Goal: Contribute content: Contribute content

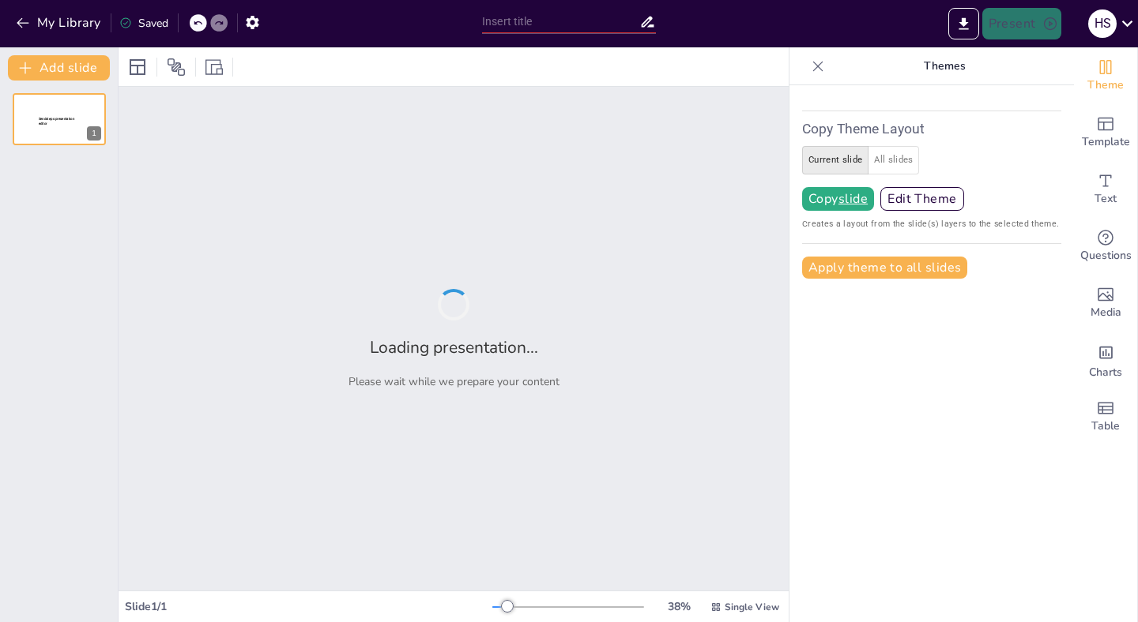
type input "Understanding Large Language Models: A Quiz"
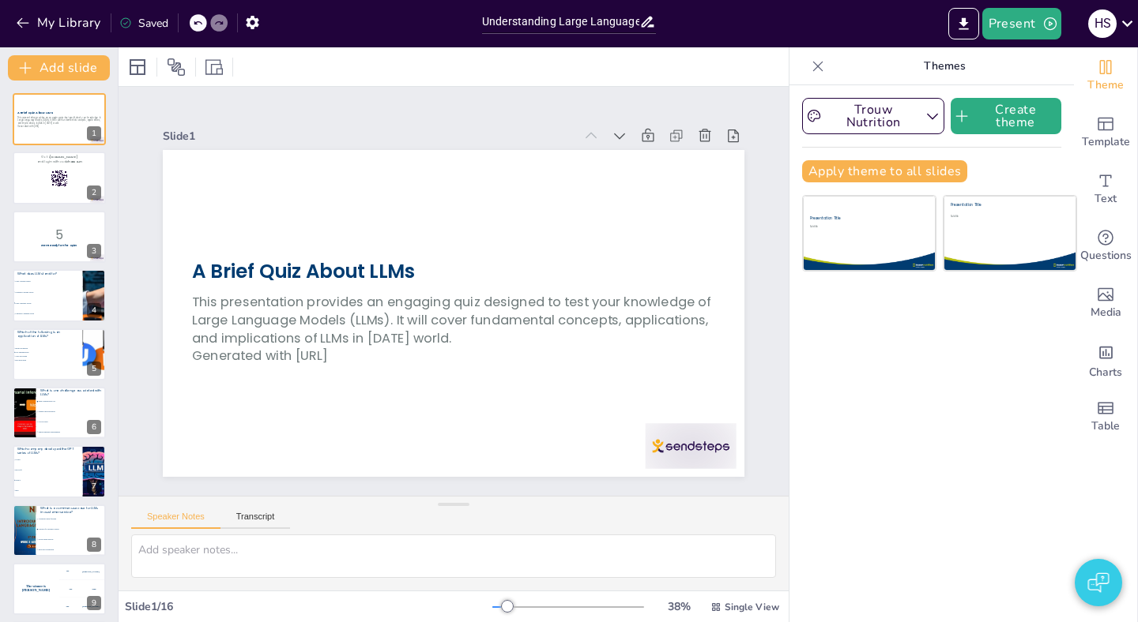
checkbox input "true"
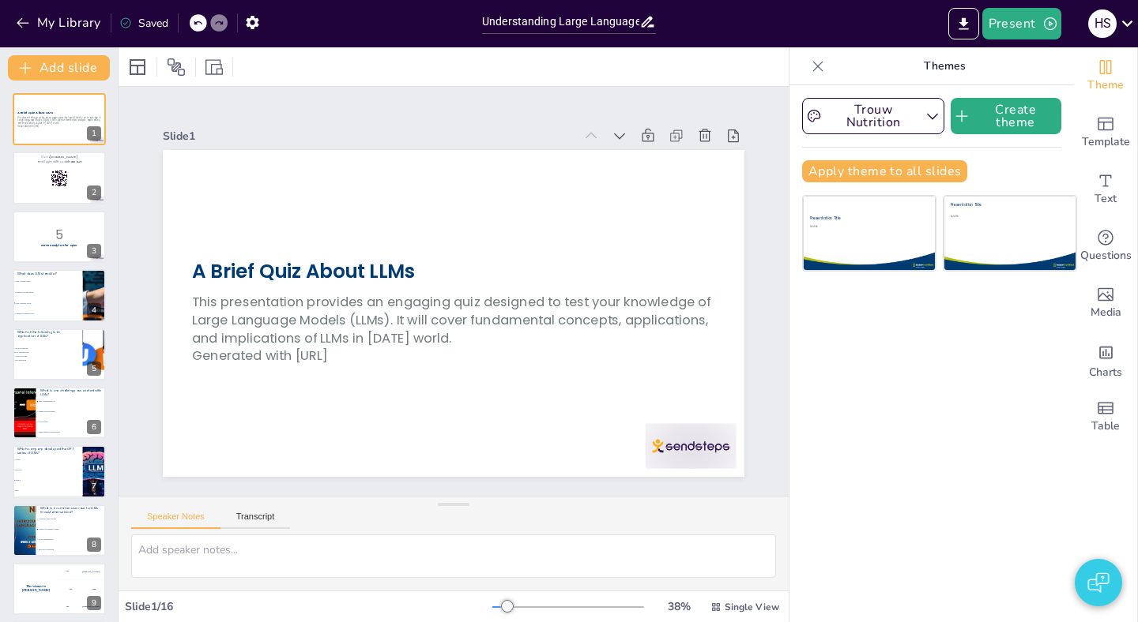
checkbox input "true"
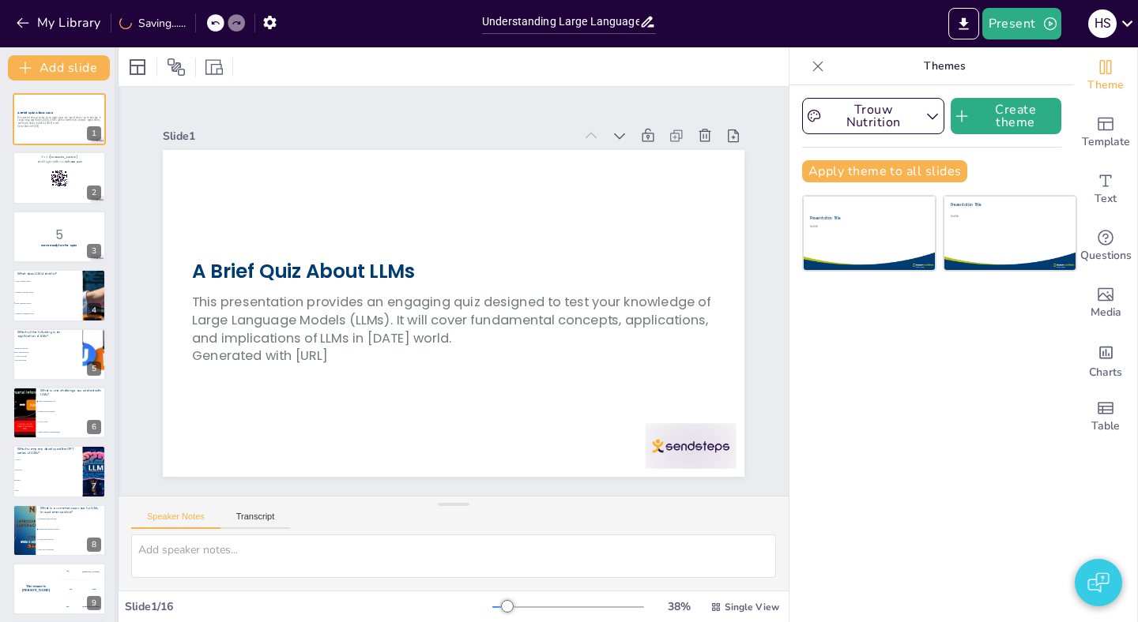
checkbox input "true"
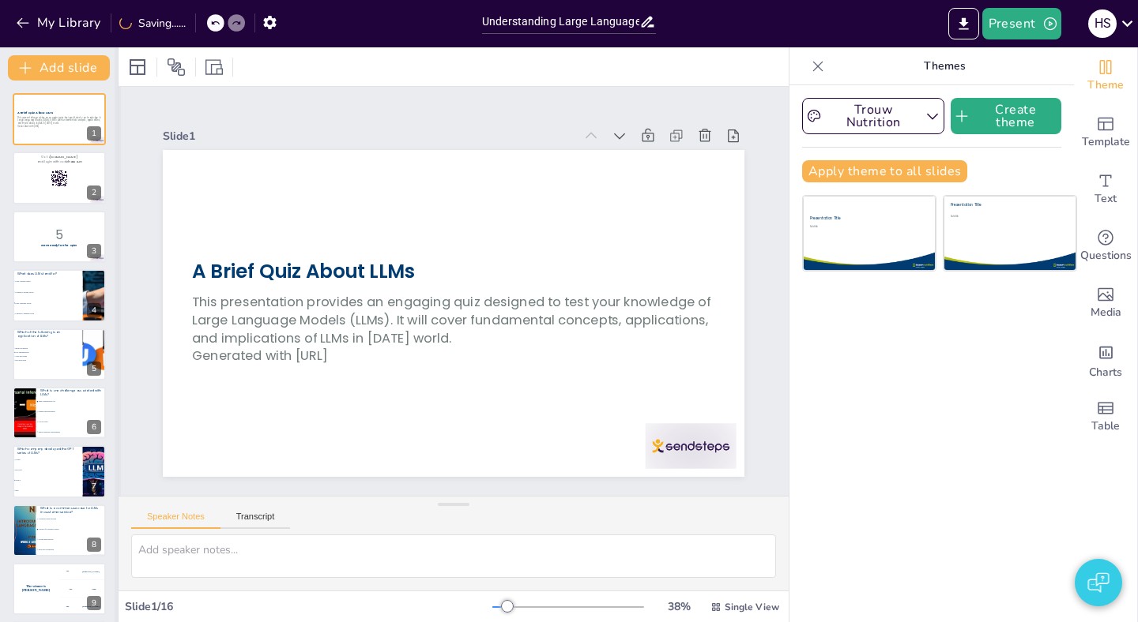
checkbox input "true"
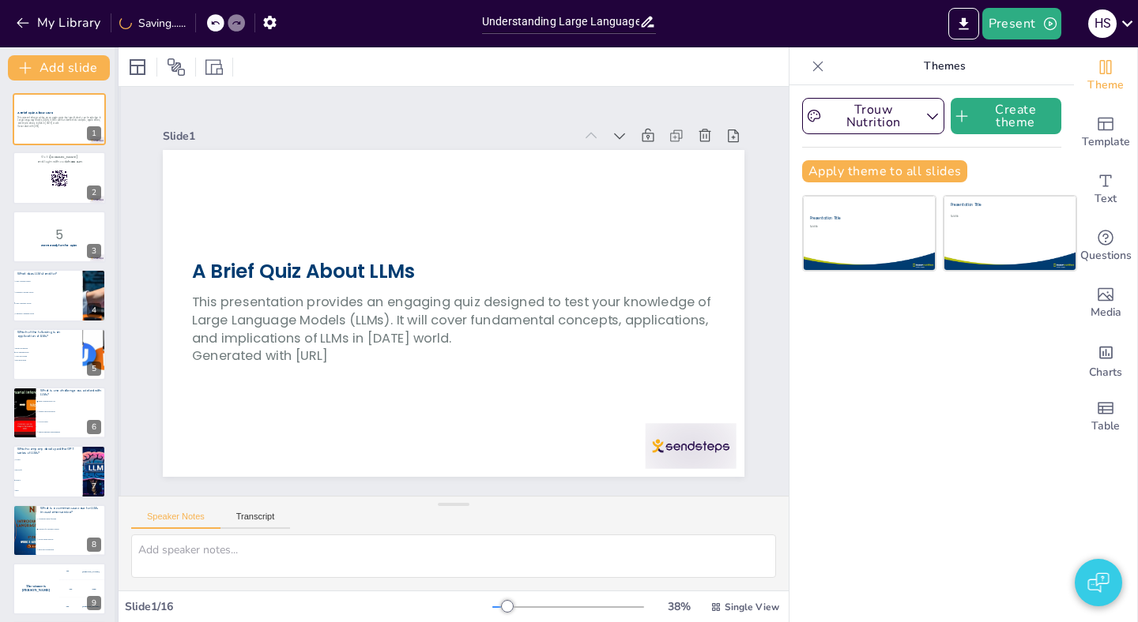
checkbox input "true"
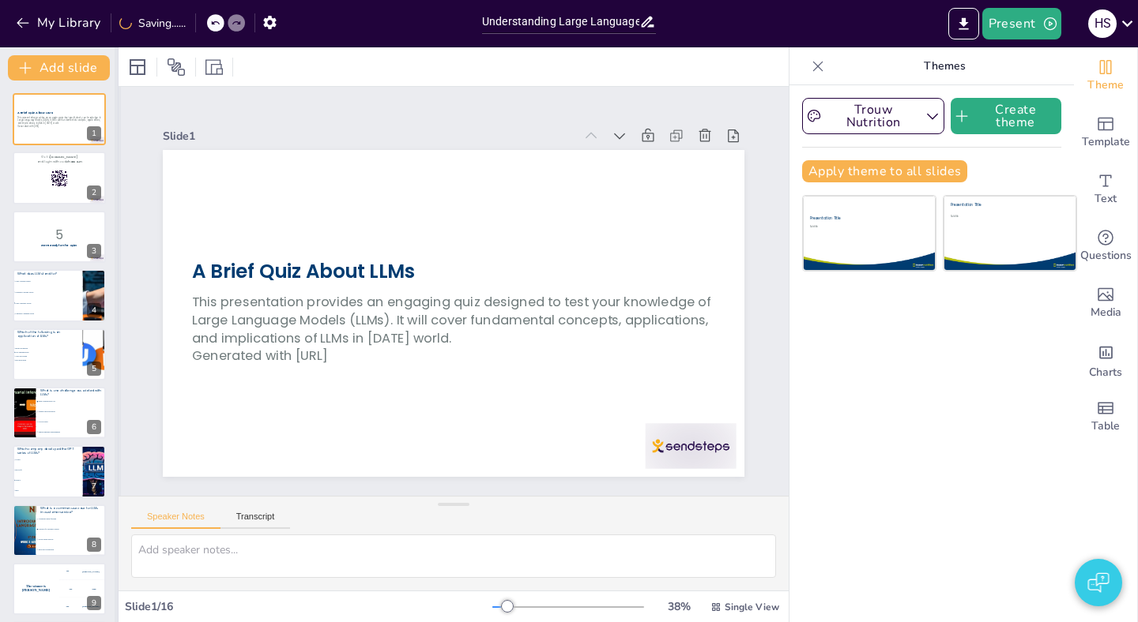
checkbox input "true"
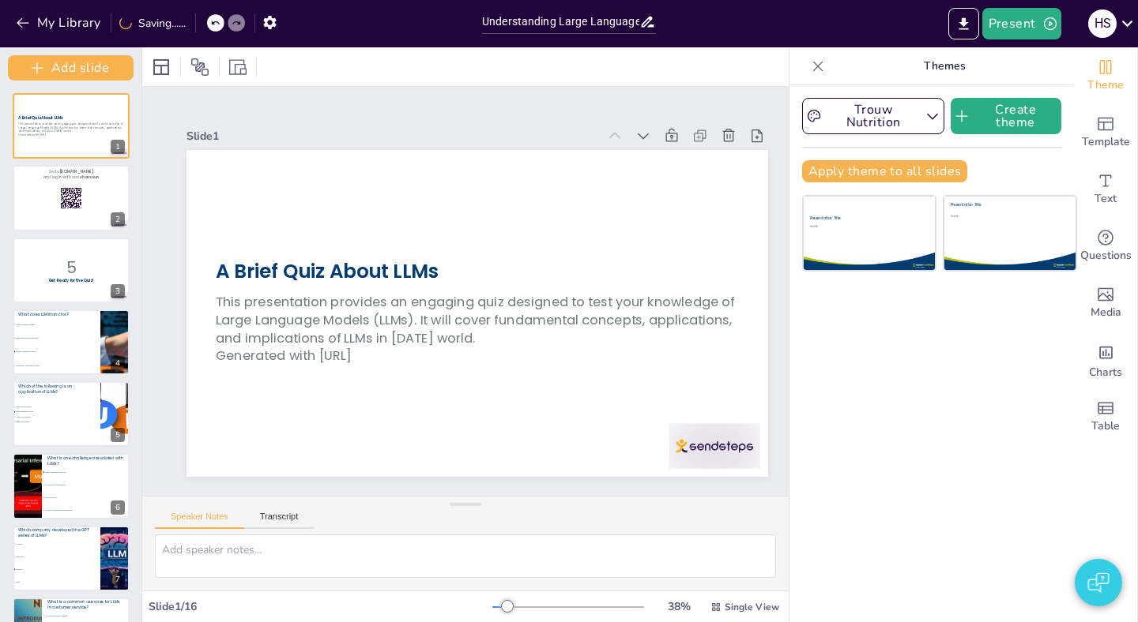
checkbox input "true"
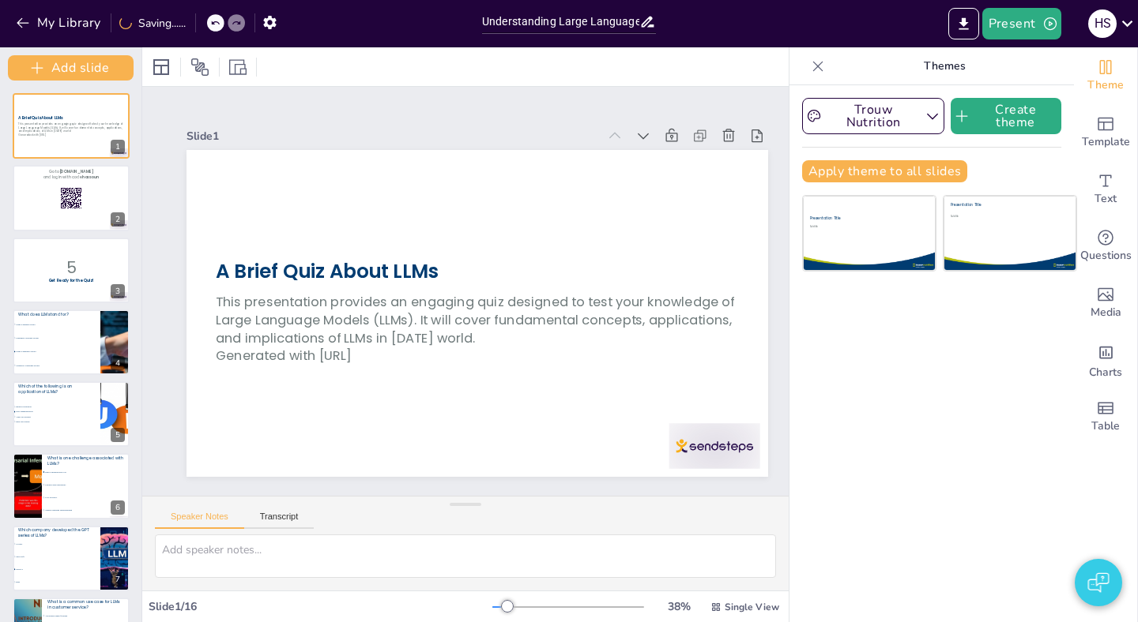
checkbox input "true"
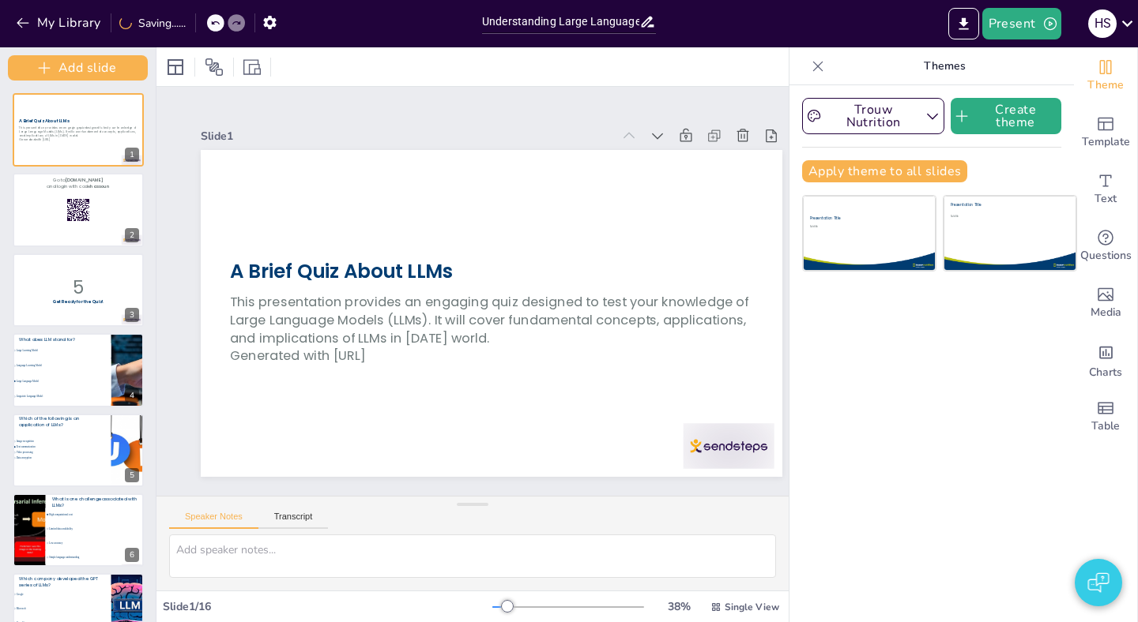
drag, startPoint x: 117, startPoint y: 269, endPoint x: 155, endPoint y: 276, distance: 38.7
click at [155, 276] on div at bounding box center [155, 334] width 6 height 575
checkbox input "true"
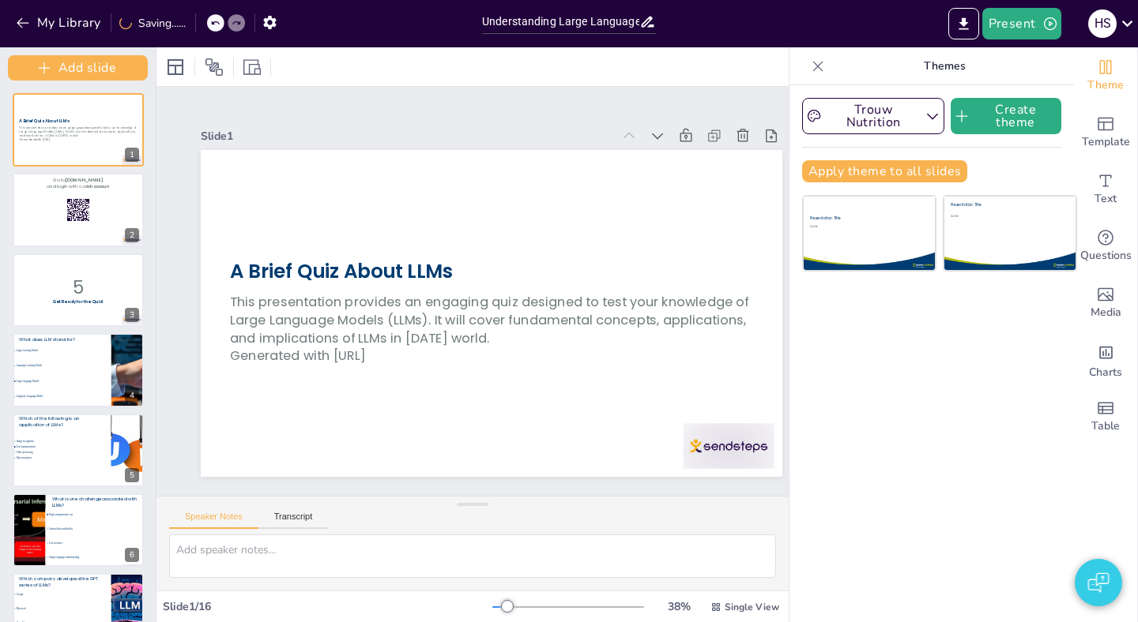
checkbox input "true"
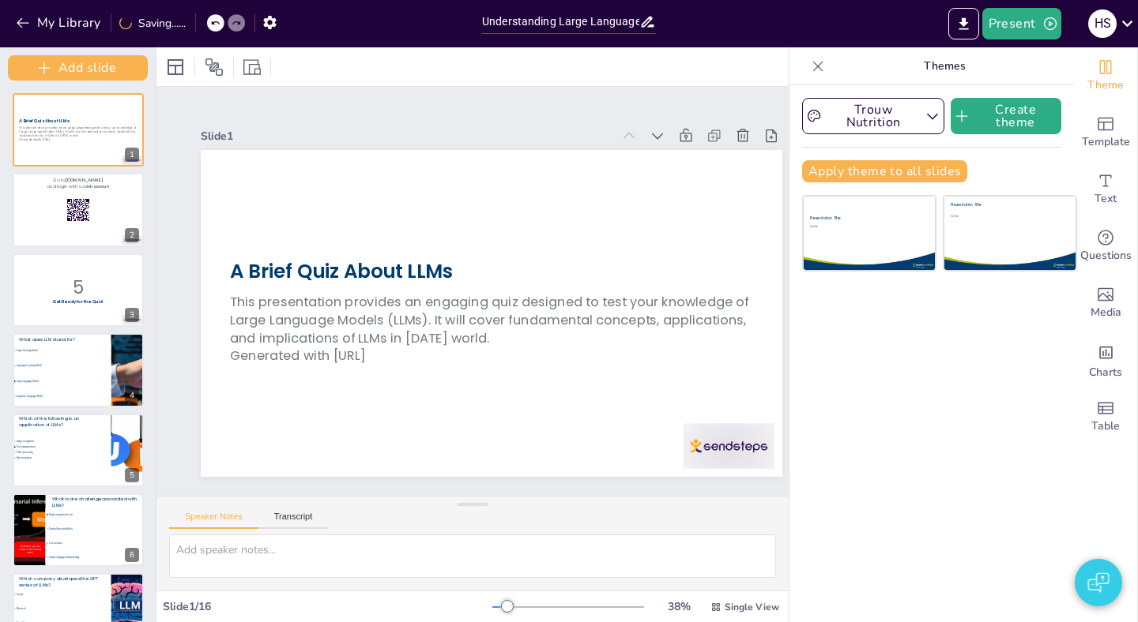
checkbox input "true"
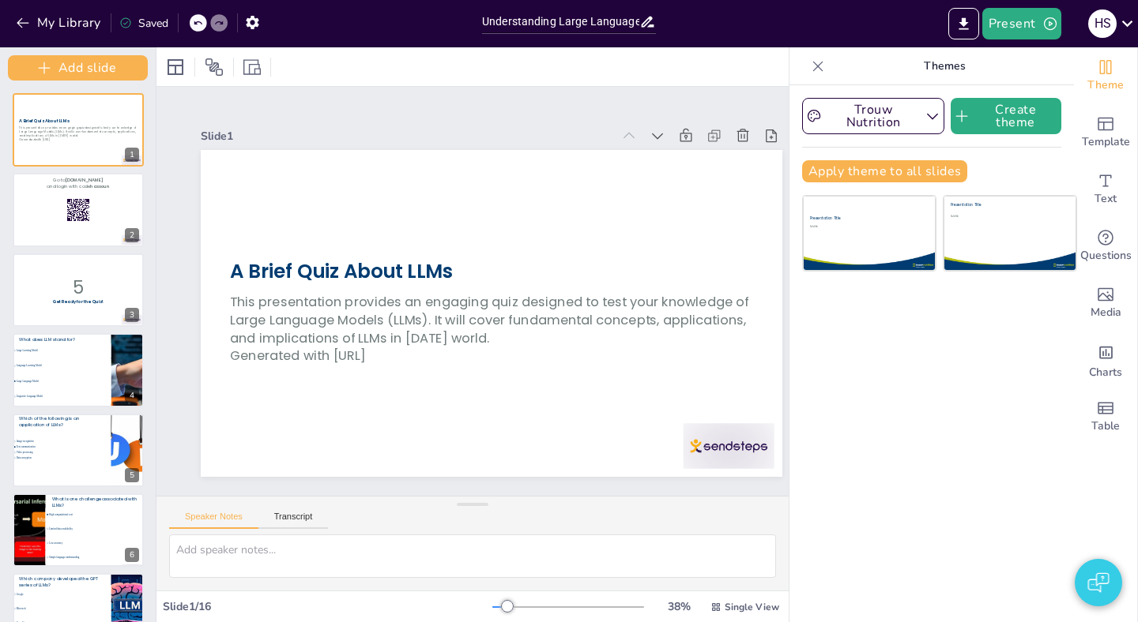
checkbox input "true"
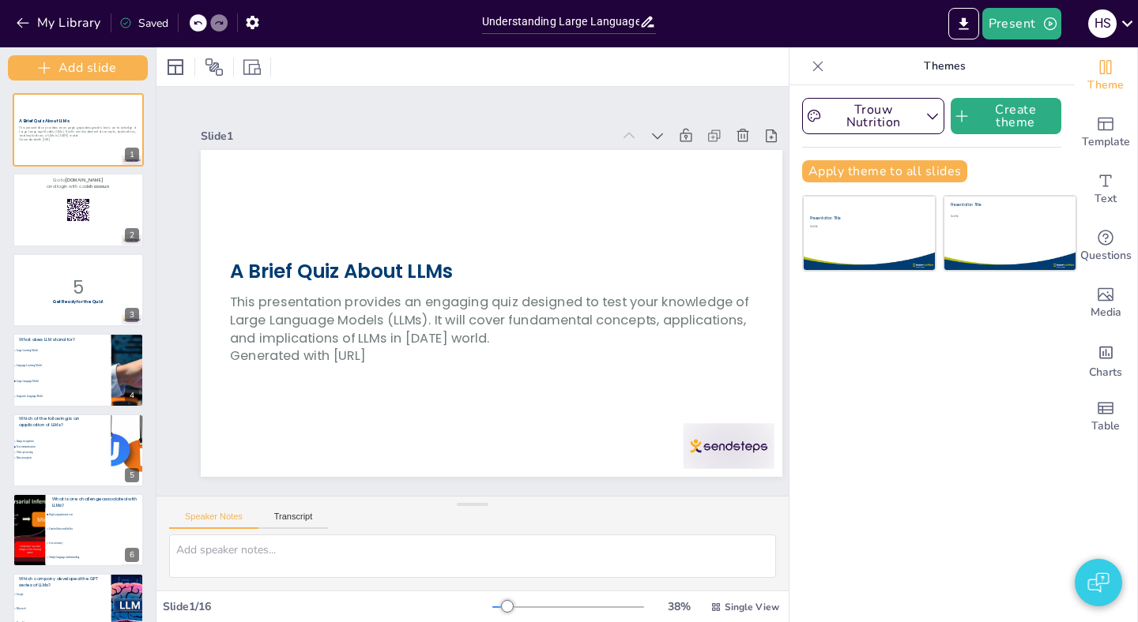
checkbox input "true"
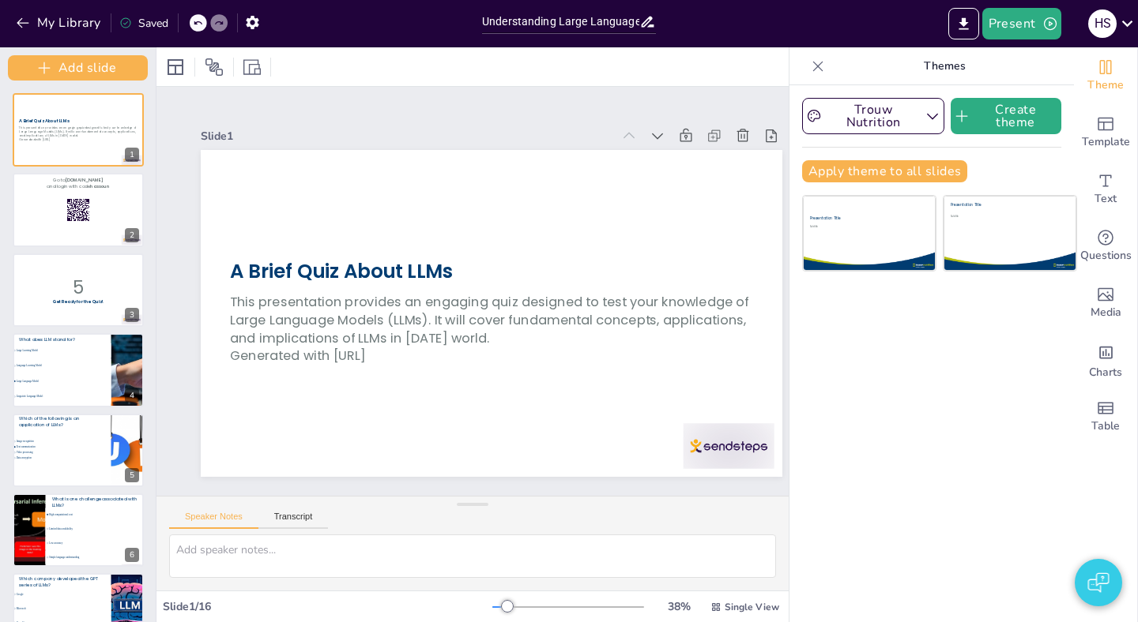
checkbox input "true"
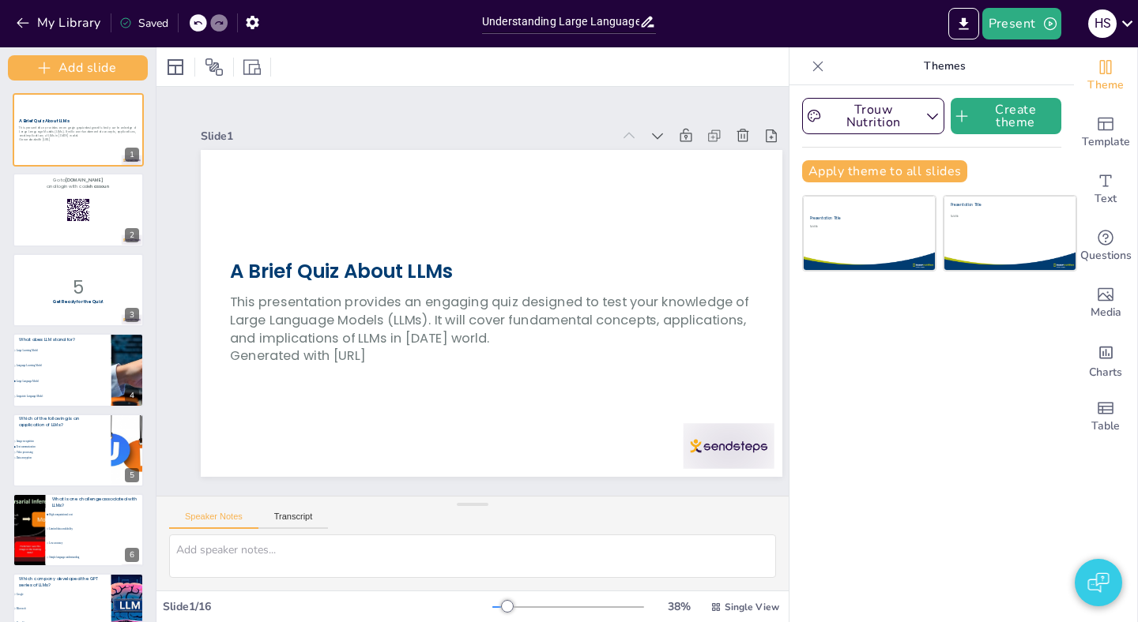
checkbox input "true"
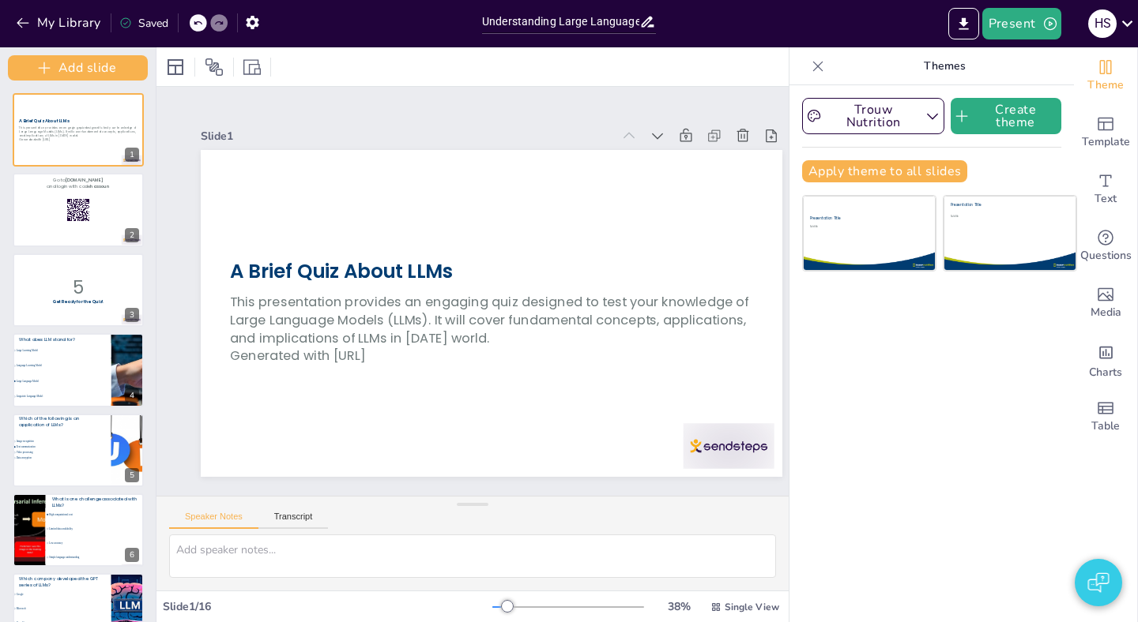
checkbox input "true"
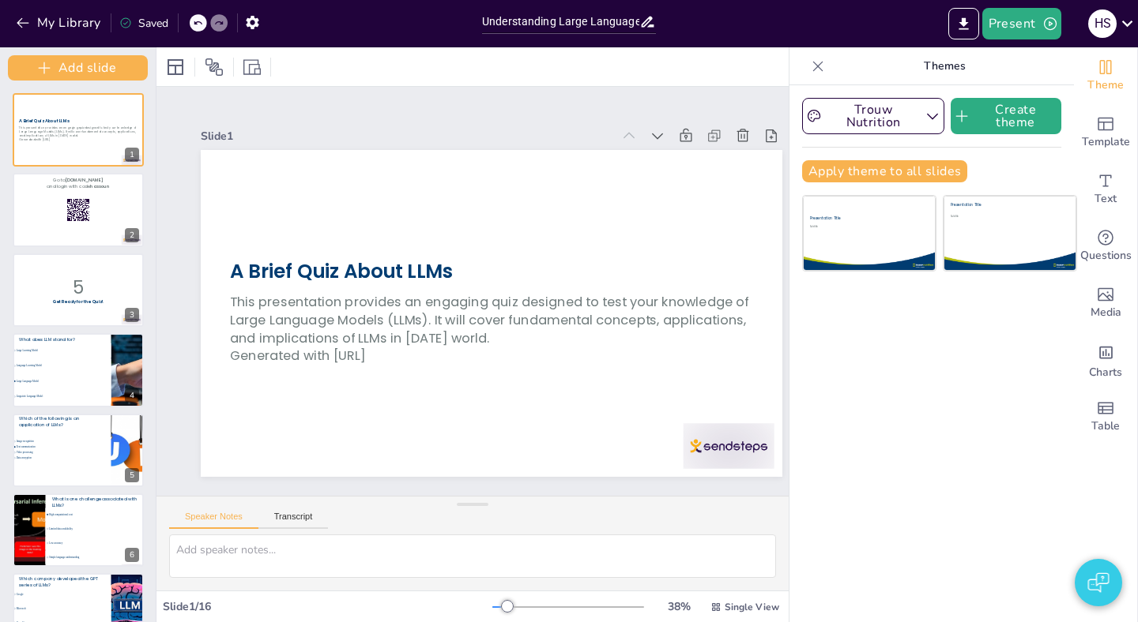
checkbox input "true"
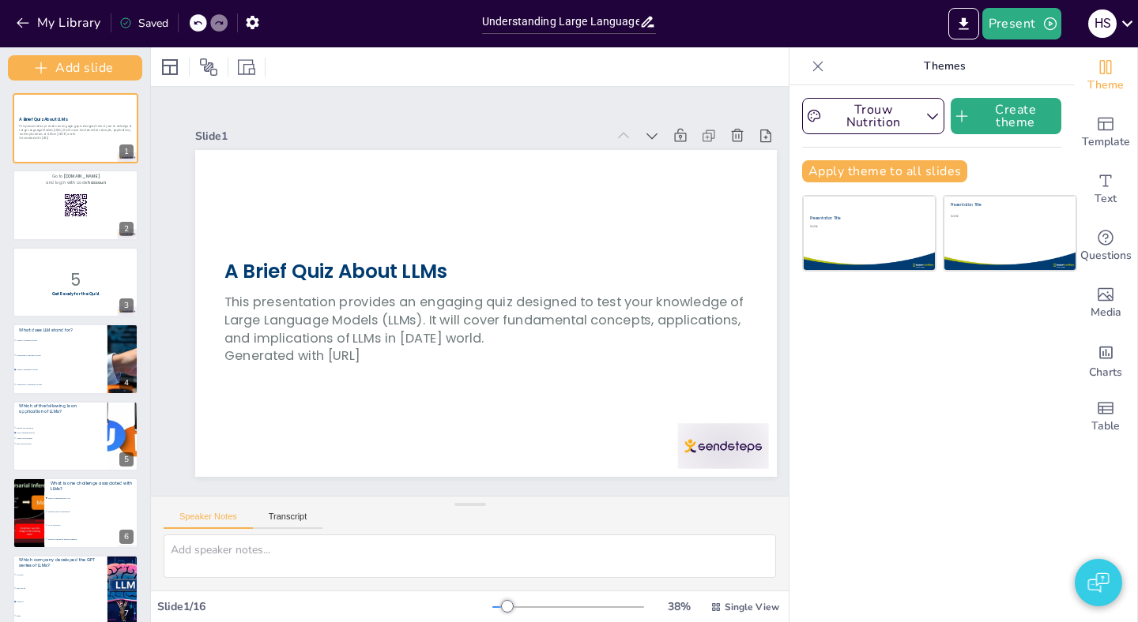
checkbox input "true"
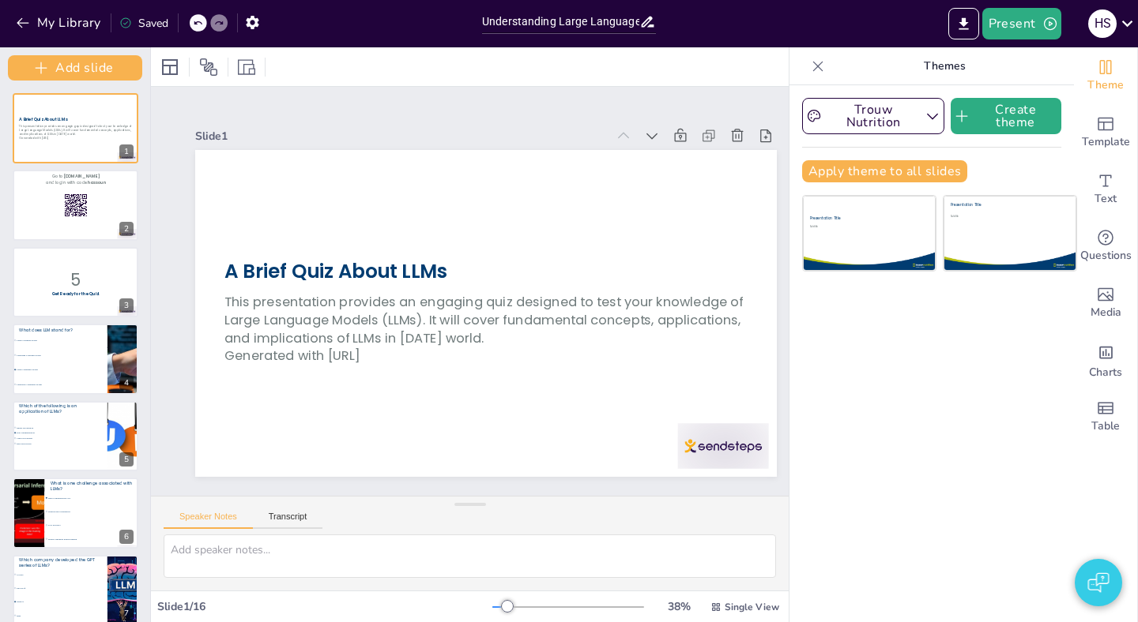
checkbox input "true"
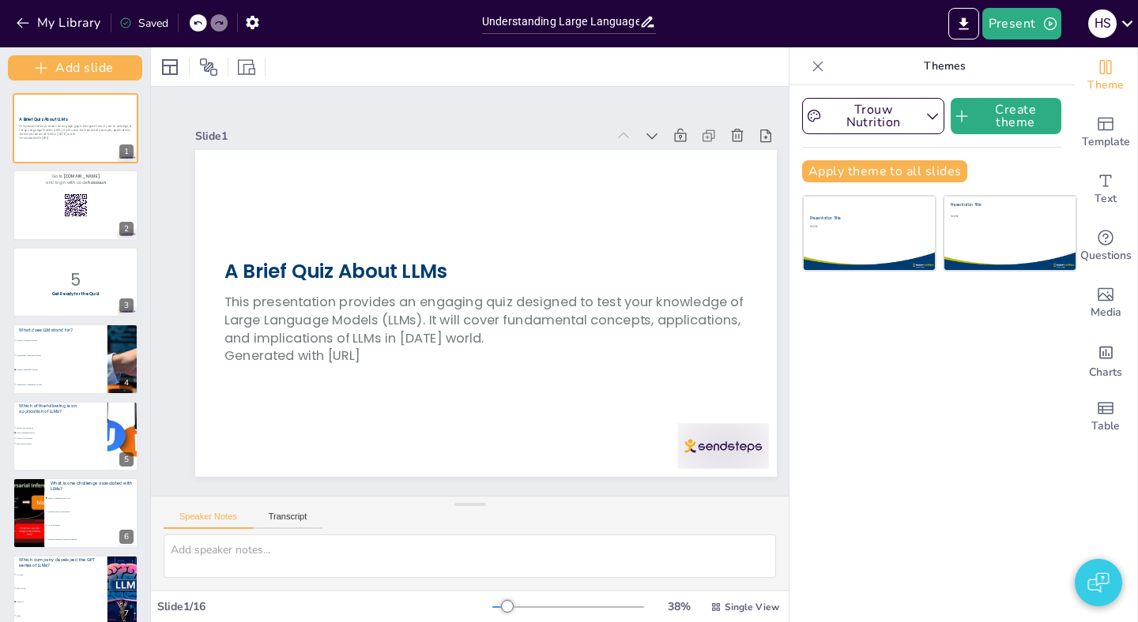
checkbox input "true"
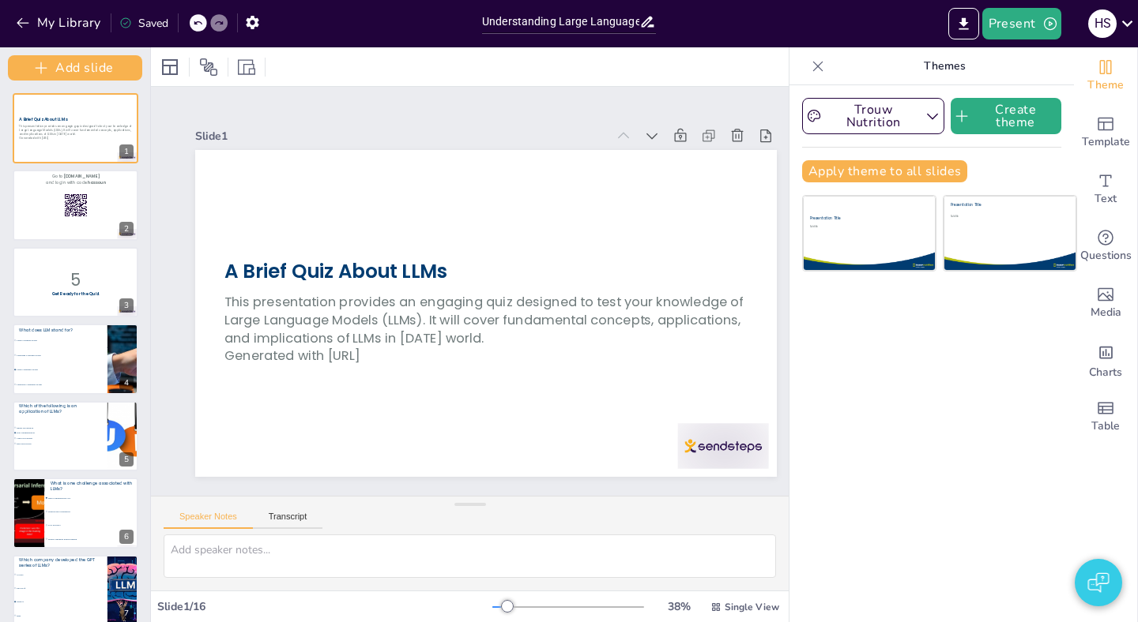
checkbox input "true"
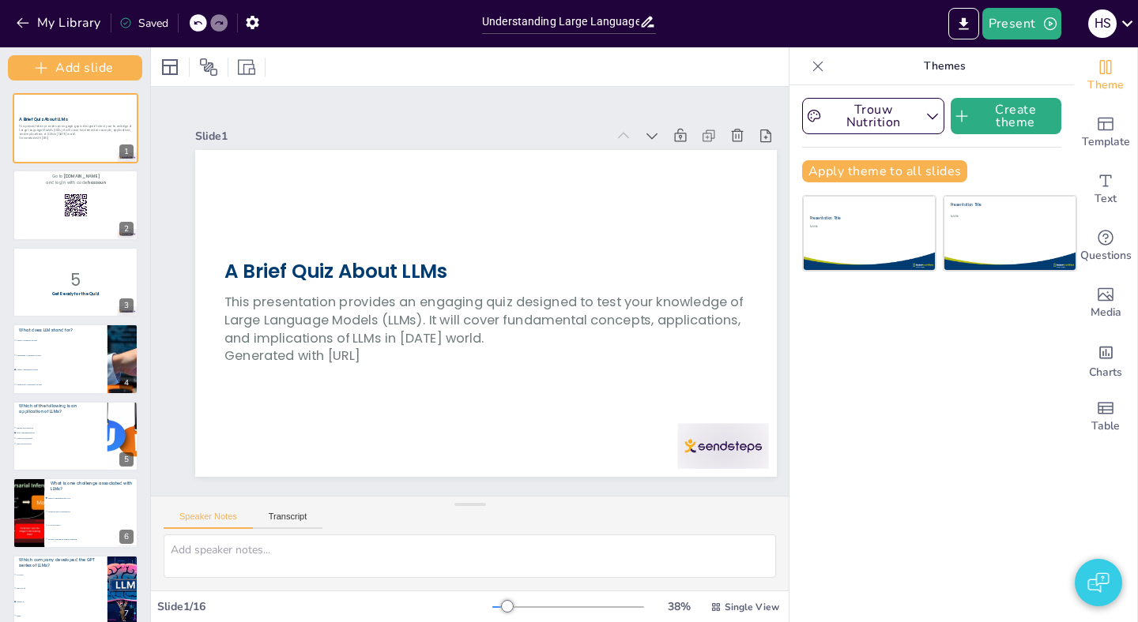
checkbox input "true"
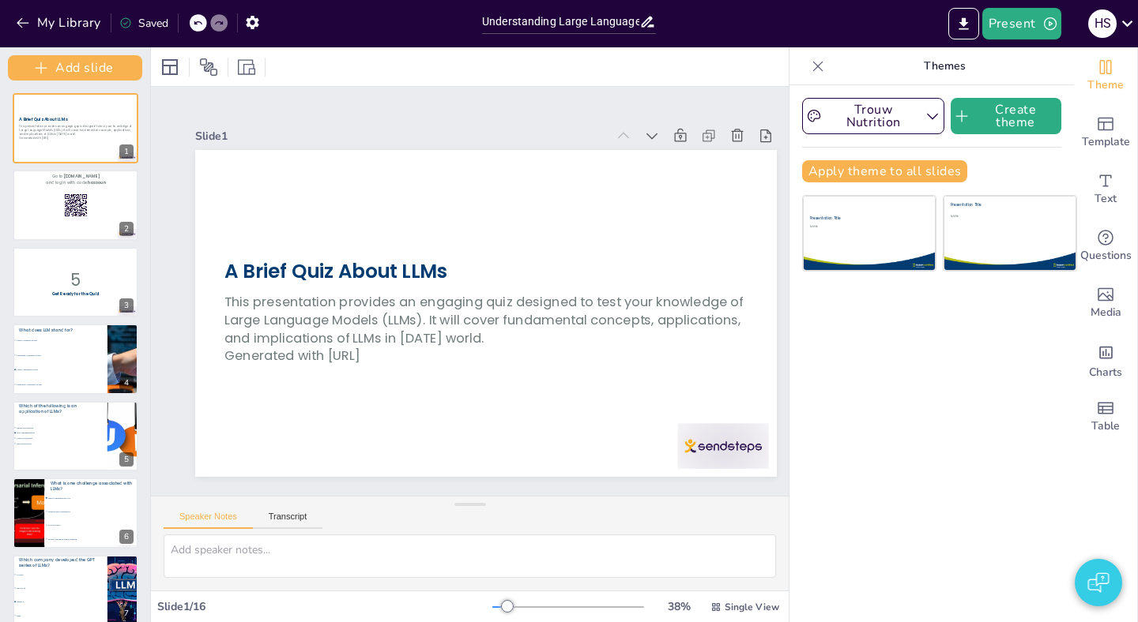
checkbox input "true"
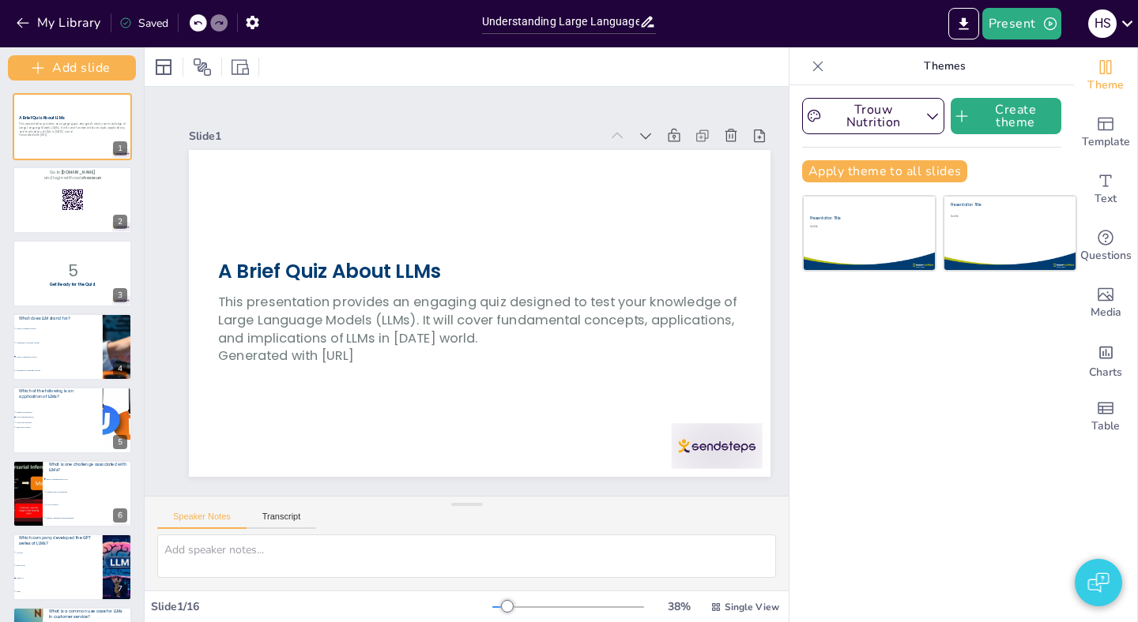
drag, startPoint x: 155, startPoint y: 276, endPoint x: 143, endPoint y: 276, distance: 11.8
click at [143, 276] on div at bounding box center [144, 334] width 6 height 575
checkbox input "true"
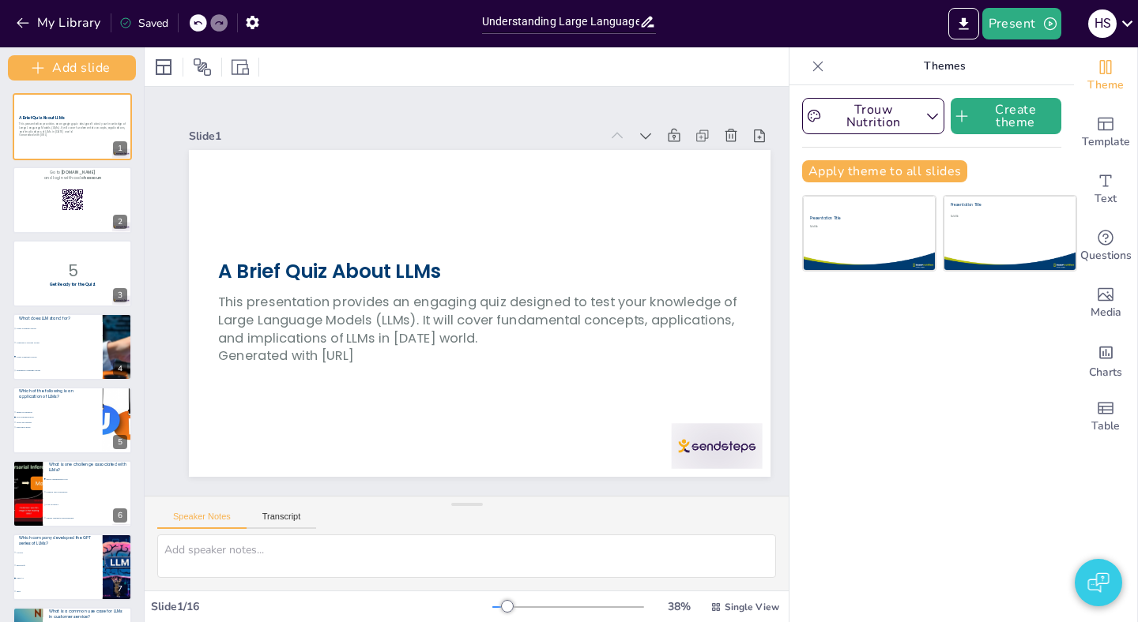
checkbox input "true"
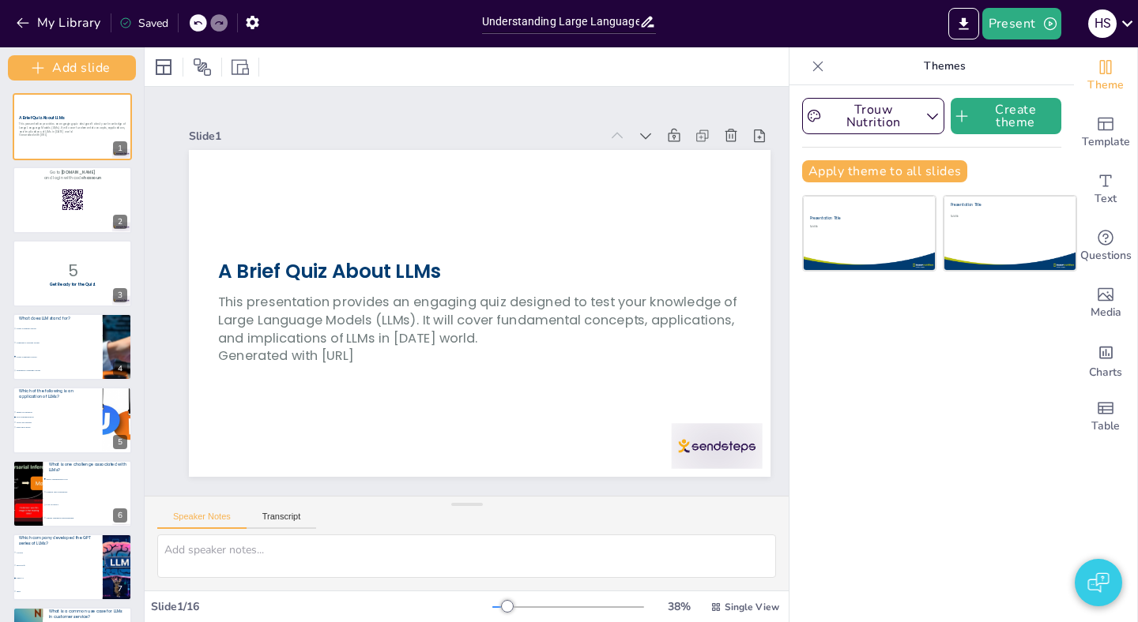
checkbox input "true"
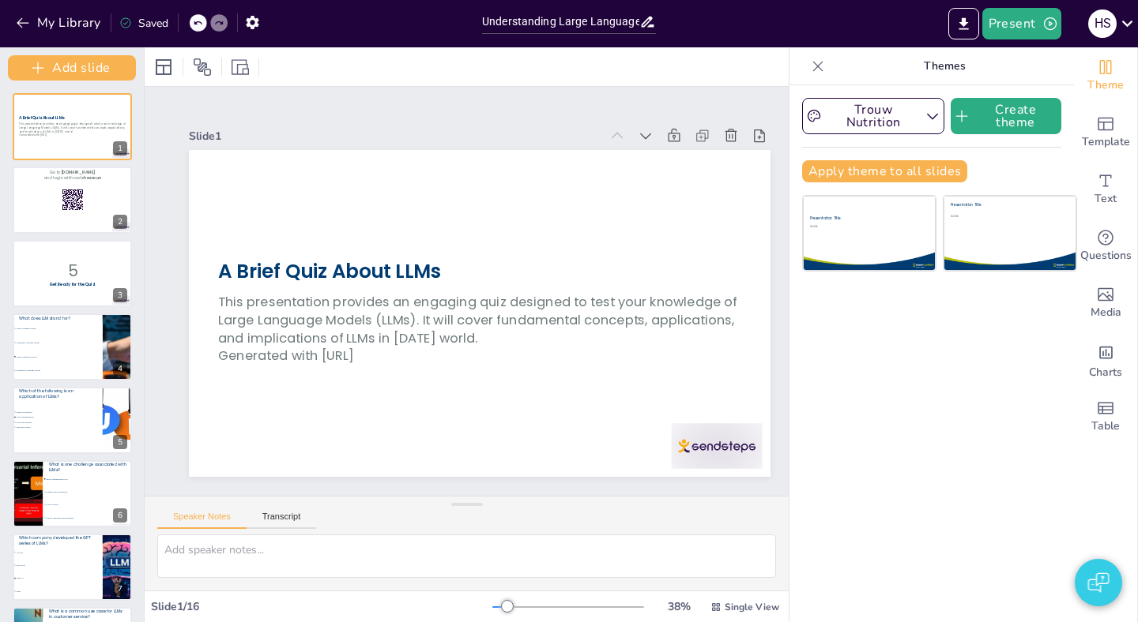
checkbox input "true"
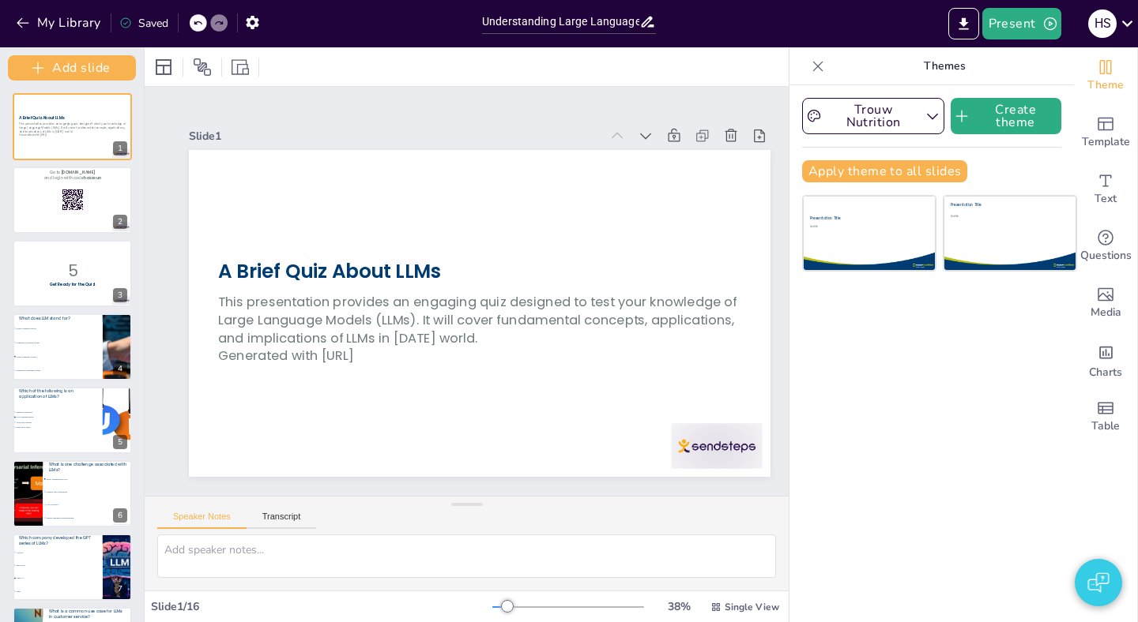
checkbox input "true"
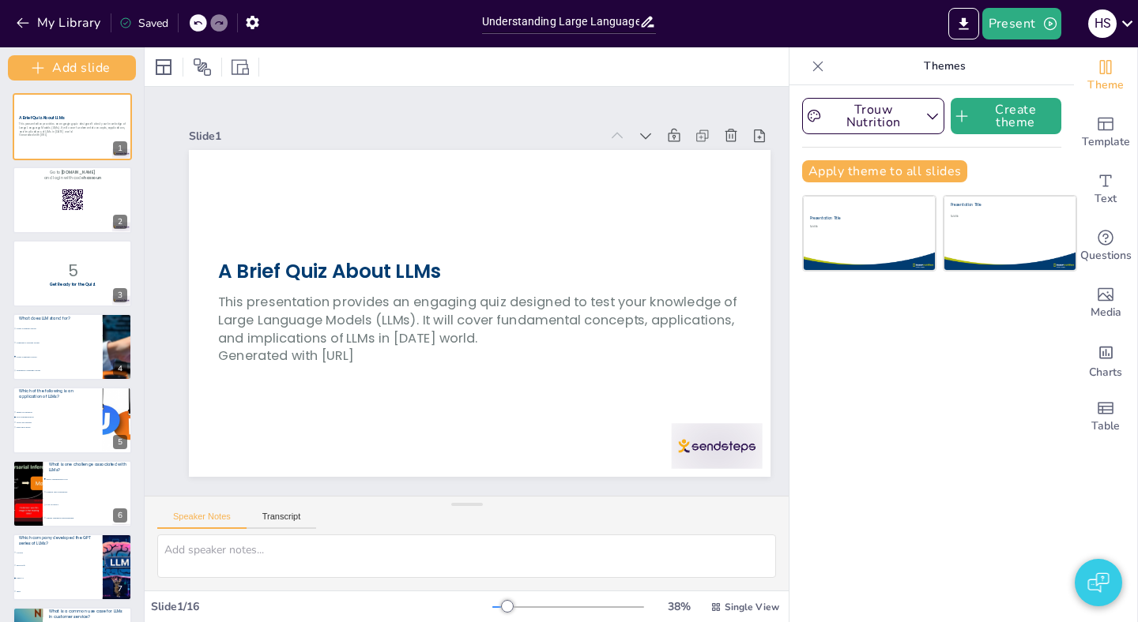
checkbox input "true"
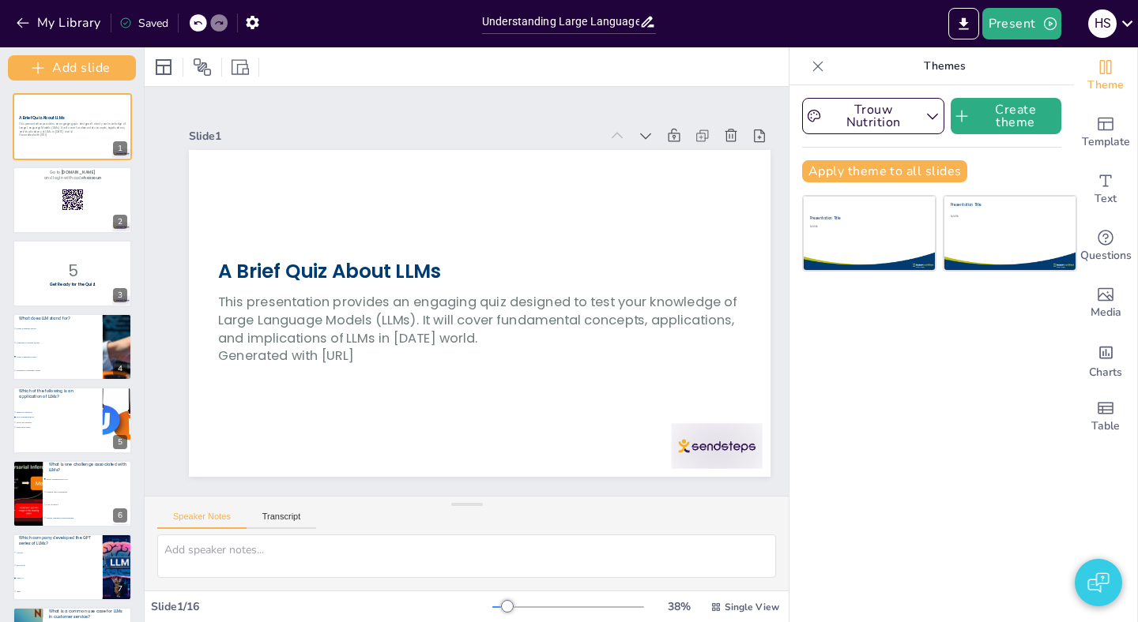
checkbox input "true"
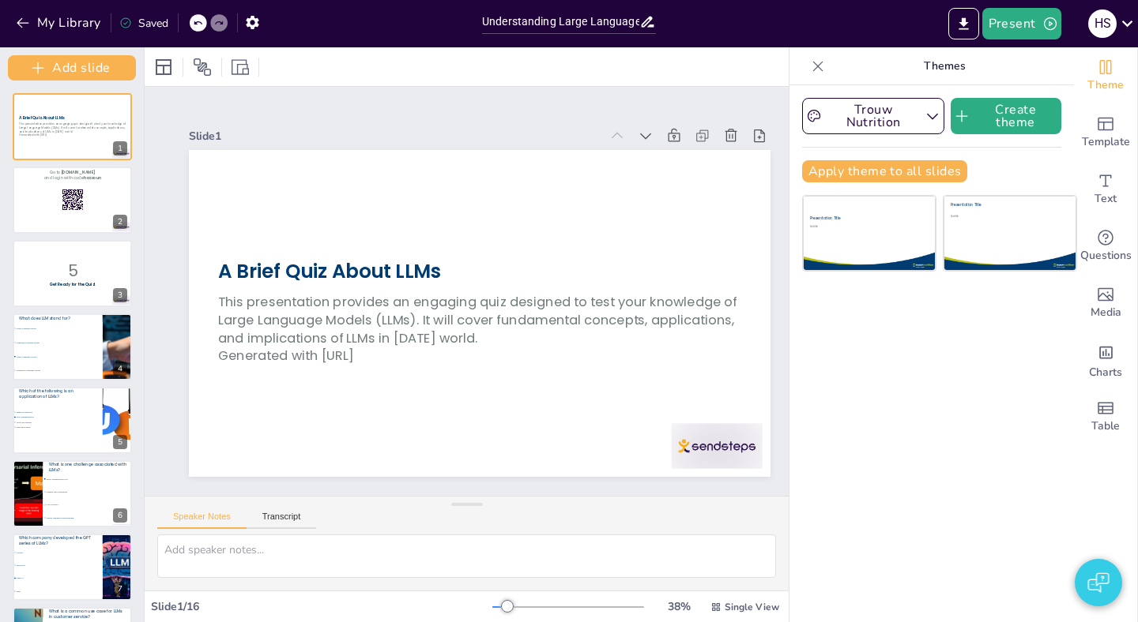
checkbox input "true"
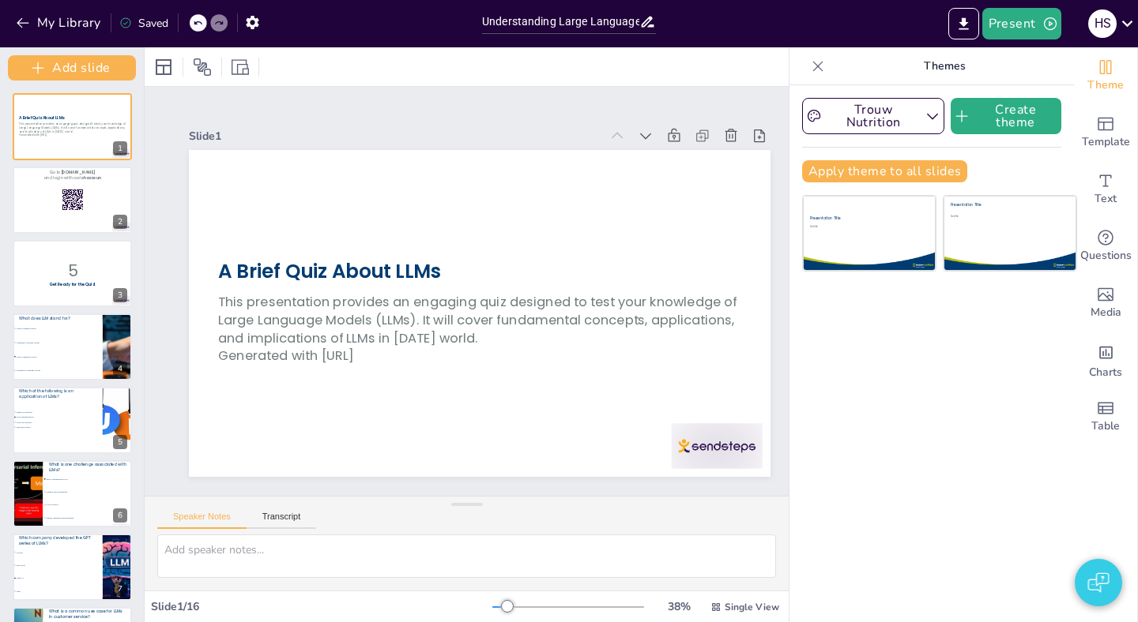
checkbox input "true"
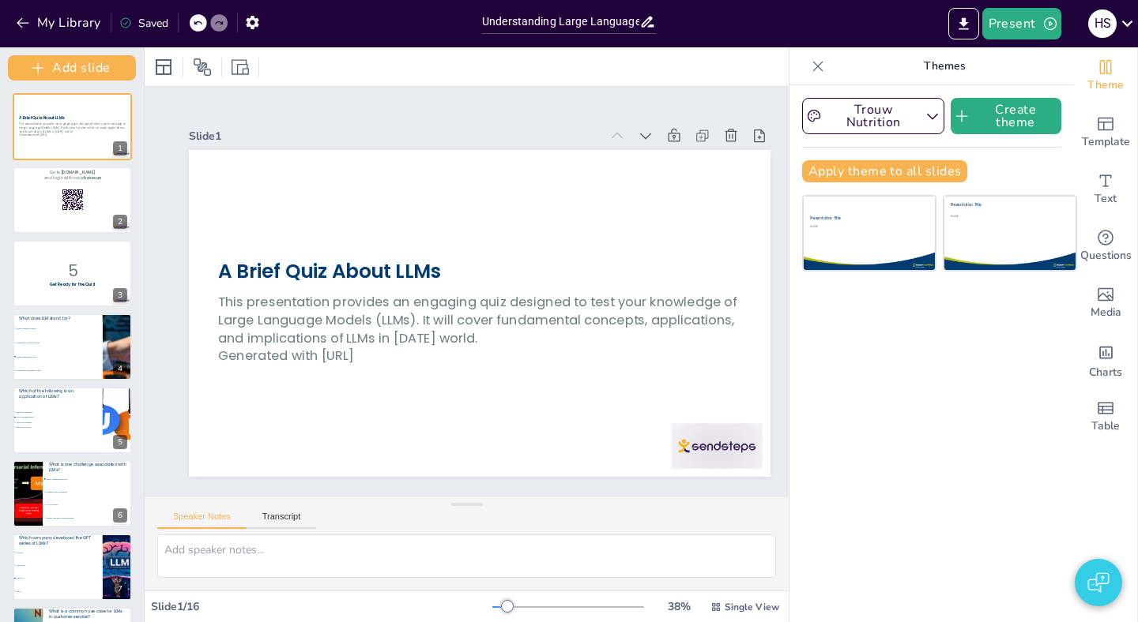
checkbox input "true"
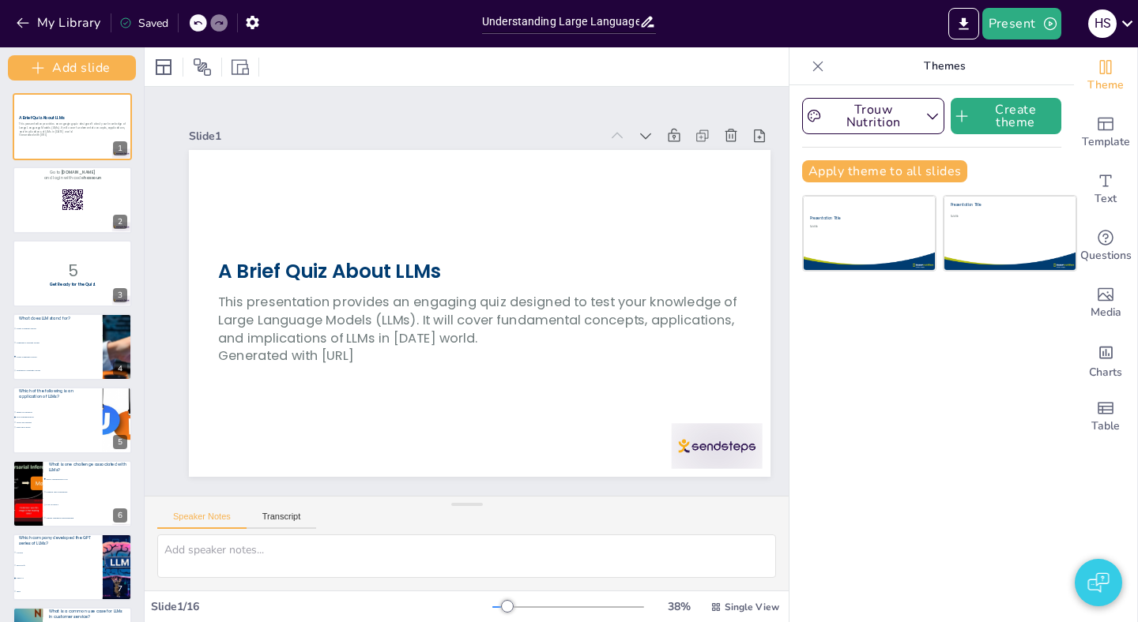
checkbox input "true"
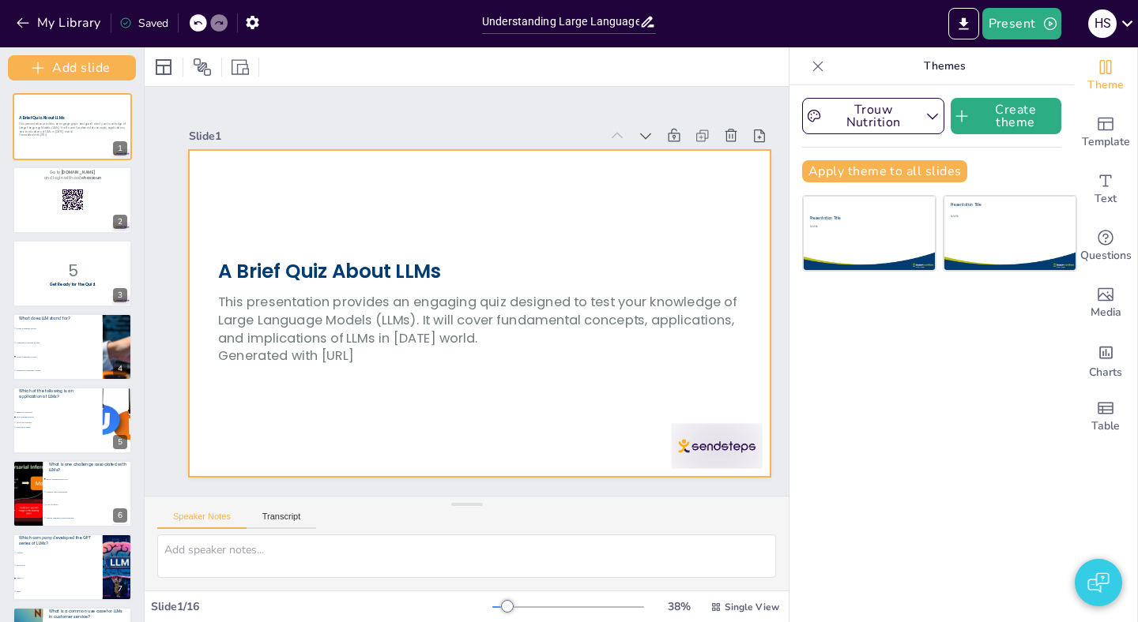
checkbox input "true"
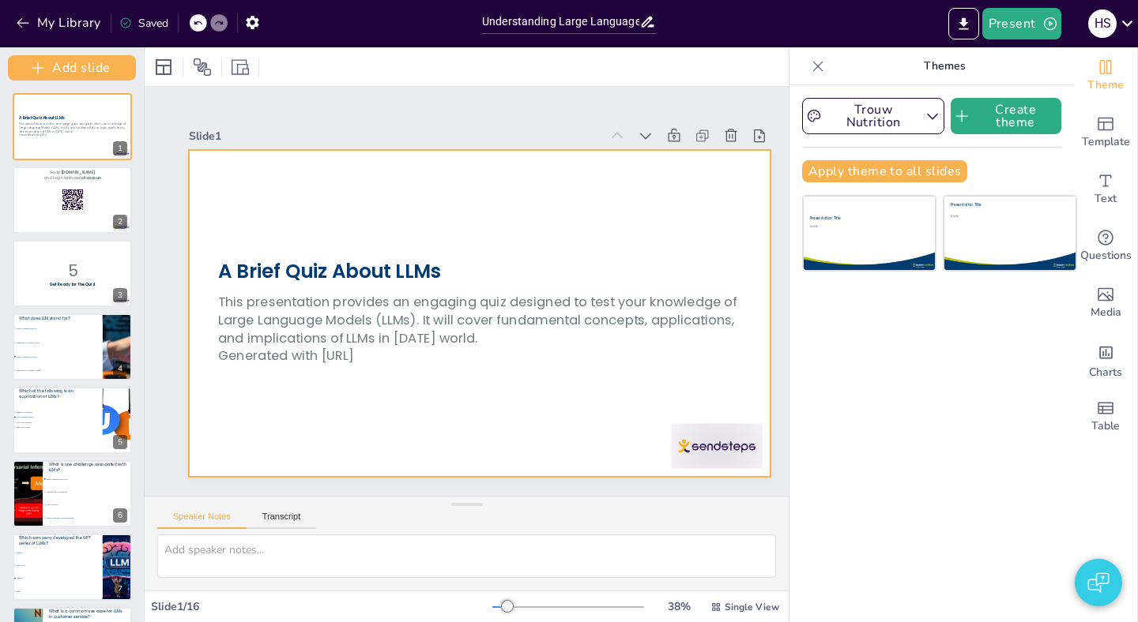
checkbox input "true"
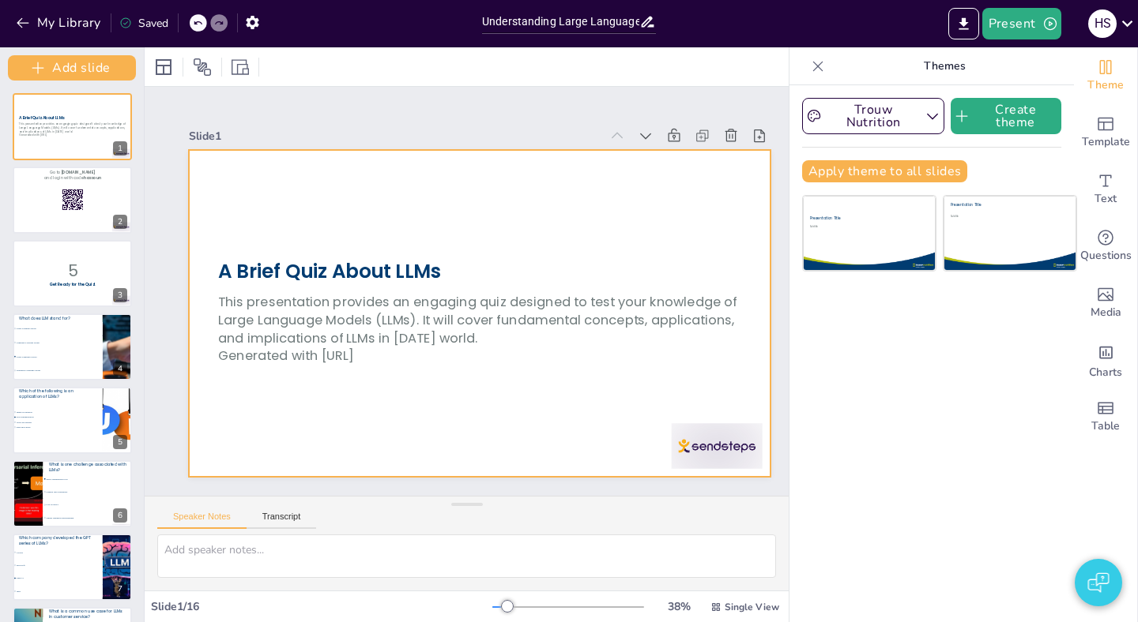
checkbox input "true"
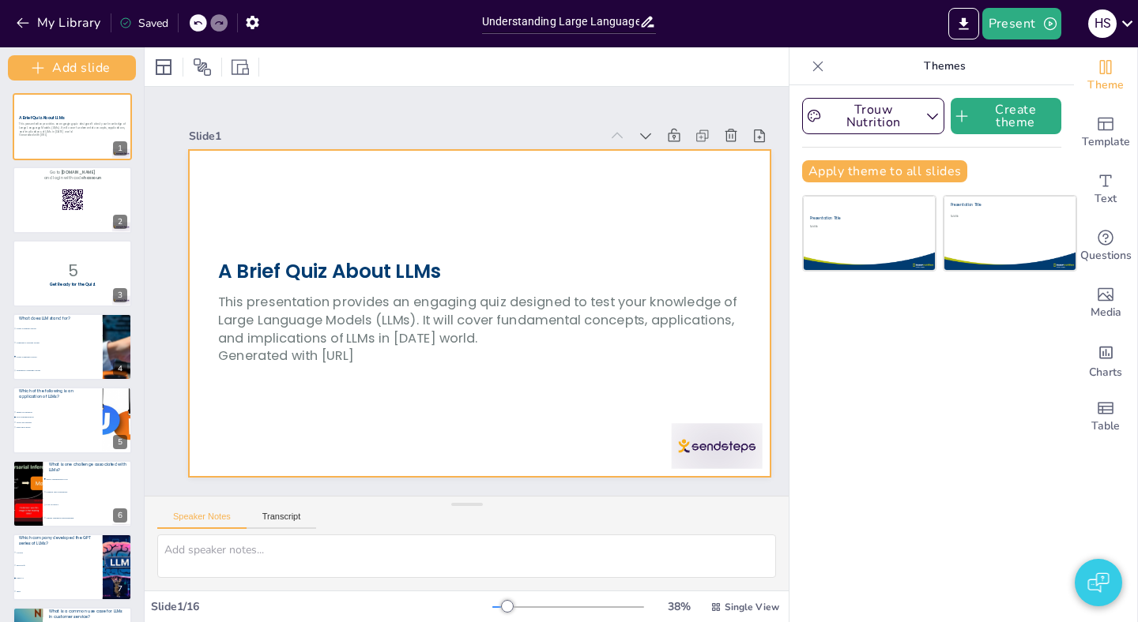
checkbox input "true"
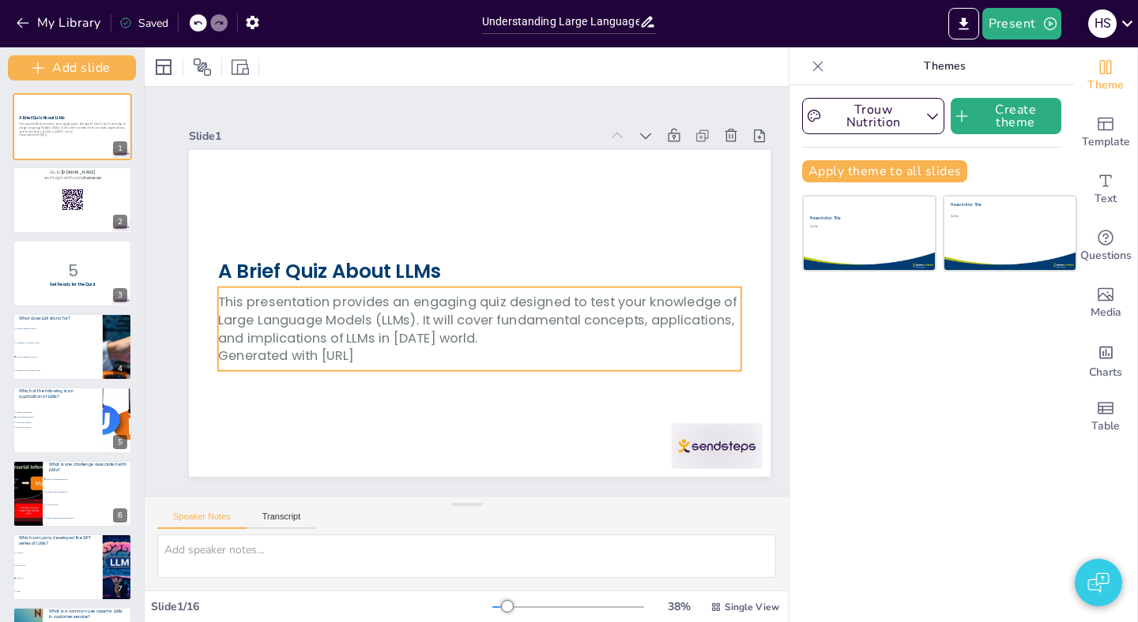
checkbox input "true"
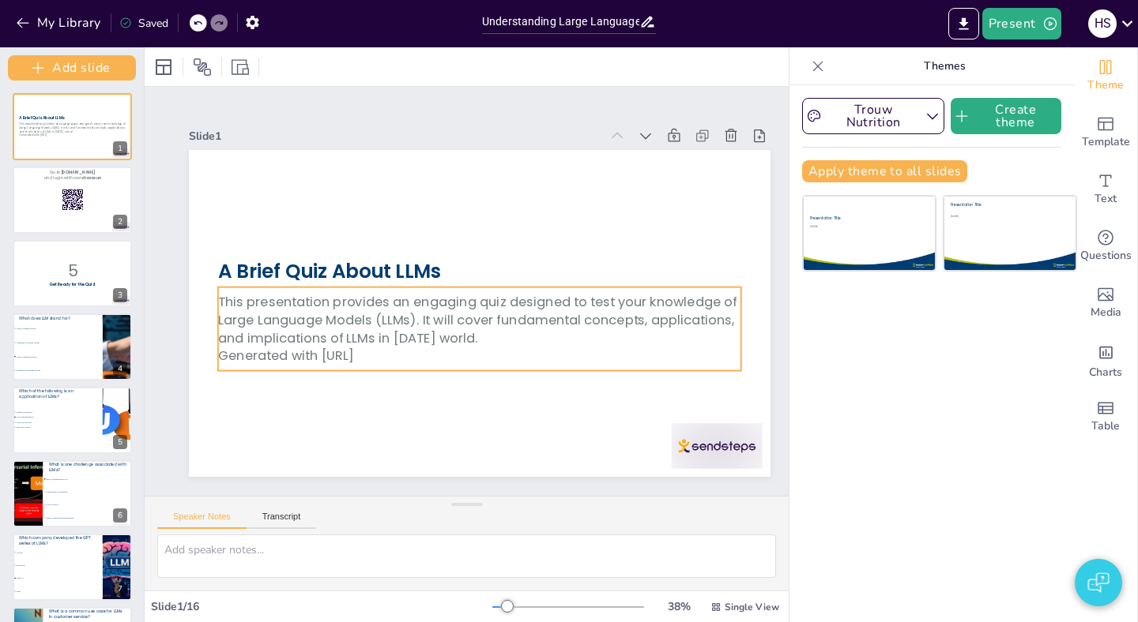
checkbox input "true"
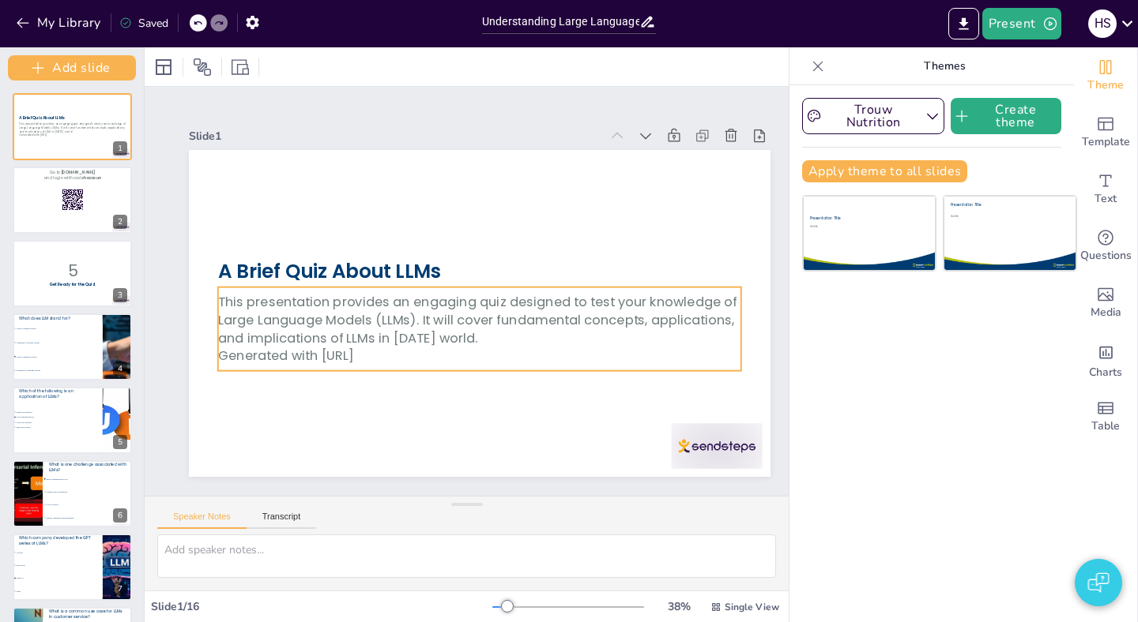
checkbox input "true"
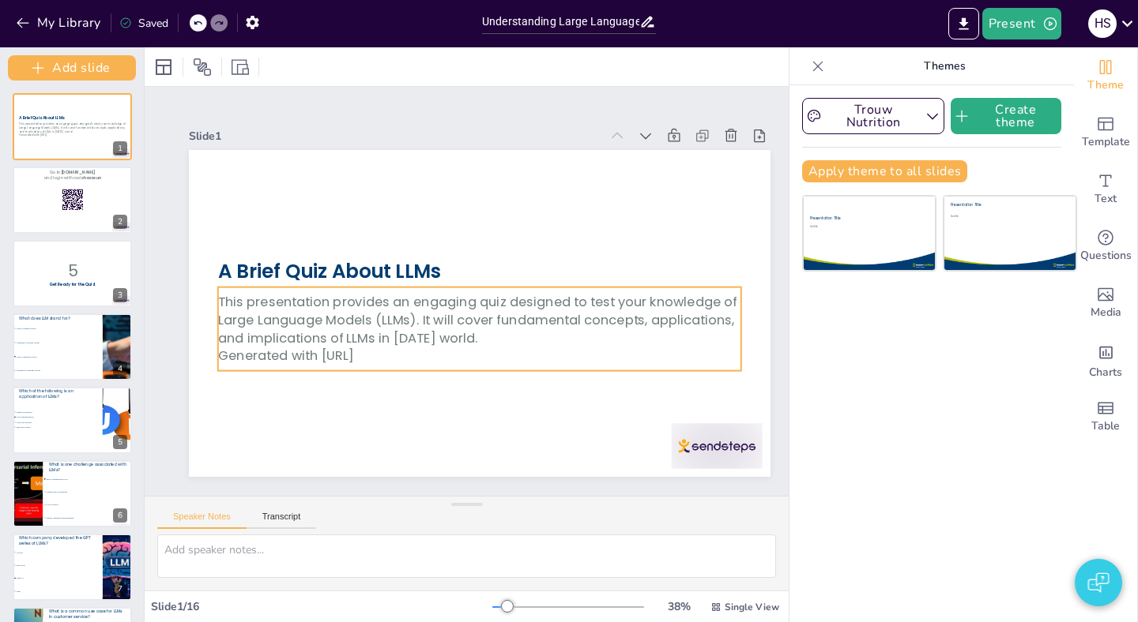
checkbox input "true"
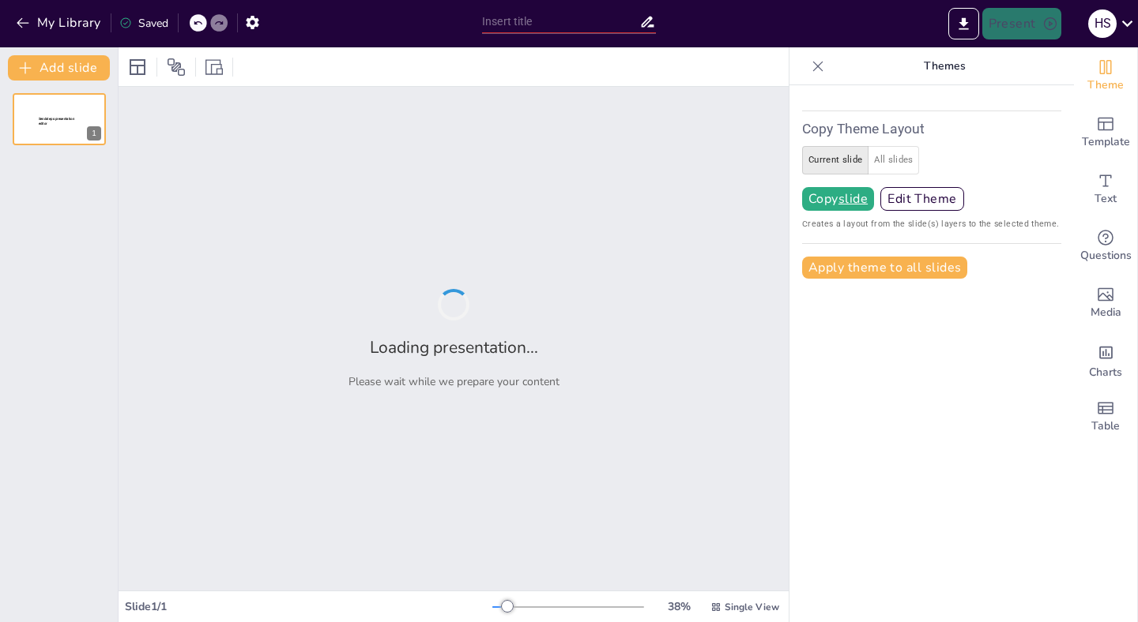
type input "Understanding Large Language Models: A Quiz"
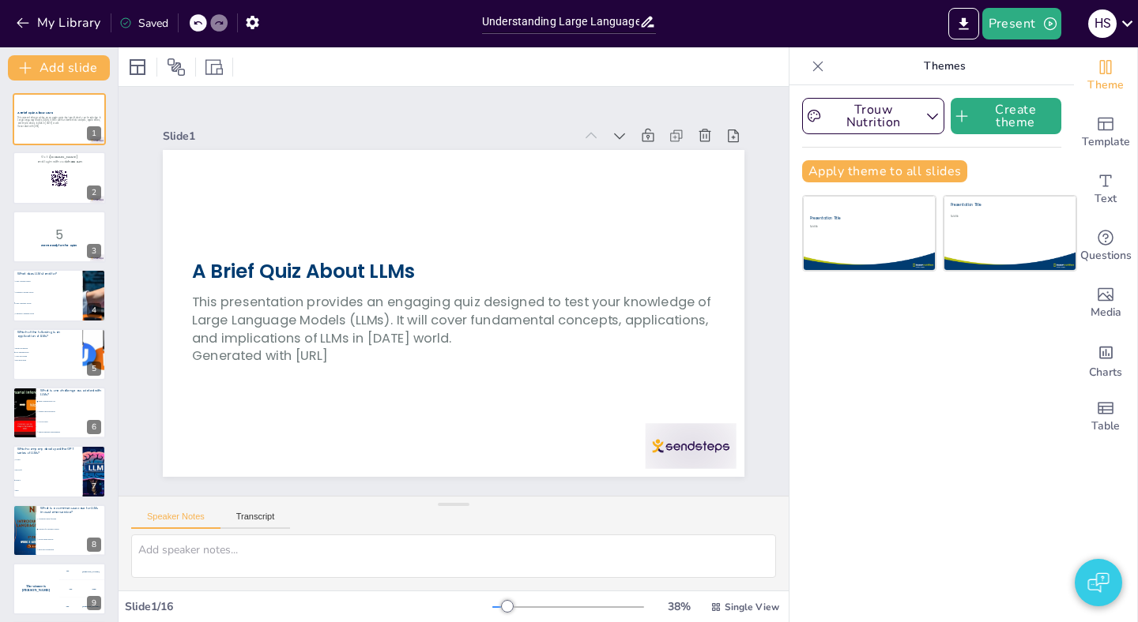
checkbox input "true"
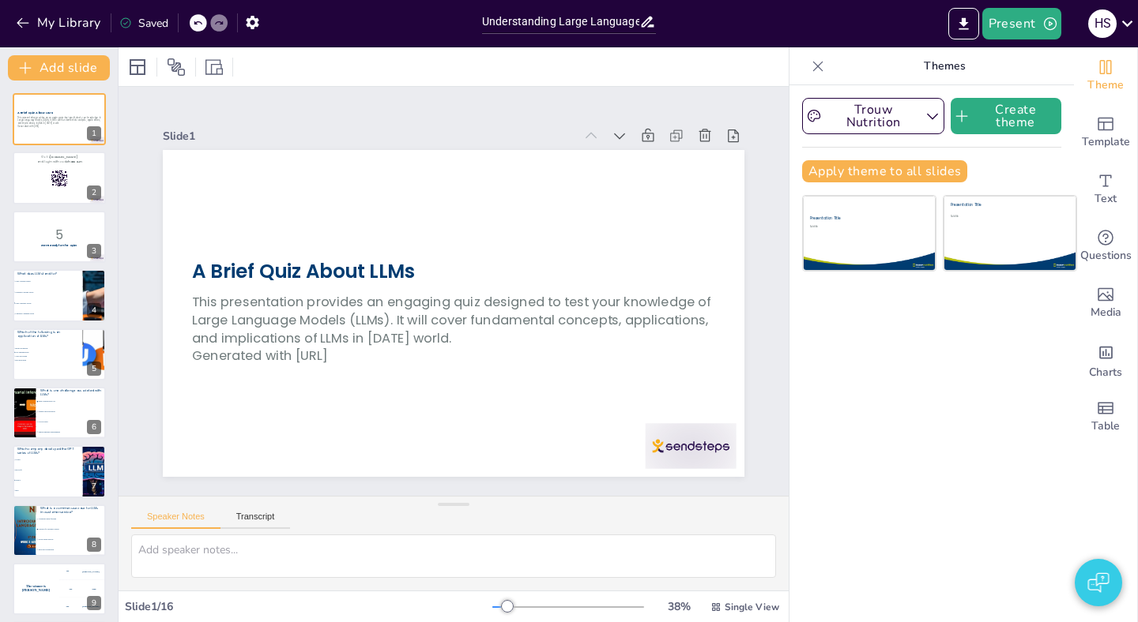
checkbox input "true"
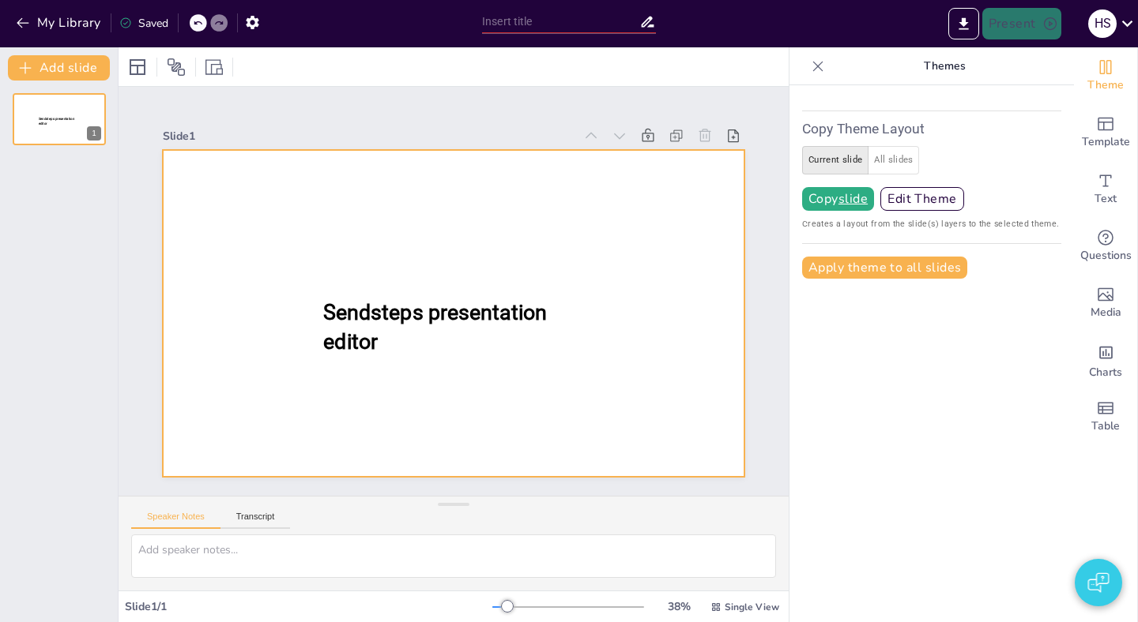
type input "Understanding Large Language Models: A Quiz"
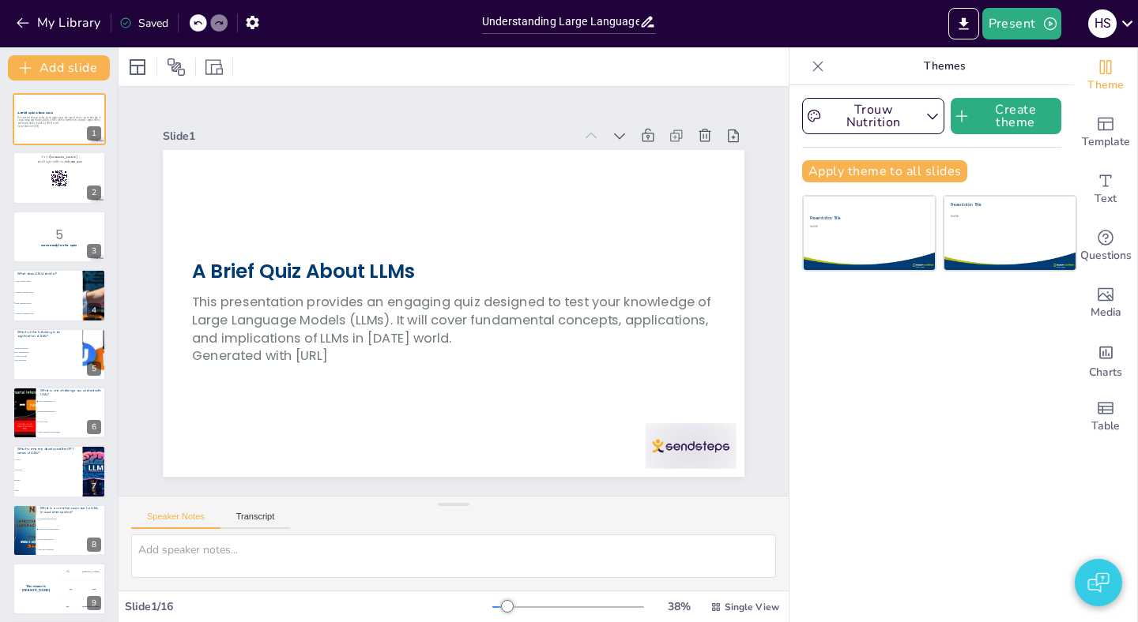
checkbox input "true"
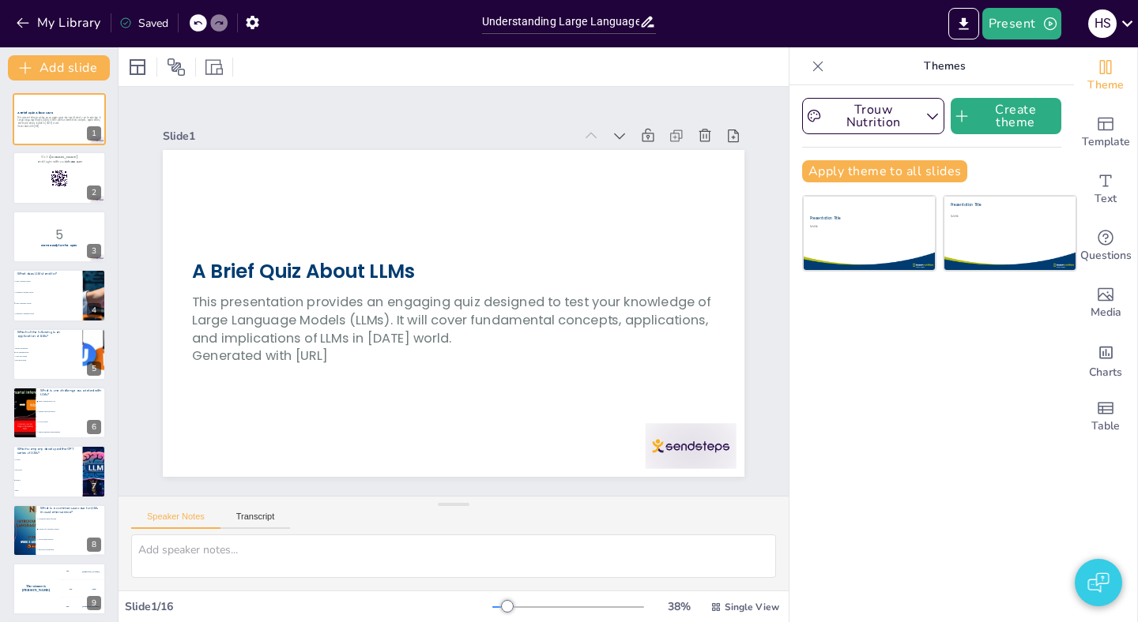
checkbox input "true"
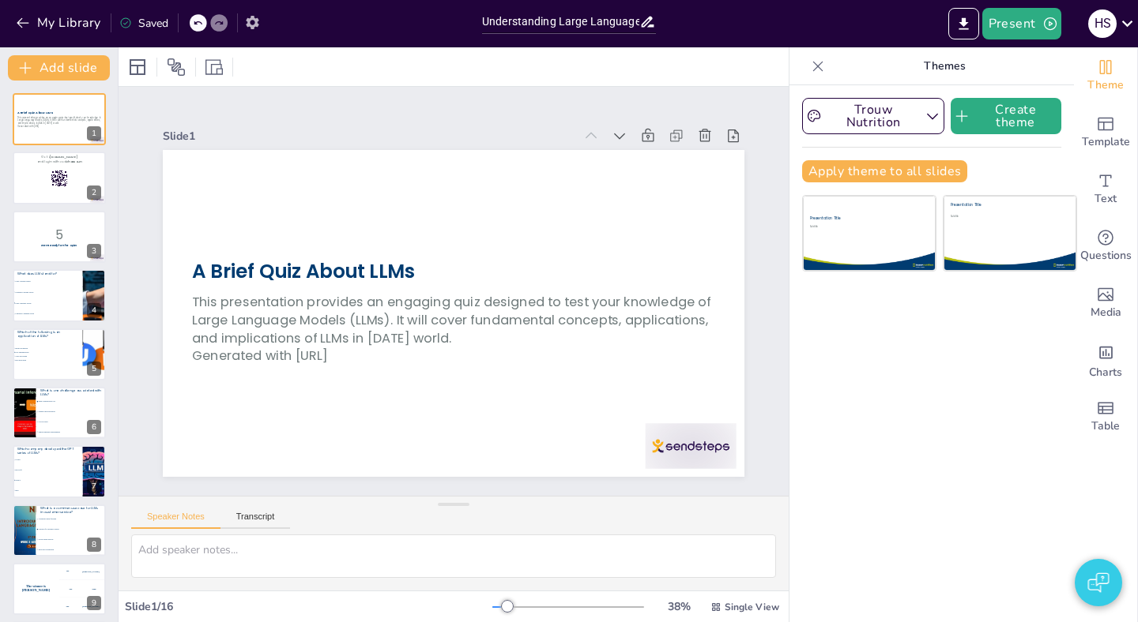
checkbox input "true"
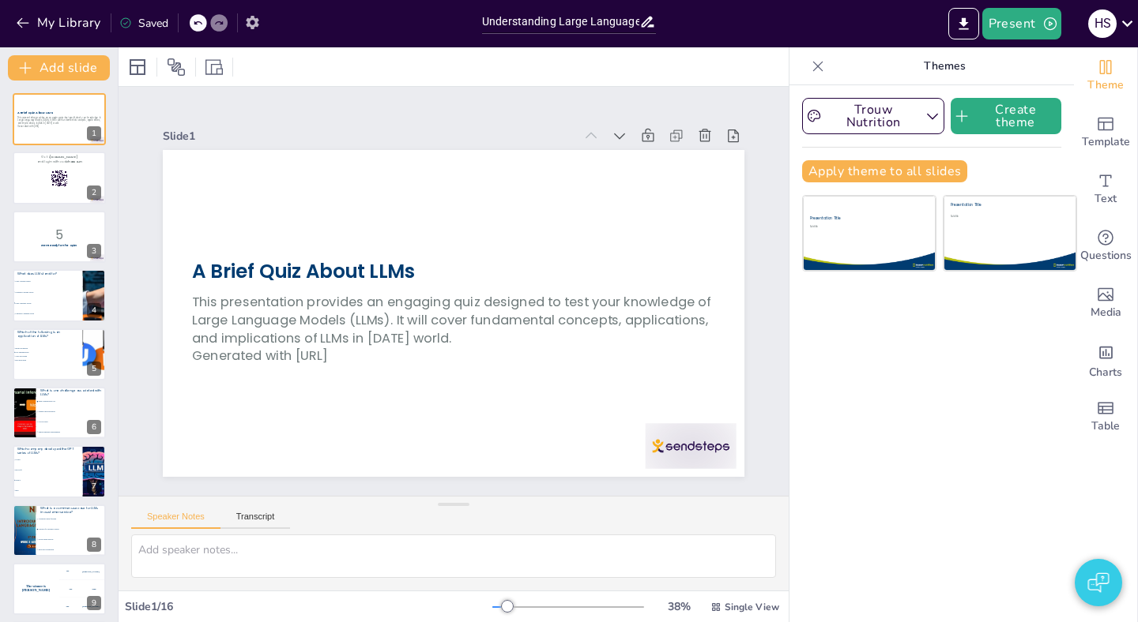
checkbox input "true"
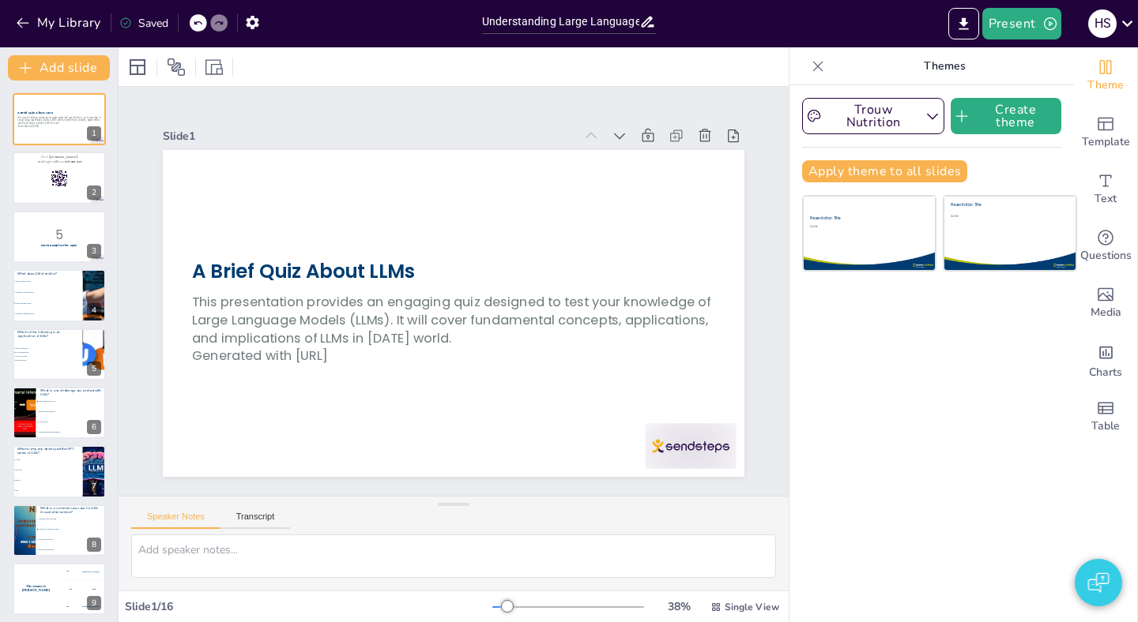
click at [201, 21] on icon at bounding box center [198, 23] width 8 height 4
checkbox input "true"
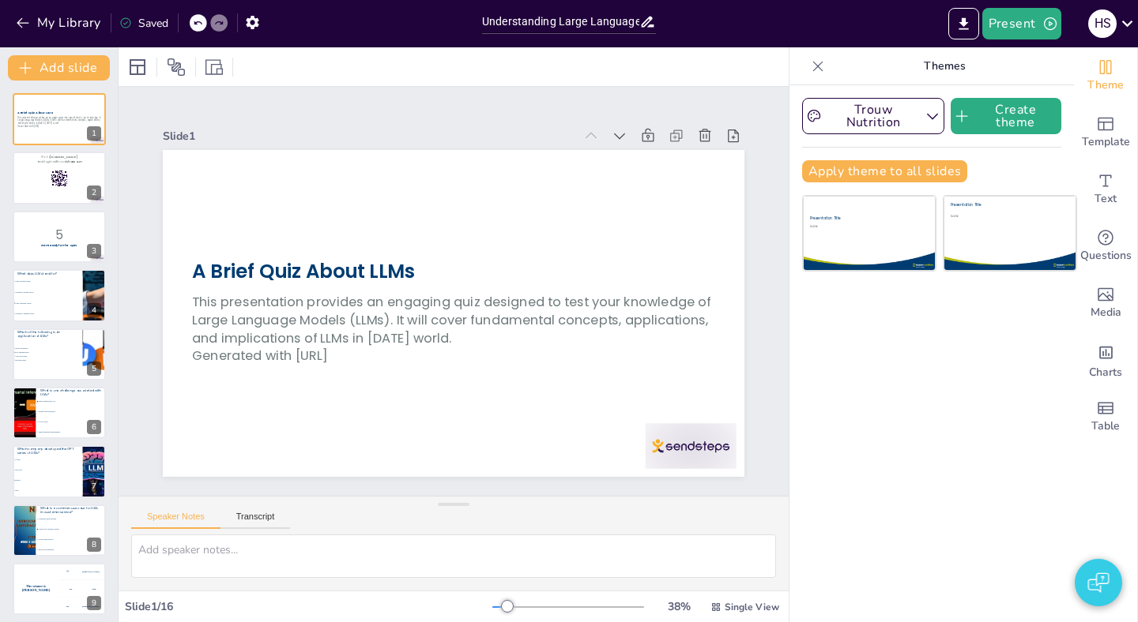
checkbox input "true"
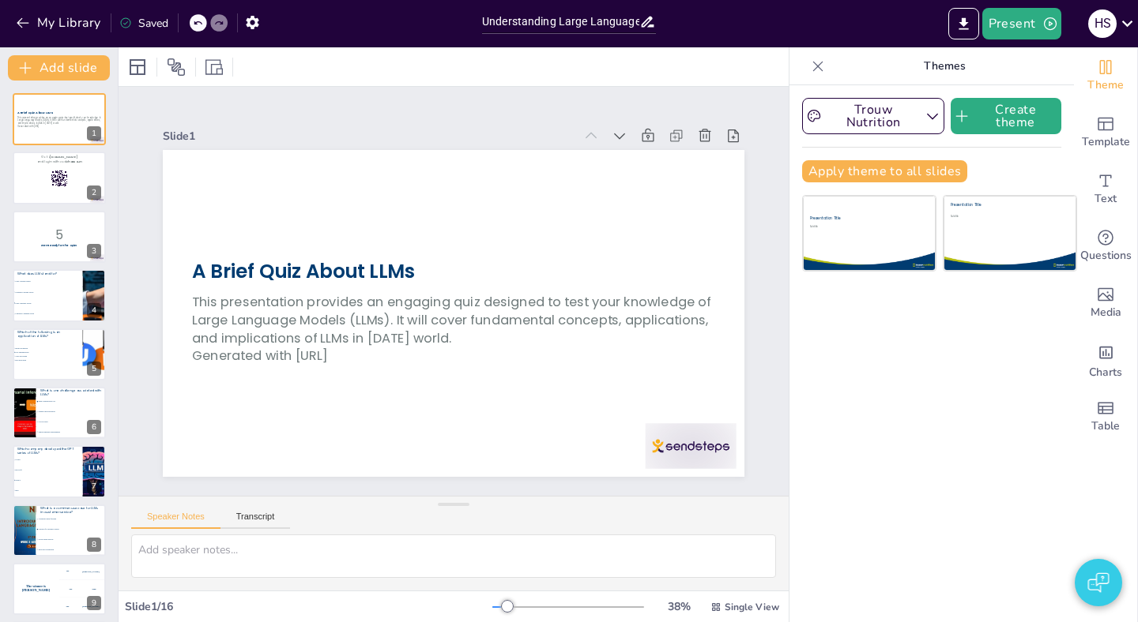
checkbox input "true"
click at [218, 26] on icon at bounding box center [218, 22] width 9 height 9
checkbox input "true"
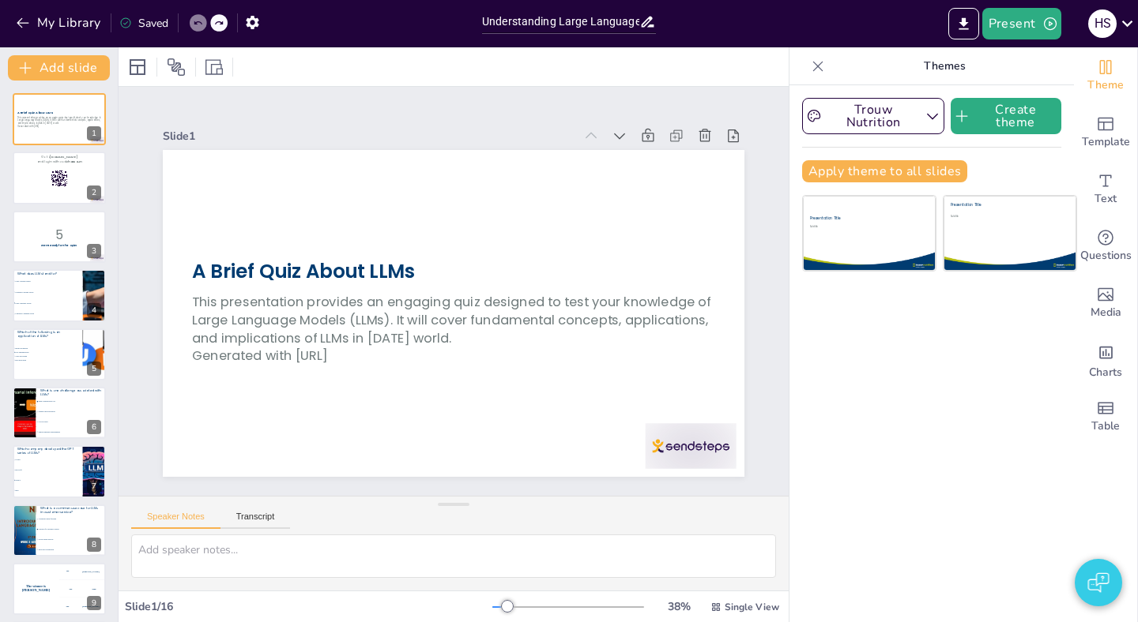
checkbox input "true"
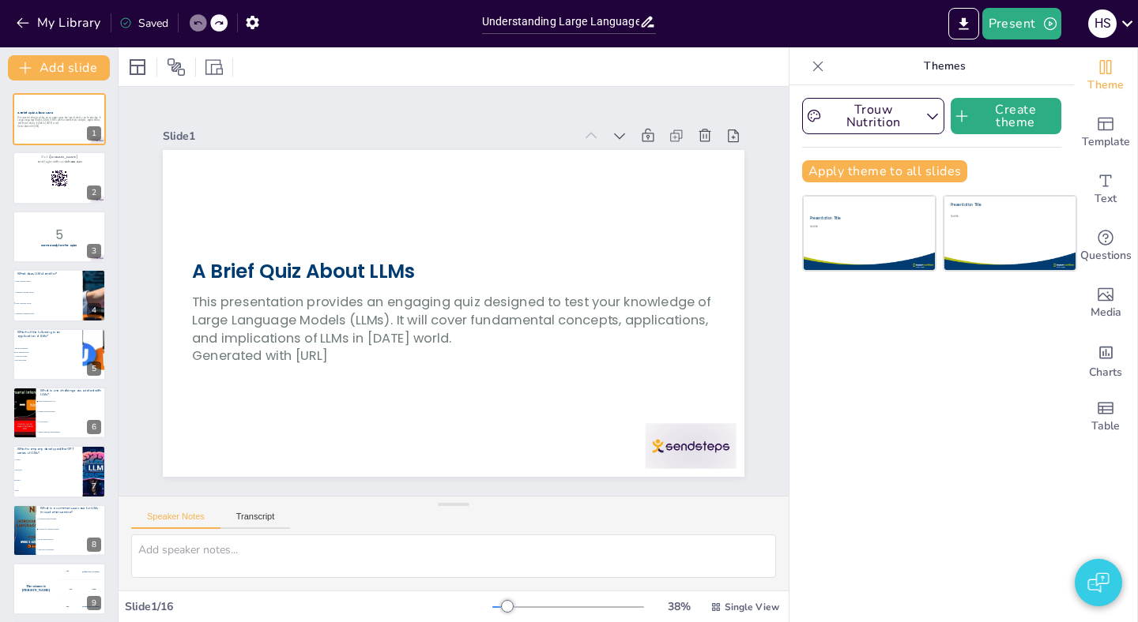
checkbox input "true"
click at [200, 26] on icon at bounding box center [197, 22] width 9 height 9
checkbox input "true"
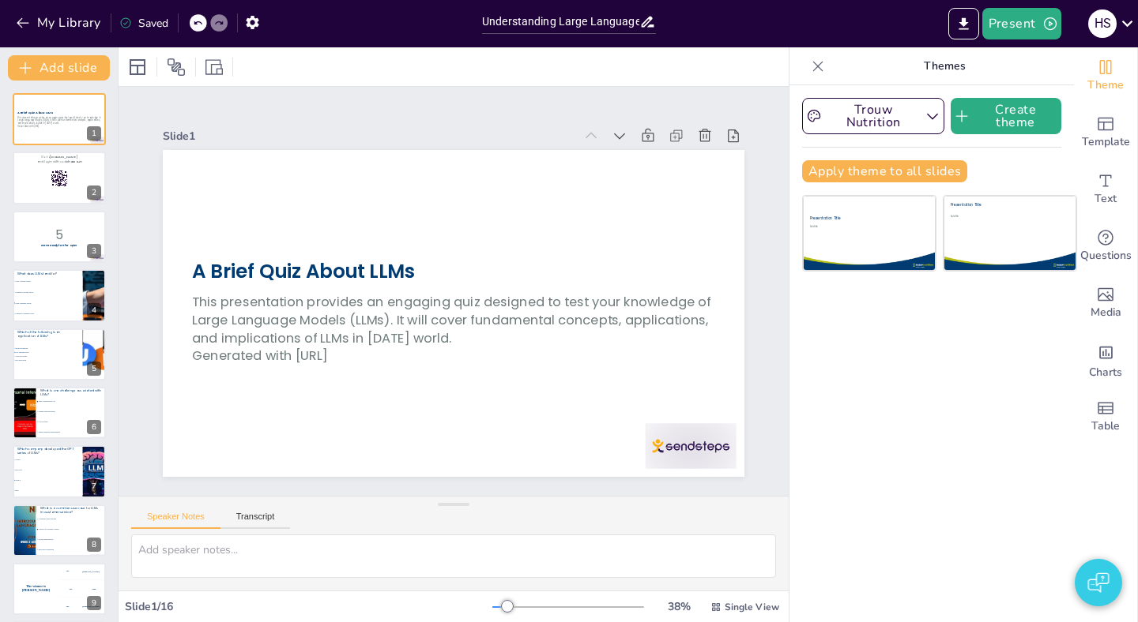
checkbox input "true"
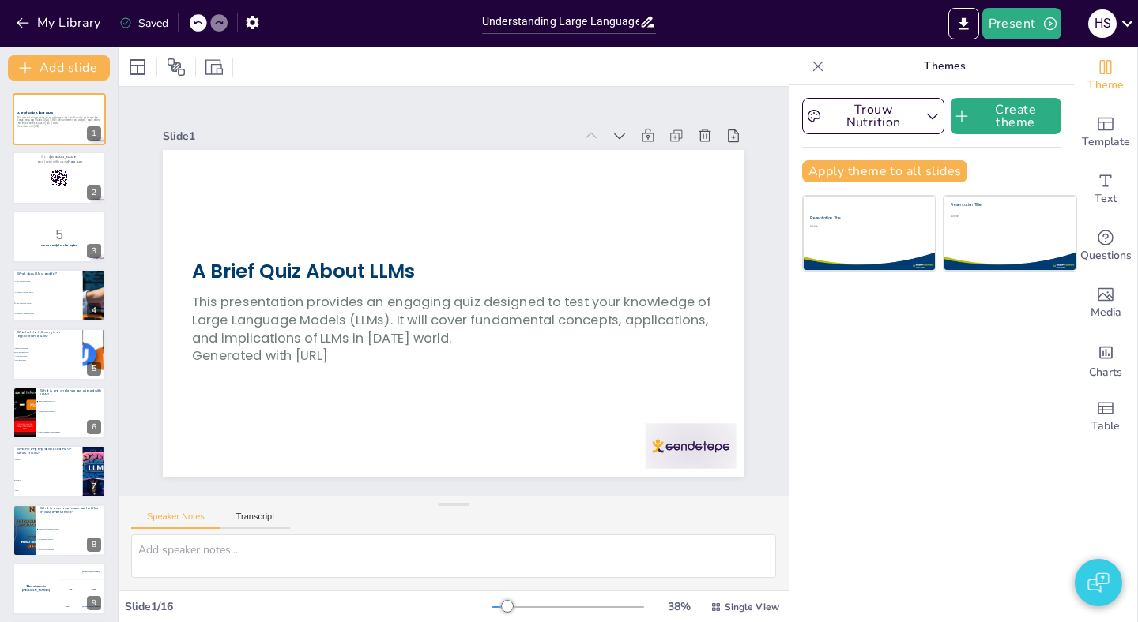
checkbox input "true"
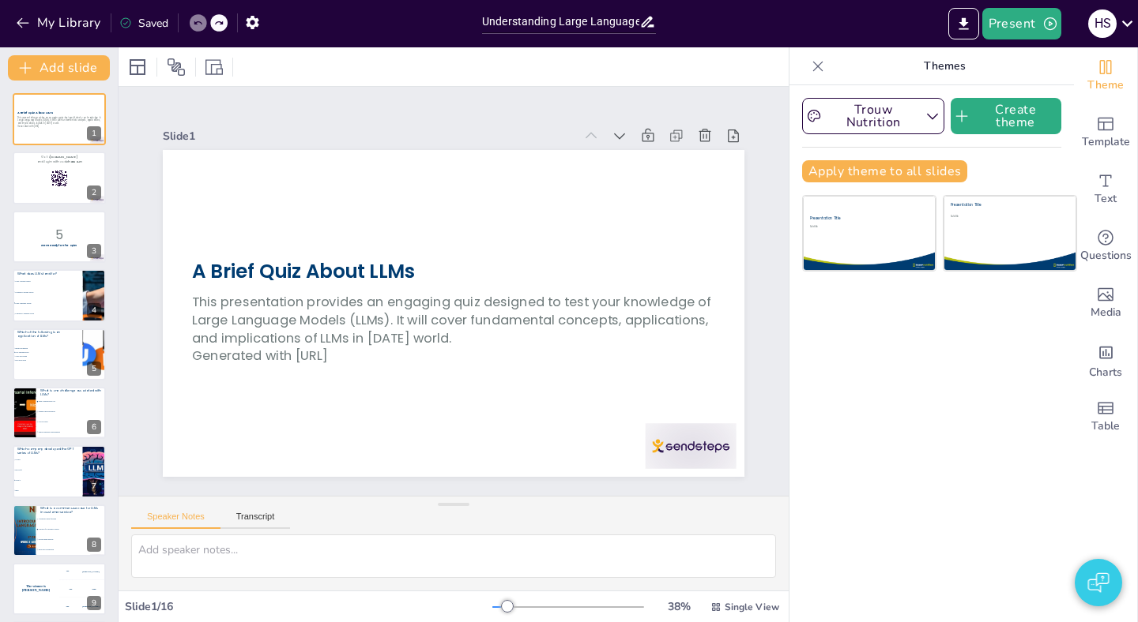
checkbox input "true"
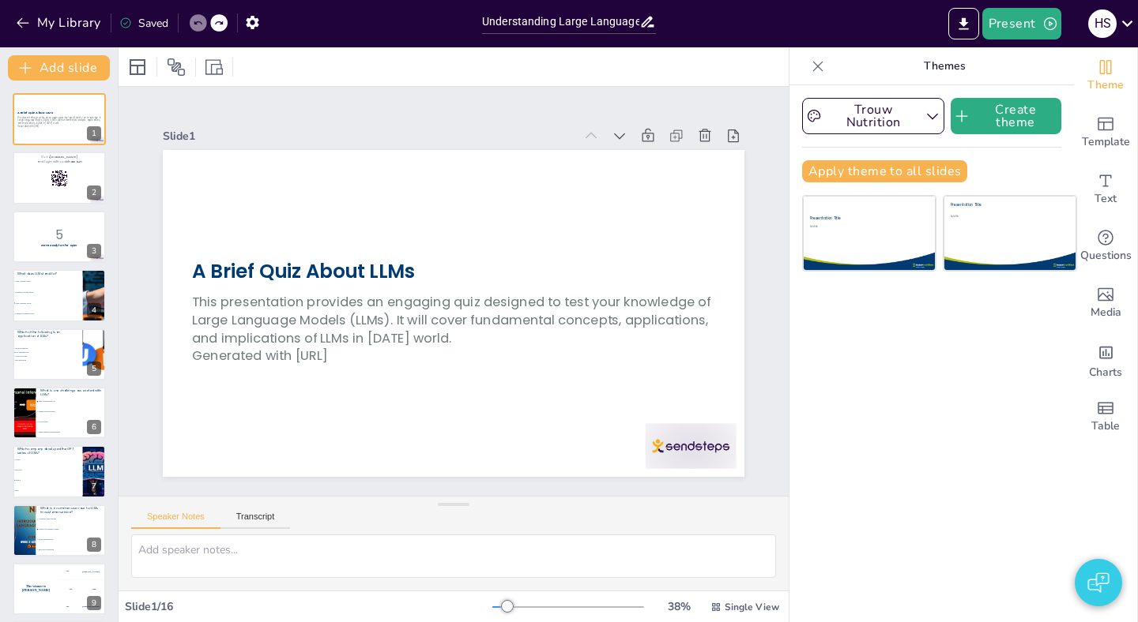
checkbox input "true"
click at [314, 118] on div "Slide 1 A Brief Quiz About LLMs This presentation provides an engaging quiz des…" at bounding box center [453, 291] width 581 height 371
checkbox input "true"
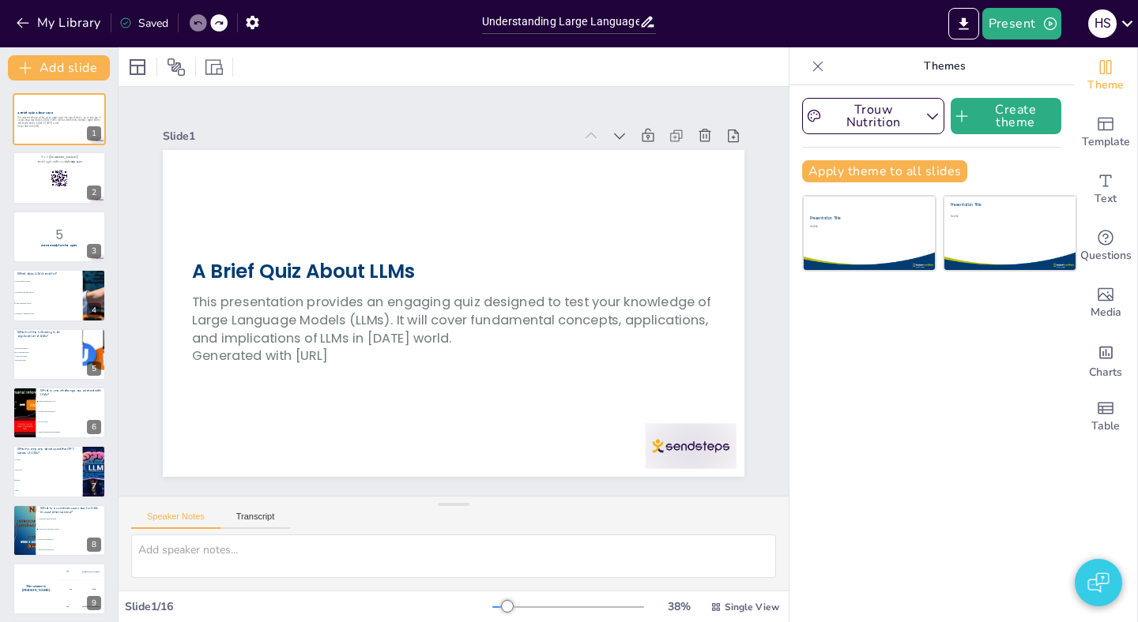
checkbox input "true"
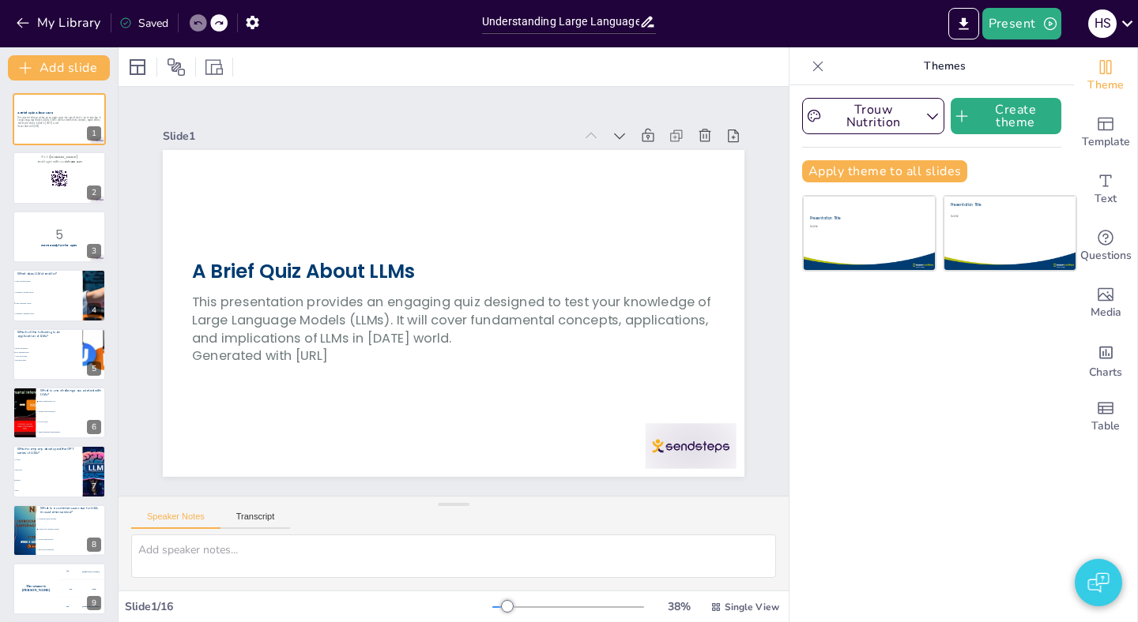
checkbox input "true"
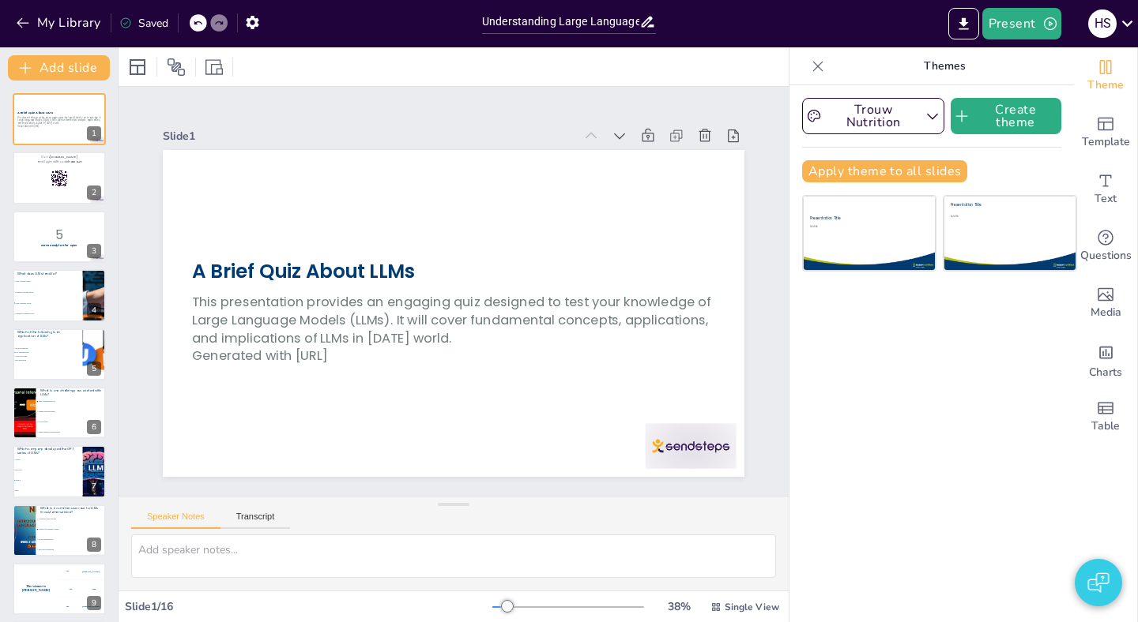
checkbox input "true"
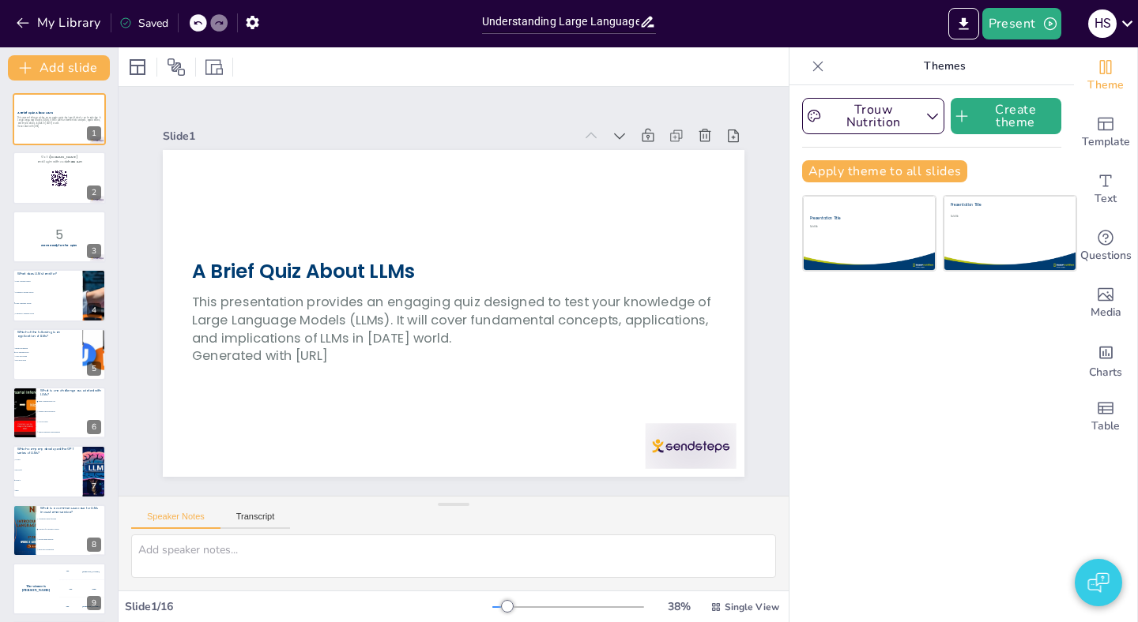
checkbox input "true"
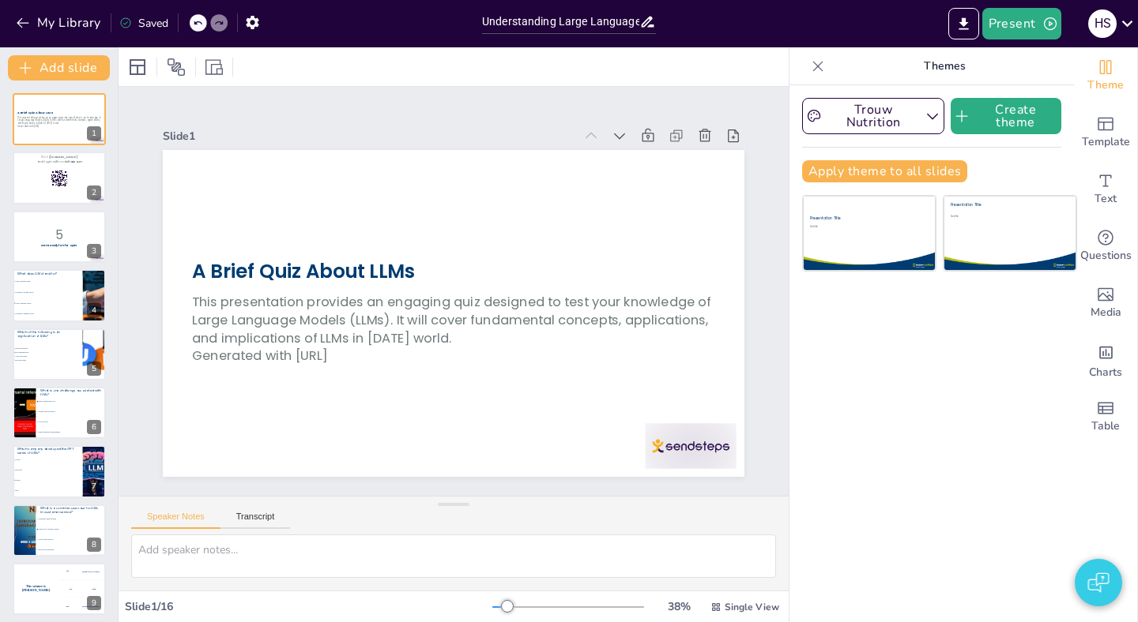
checkbox input "true"
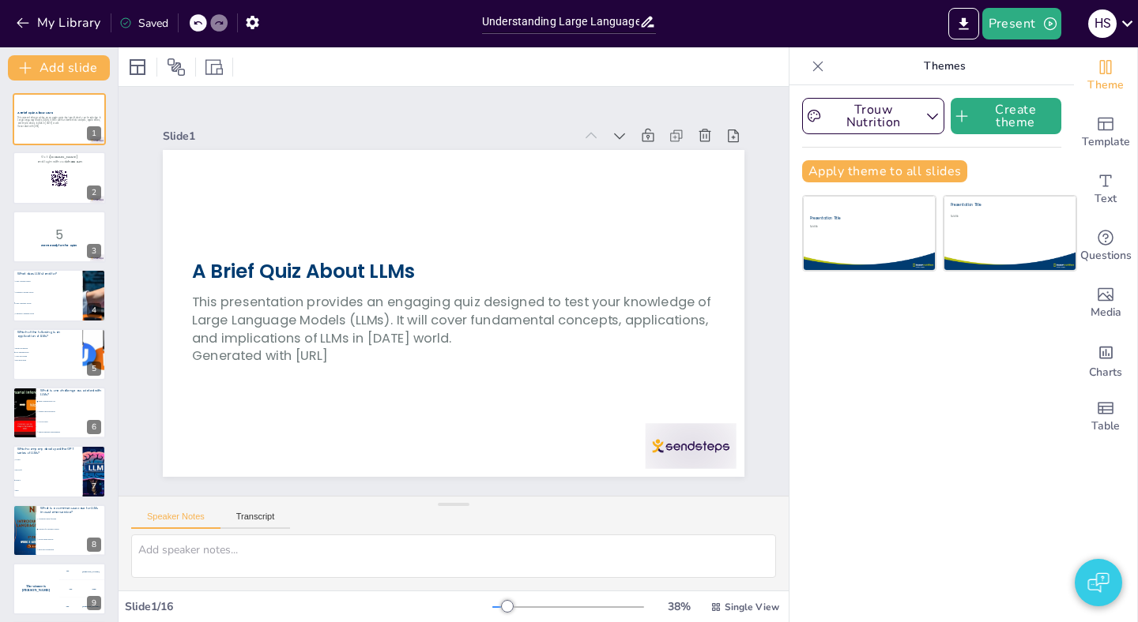
checkbox input "true"
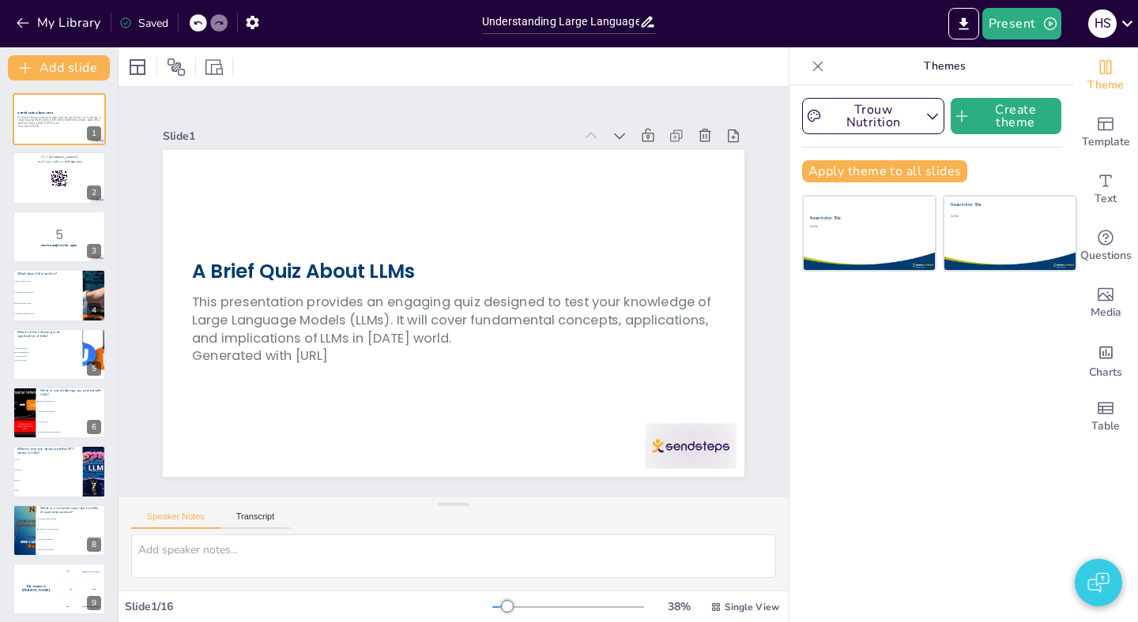
checkbox input "true"
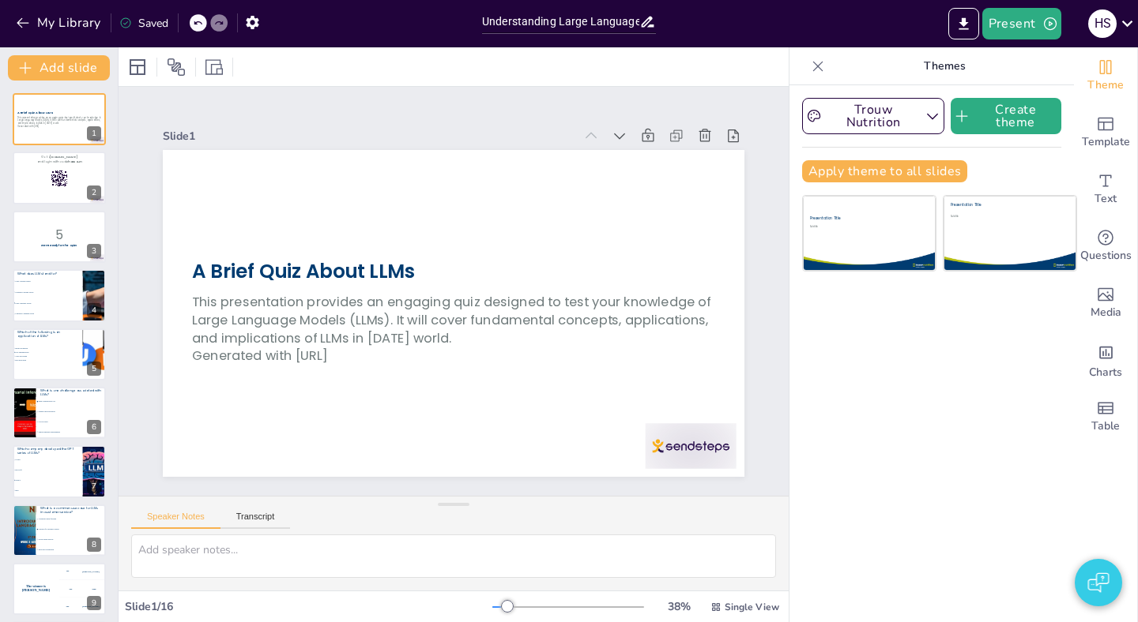
checkbox input "true"
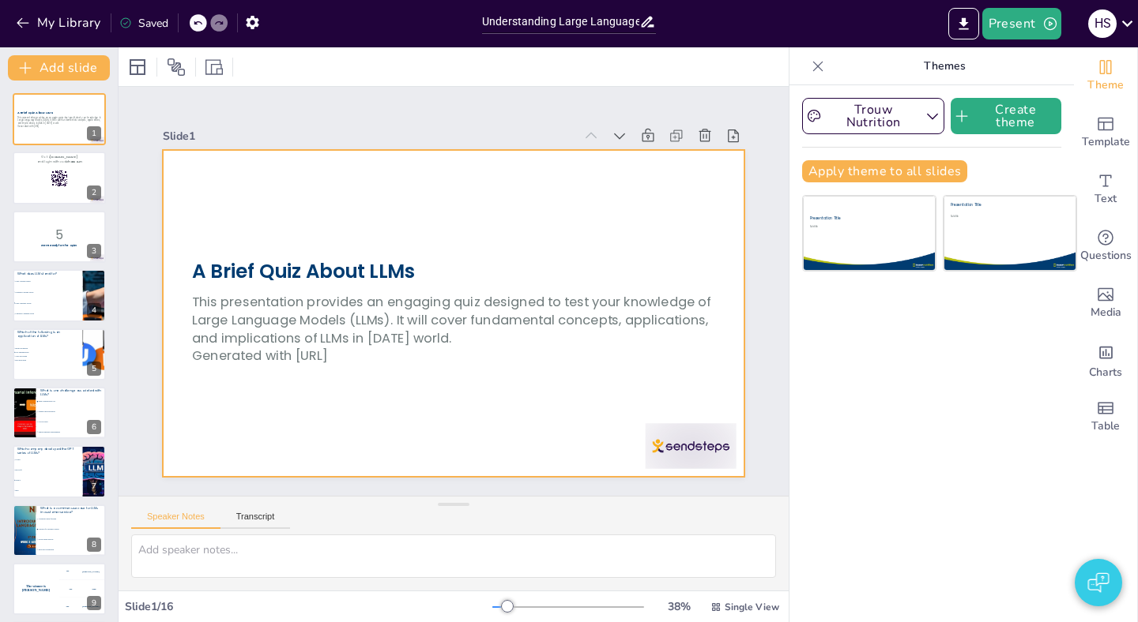
checkbox input "true"
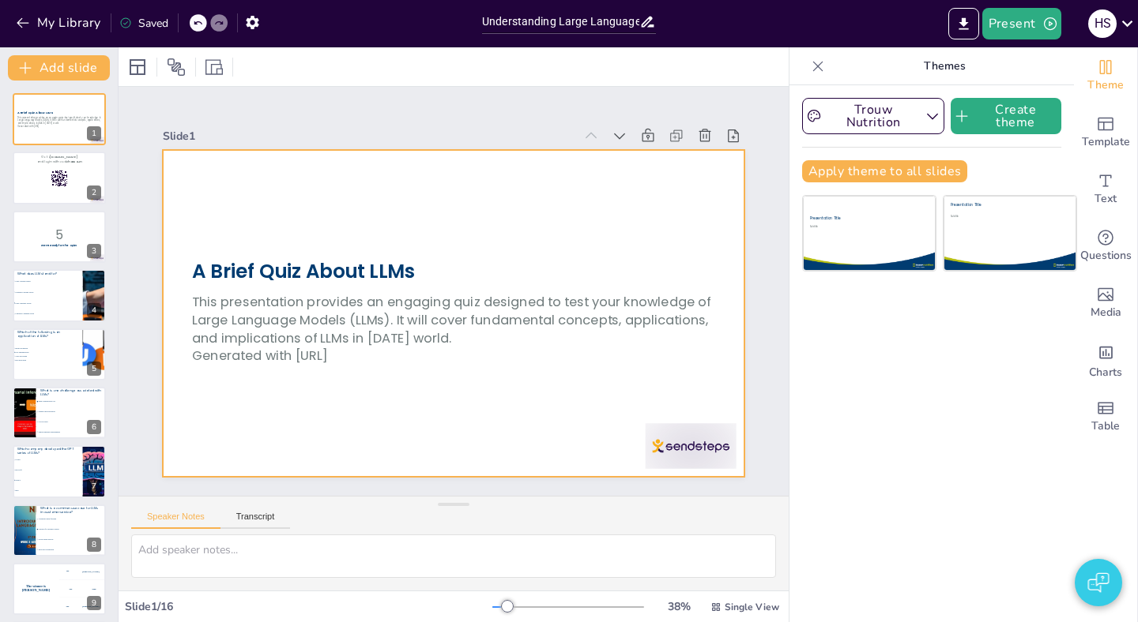
checkbox input "true"
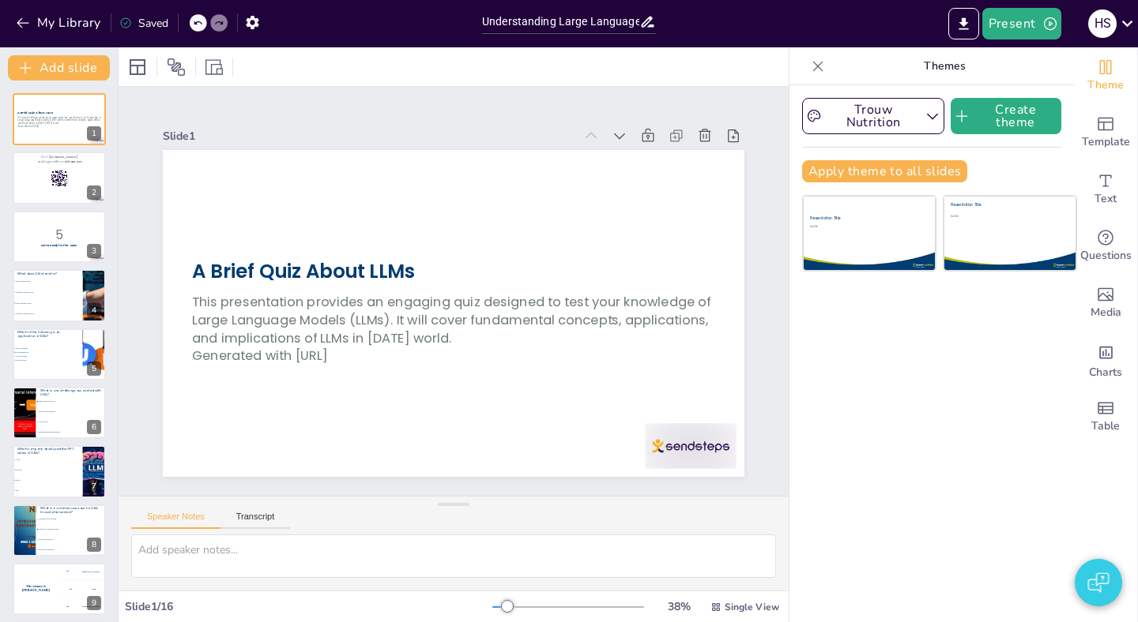
checkbox input "true"
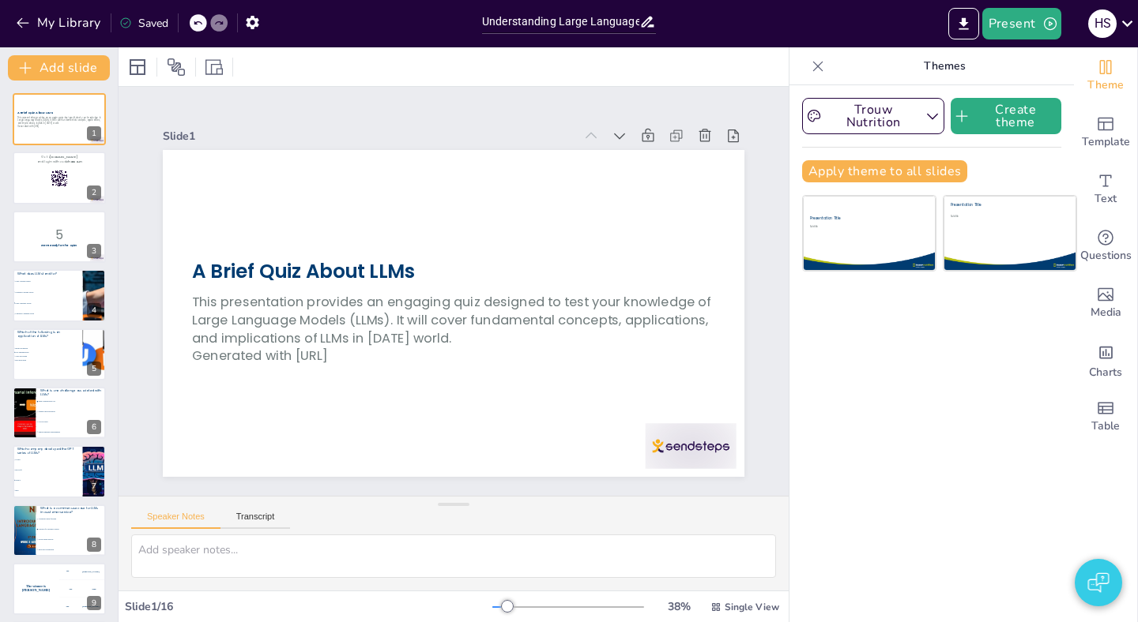
checkbox input "true"
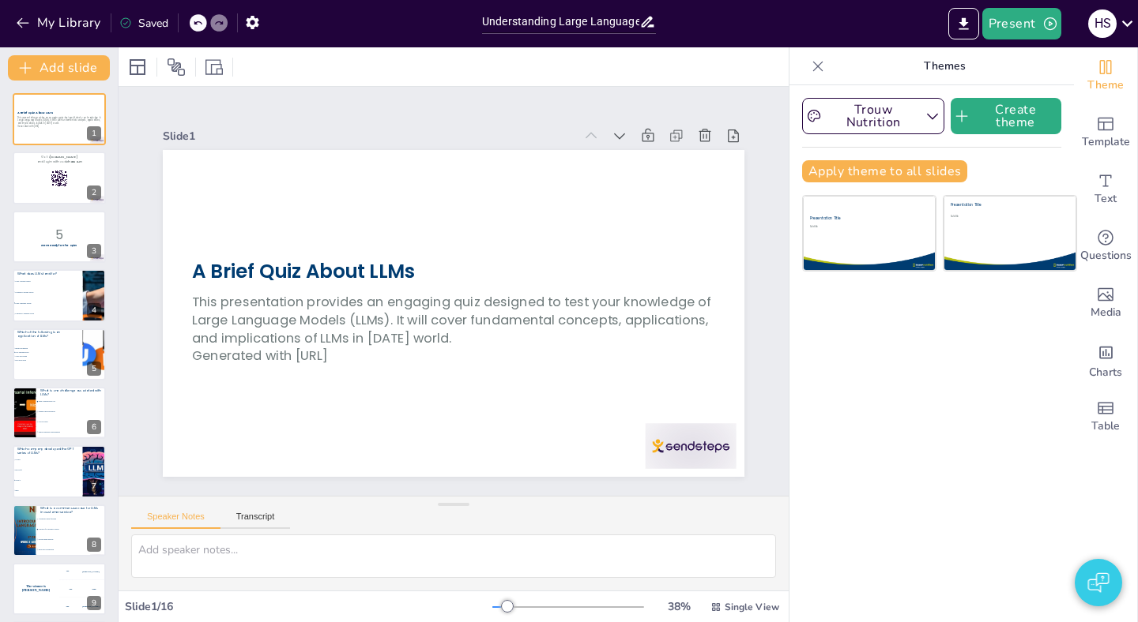
checkbox input "true"
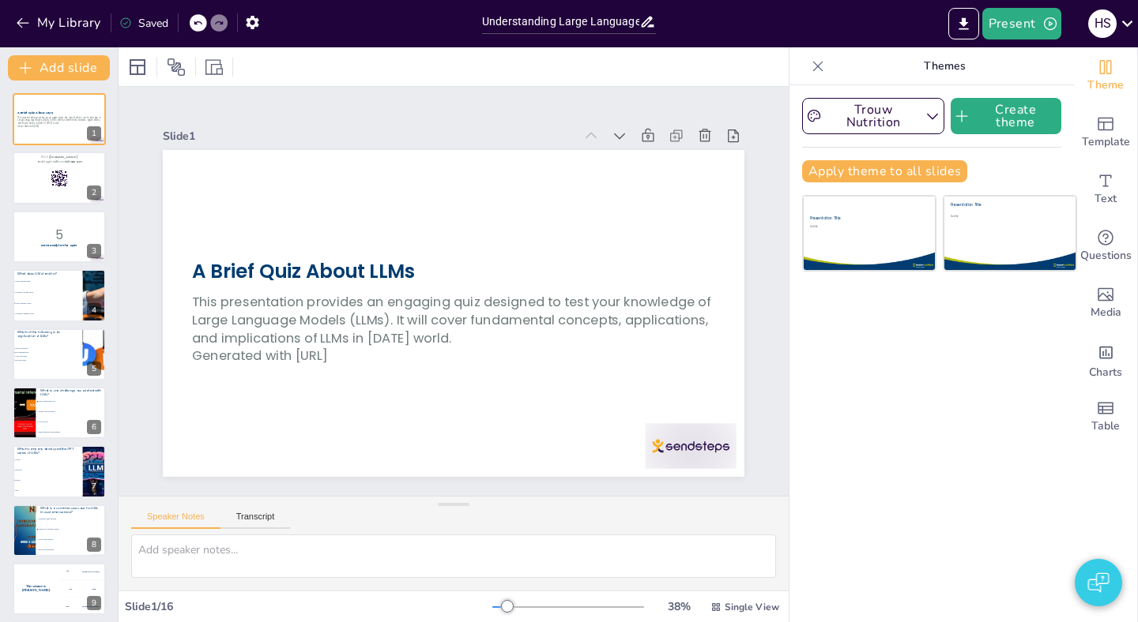
checkbox input "true"
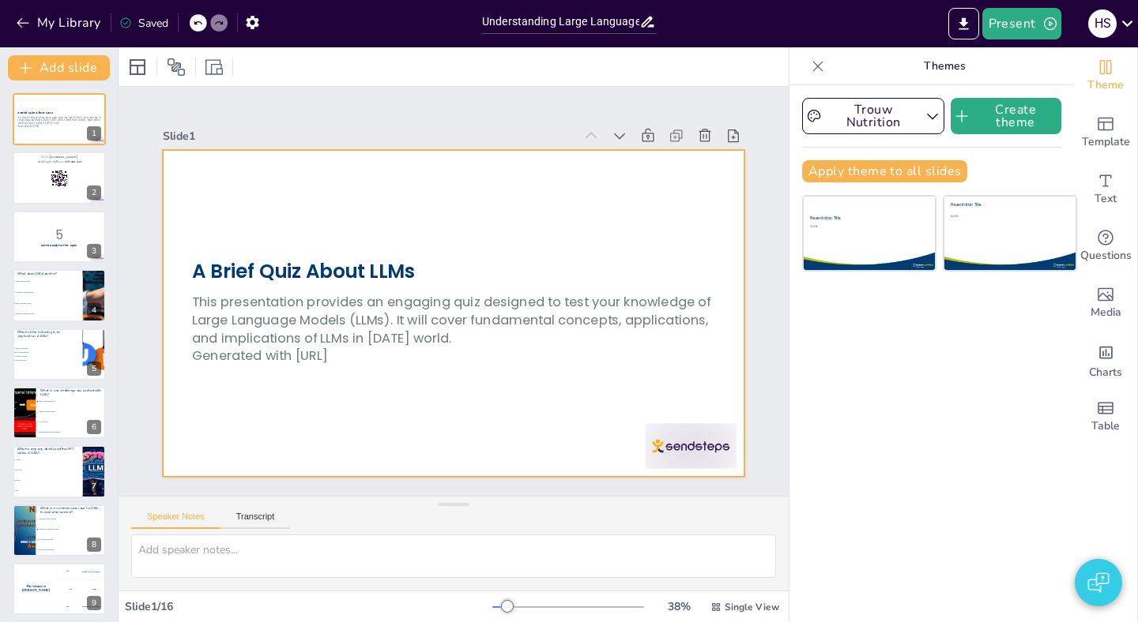
checkbox input "true"
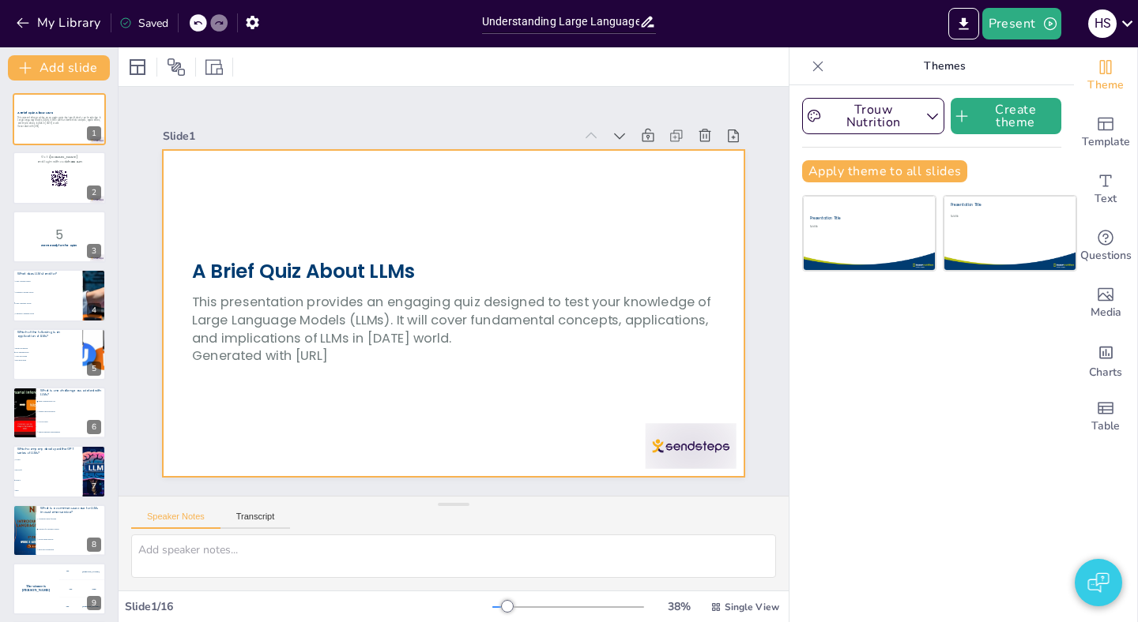
checkbox input "true"
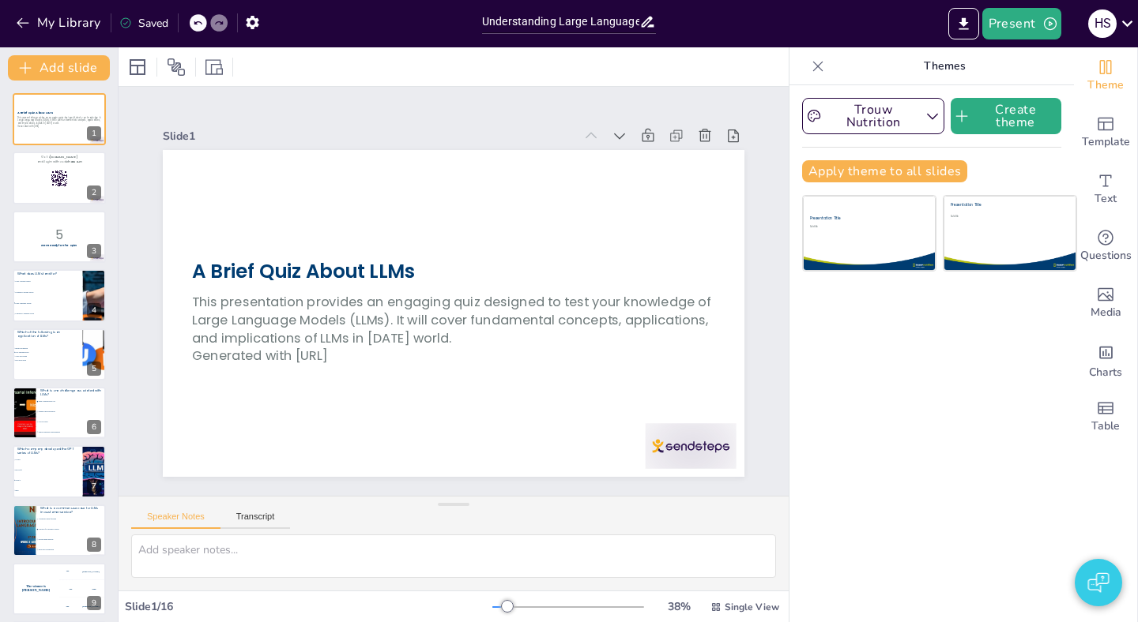
checkbox input "true"
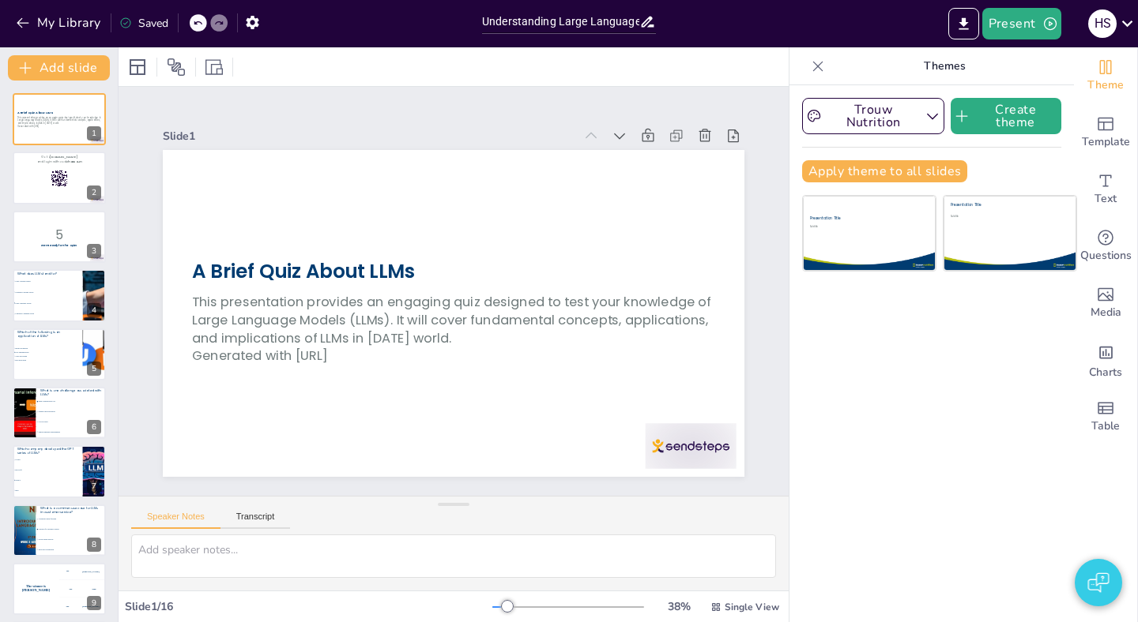
checkbox input "true"
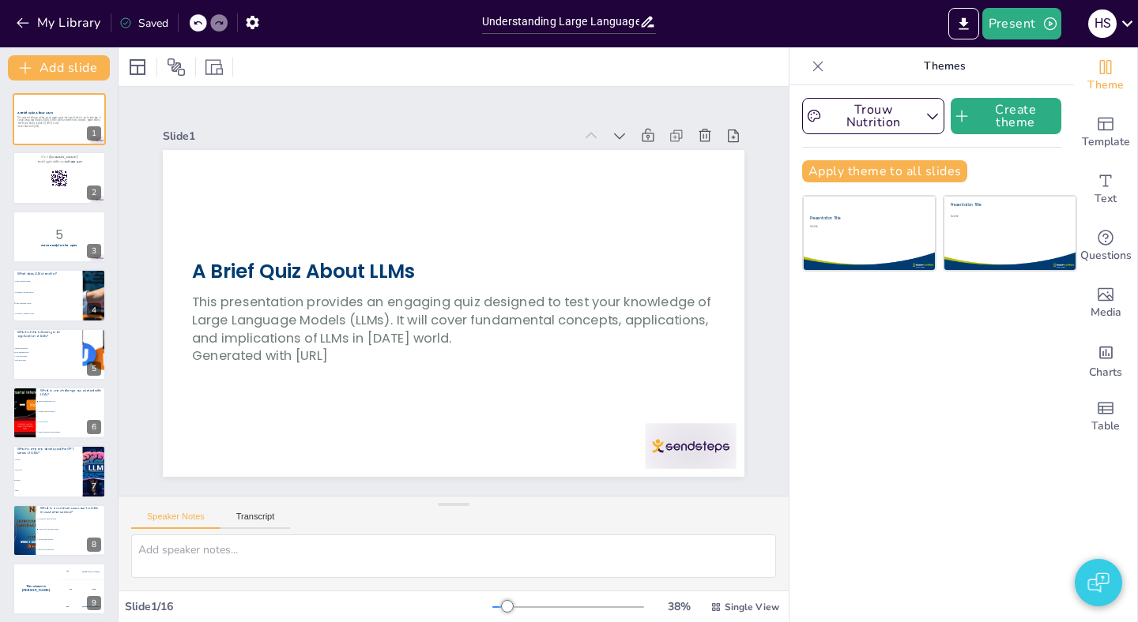
checkbox input "true"
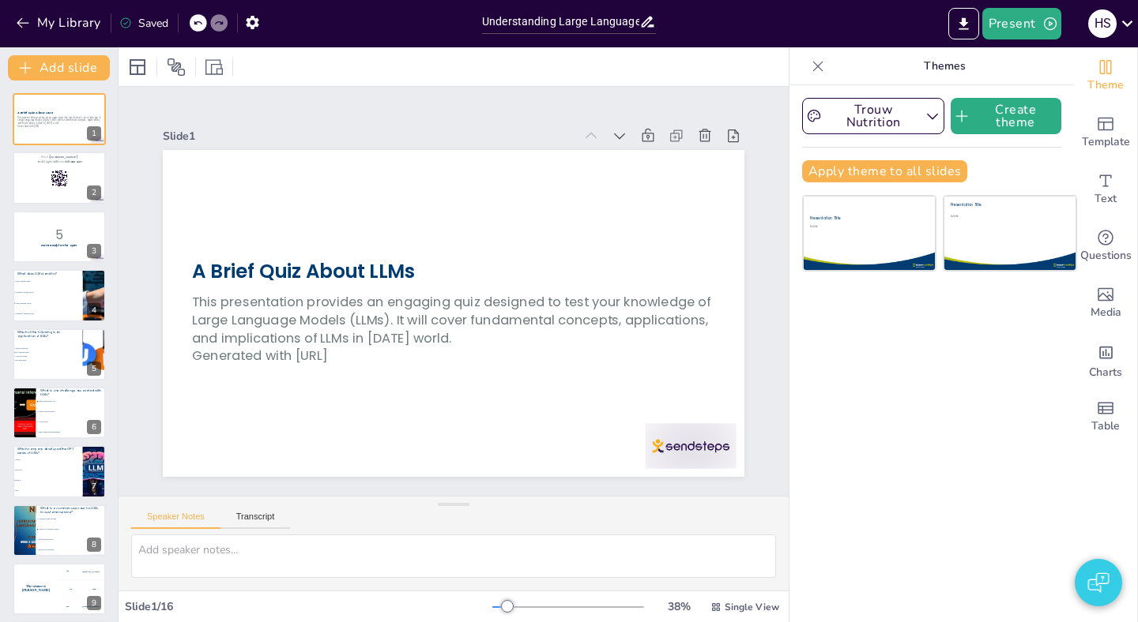
checkbox input "true"
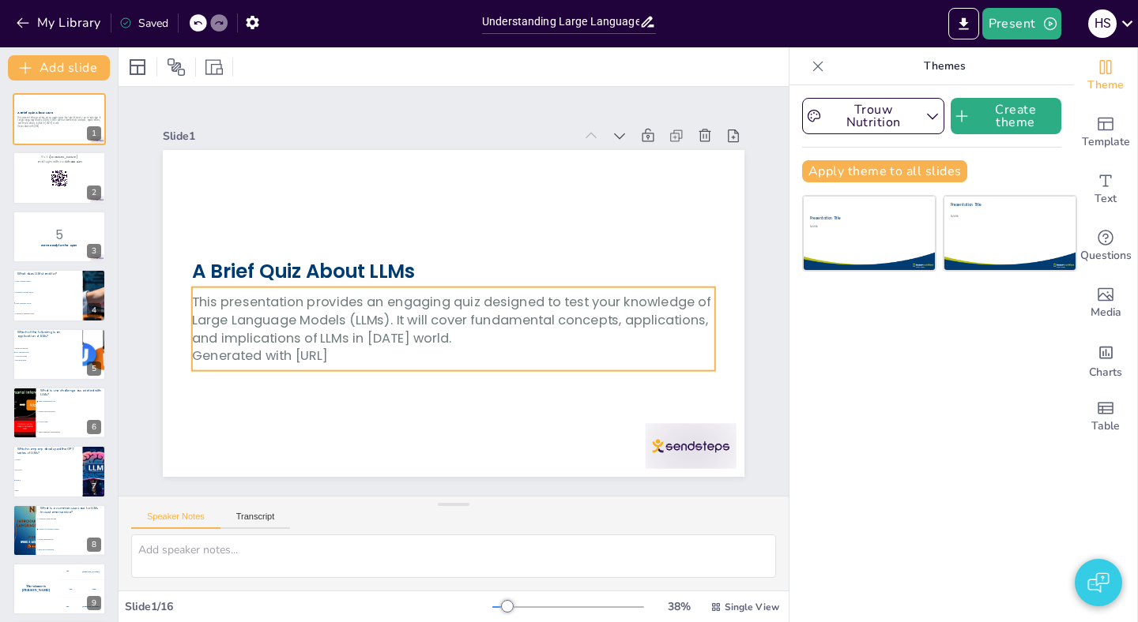
checkbox input "true"
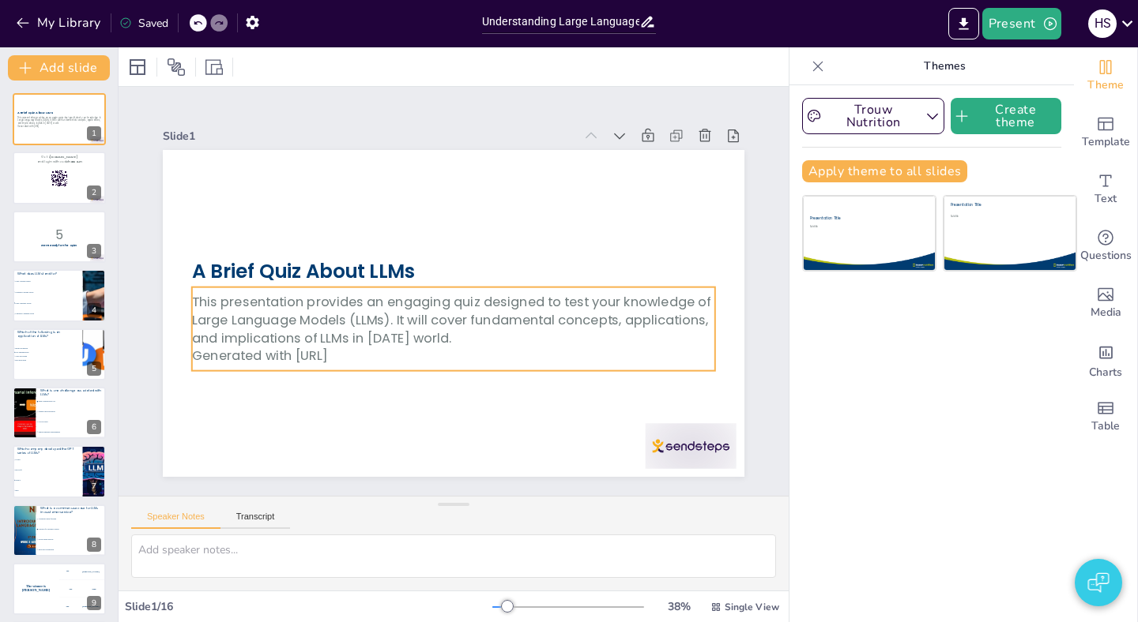
checkbox input "true"
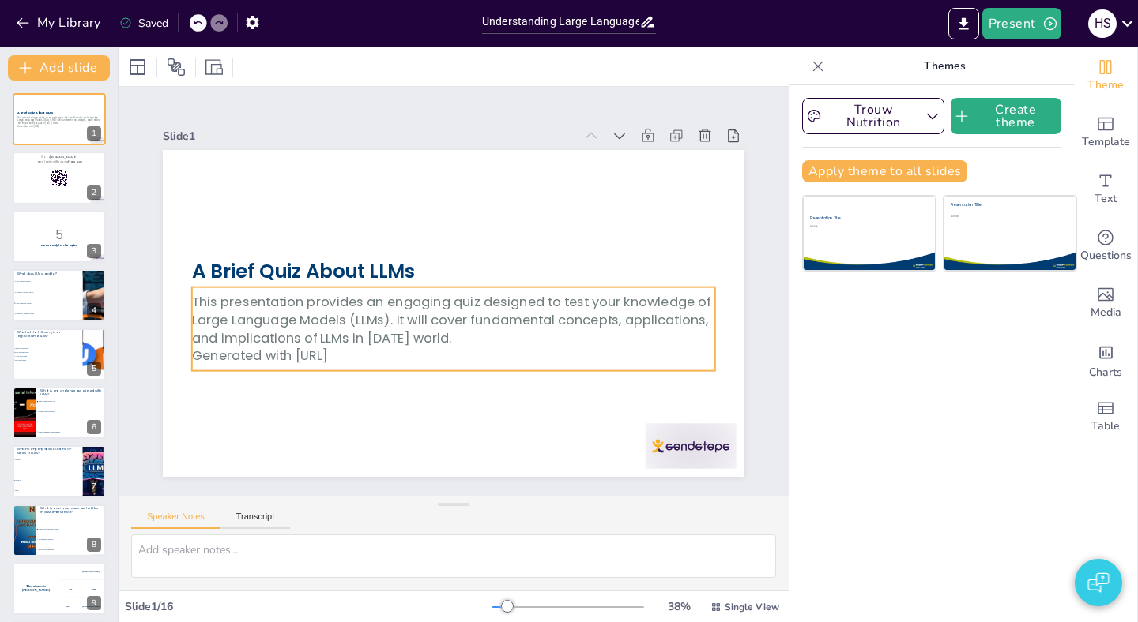
checkbox input "true"
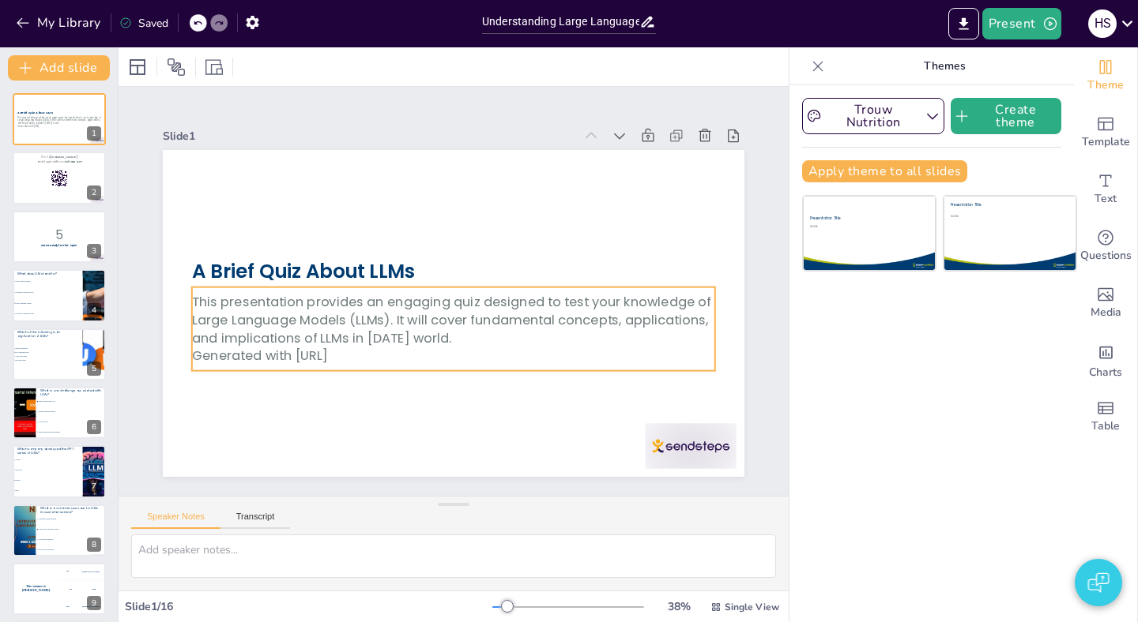
checkbox input "true"
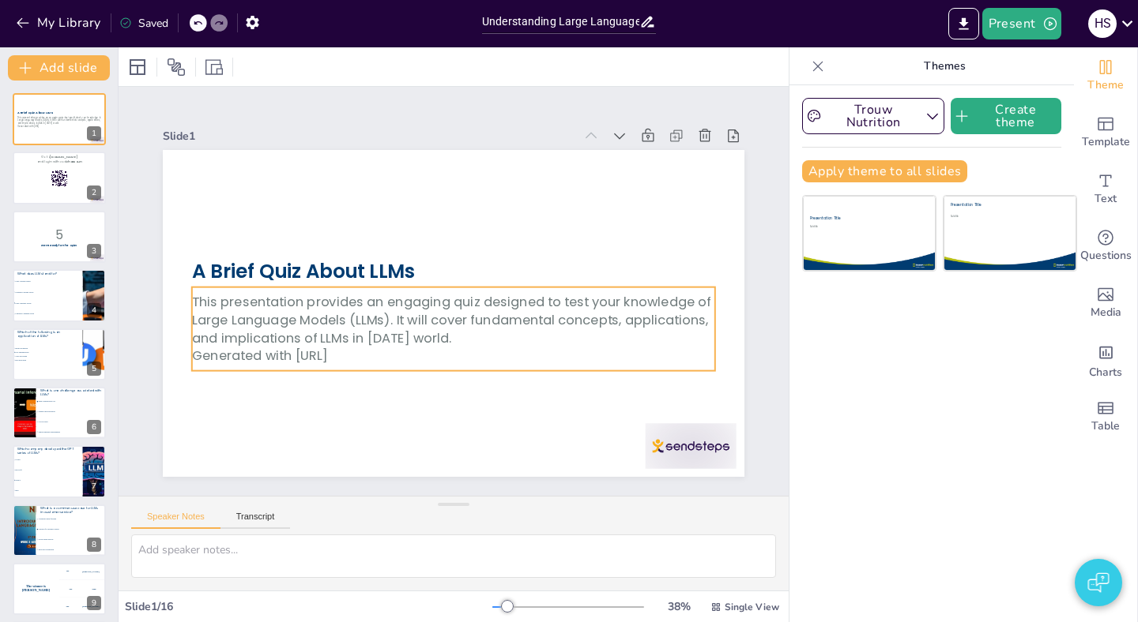
checkbox input "true"
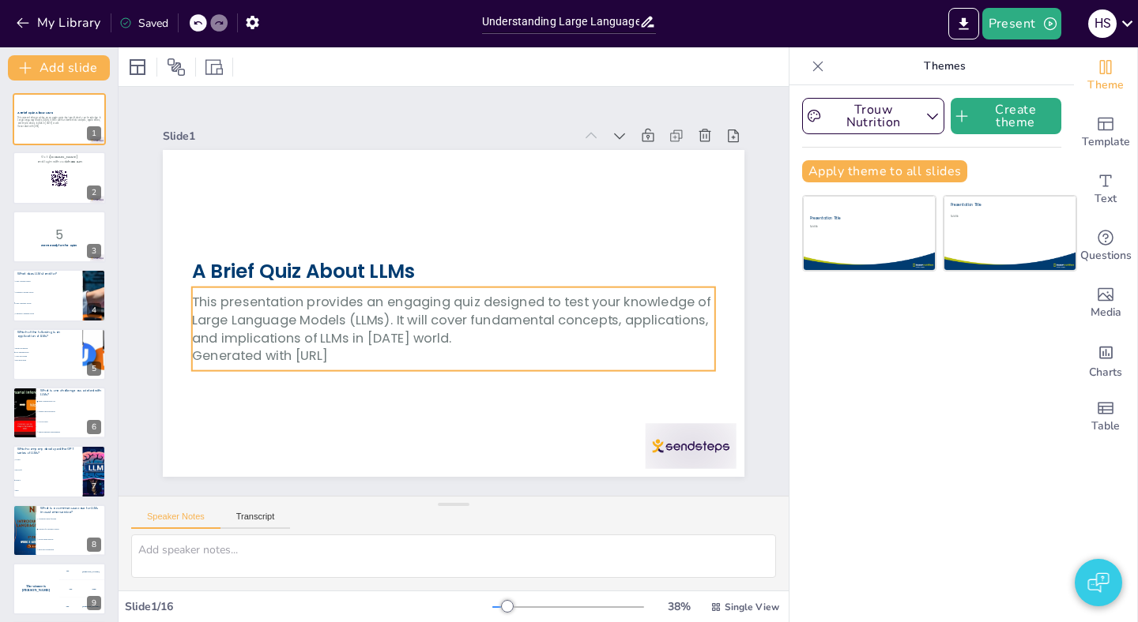
checkbox input "true"
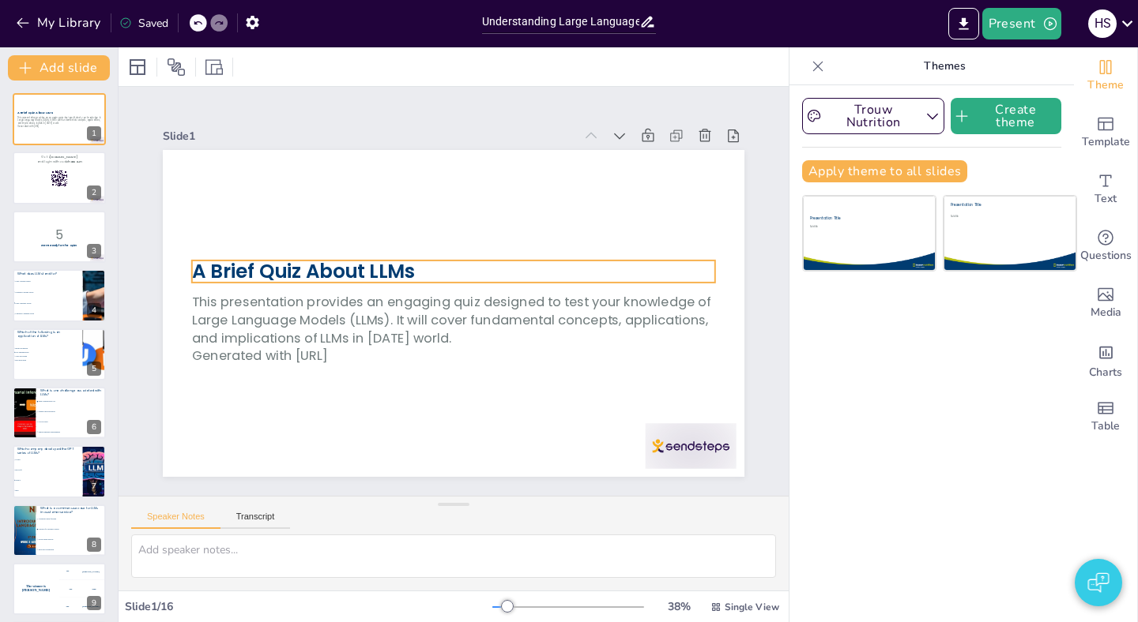
checkbox input "true"
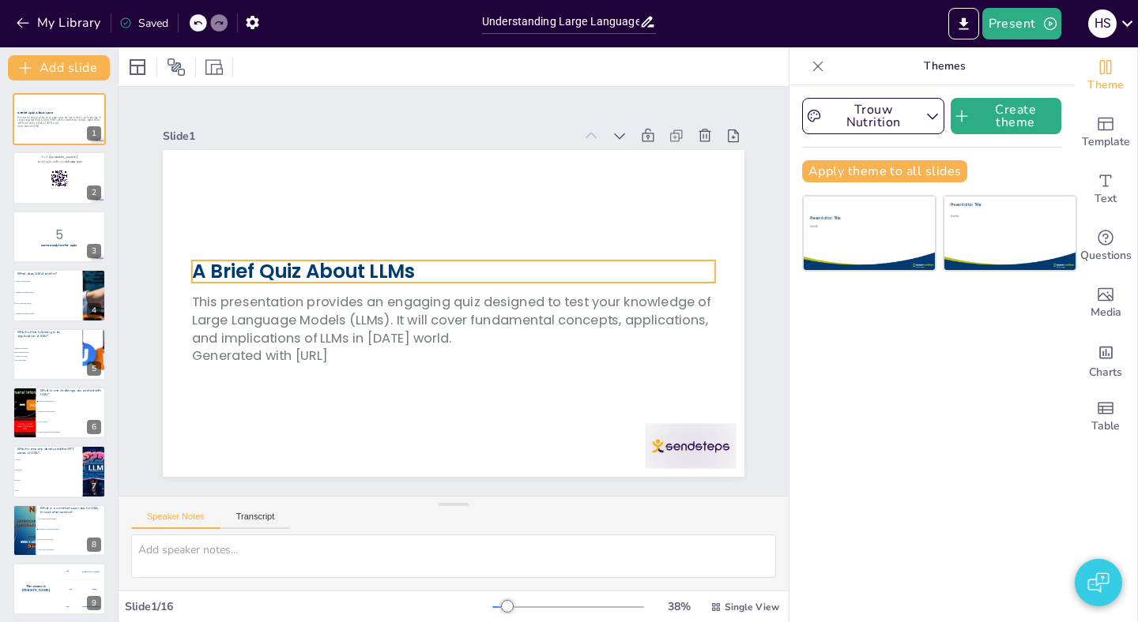
checkbox input "true"
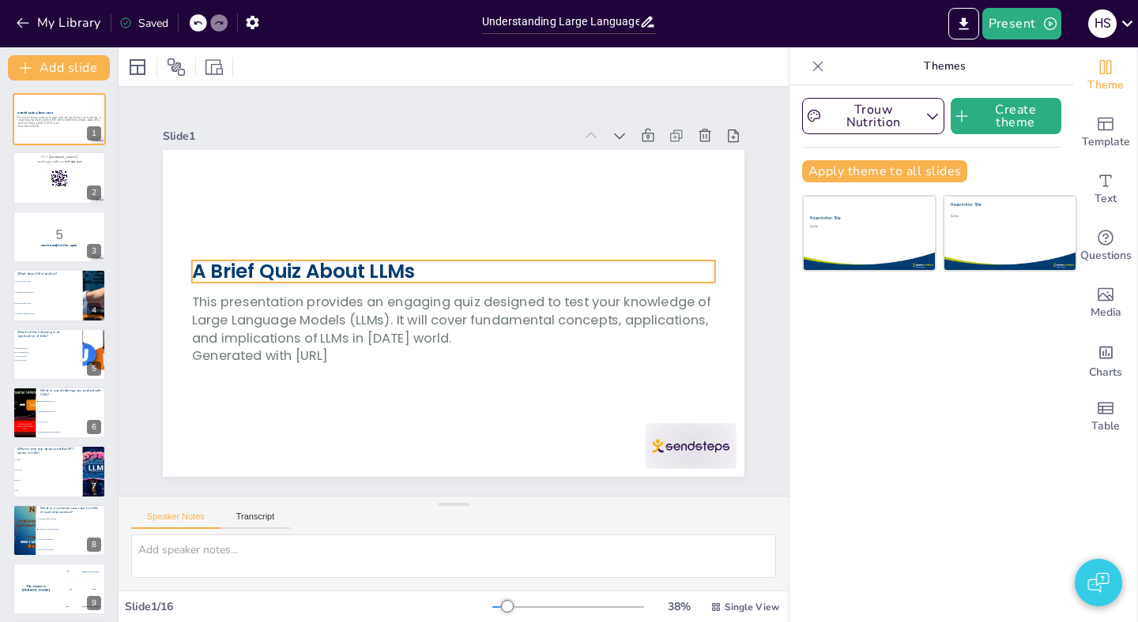
checkbox input "true"
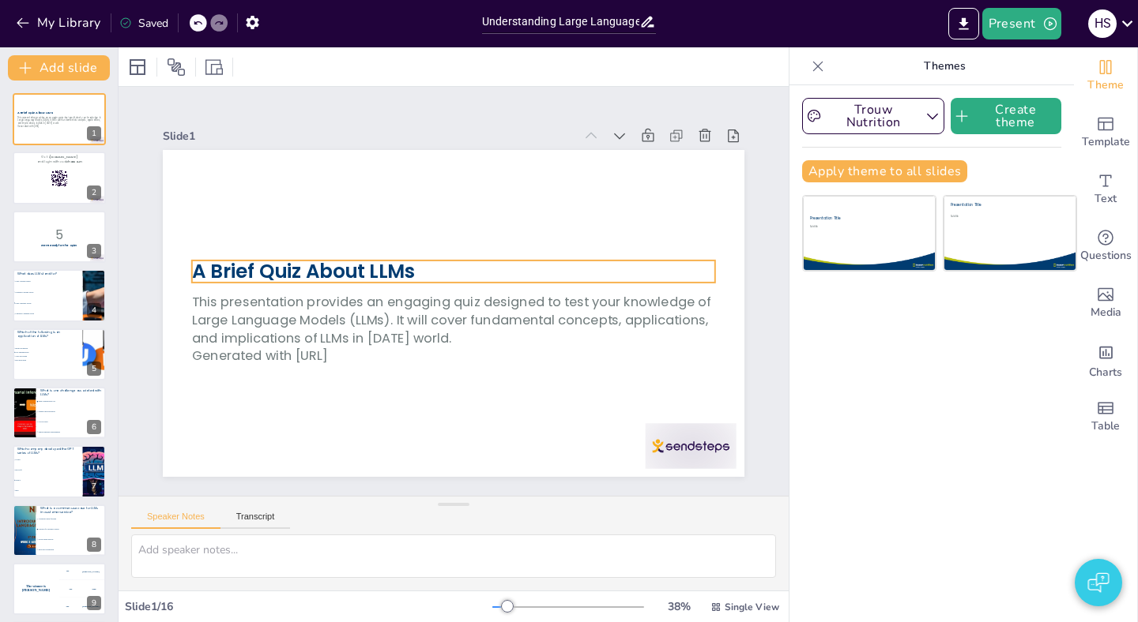
checkbox input "true"
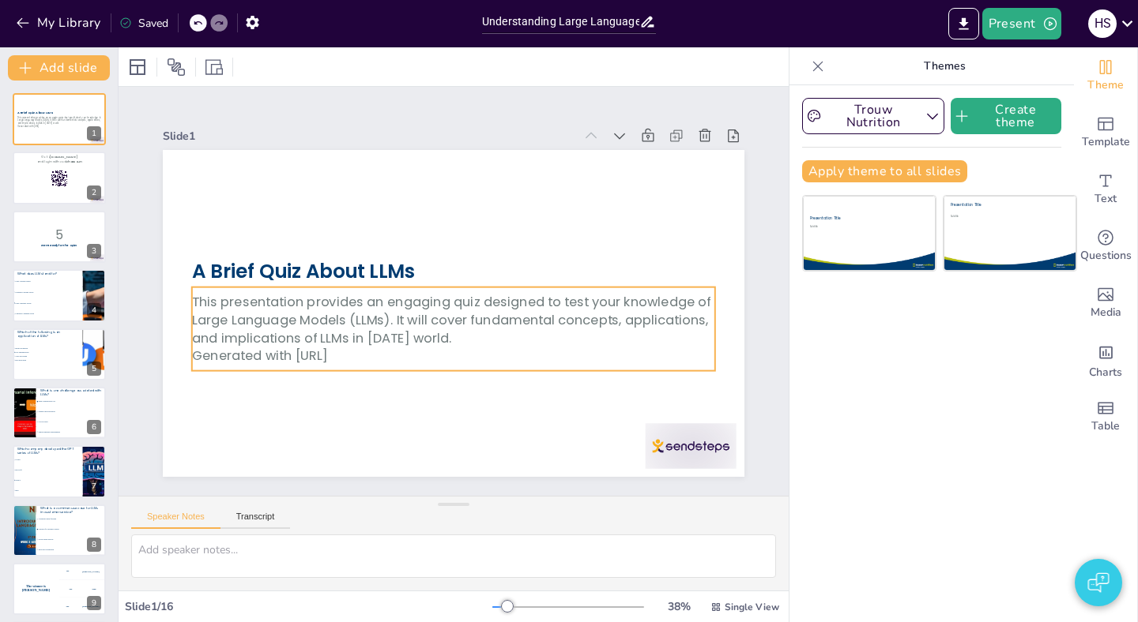
click at [389, 317] on p "This presentation provides an engaging quiz designed to test your knowledge of …" at bounding box center [453, 320] width 523 height 55
checkbox input "true"
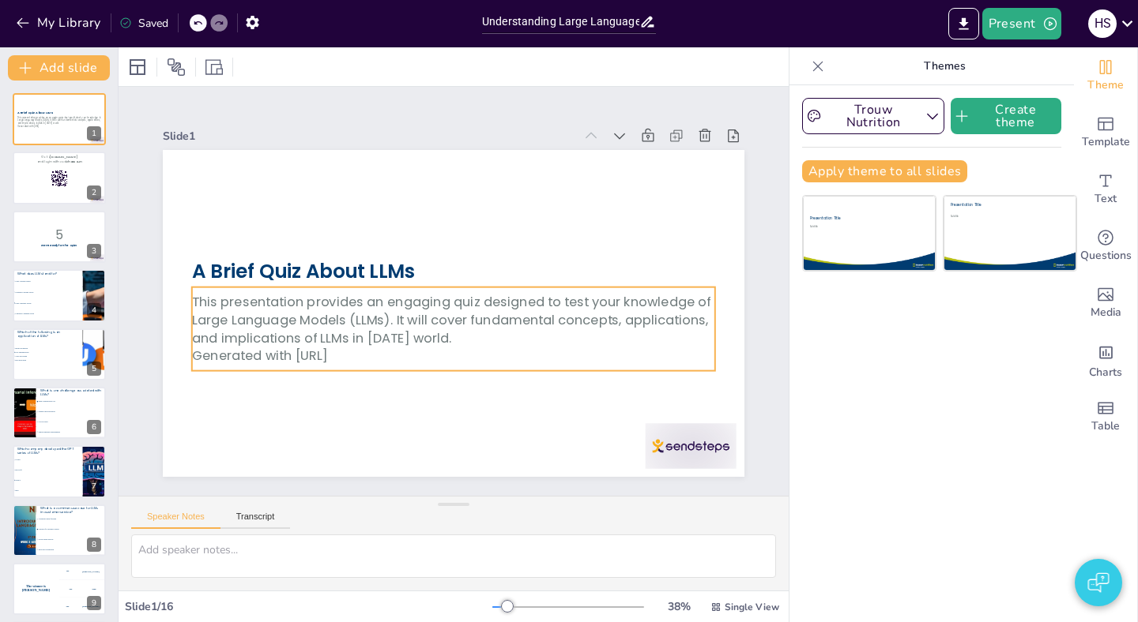
checkbox input "true"
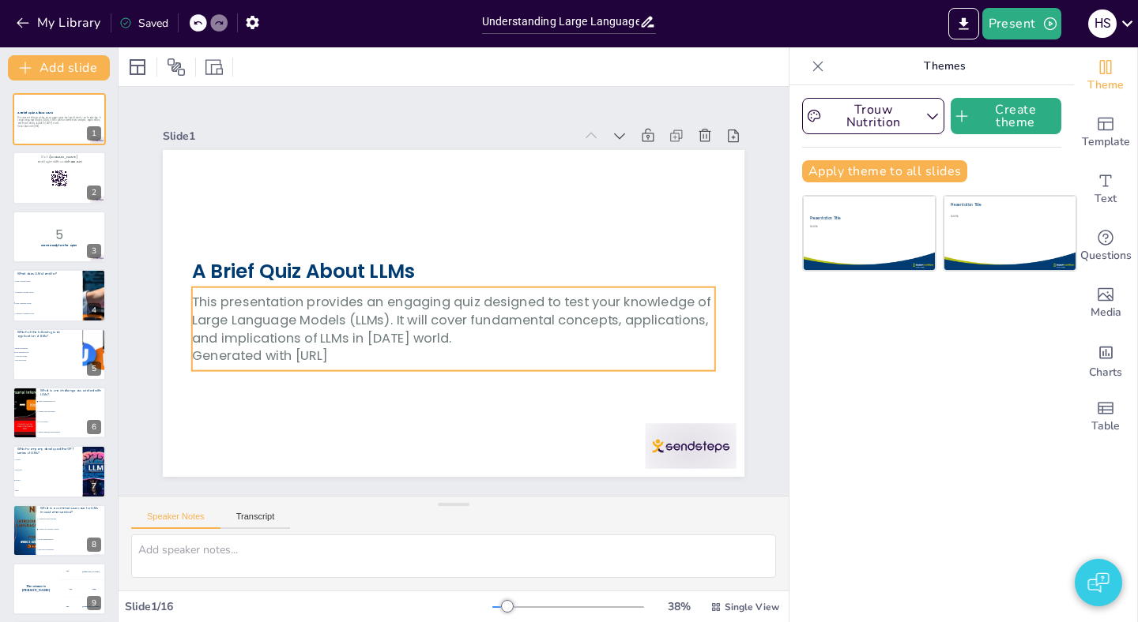
checkbox input "true"
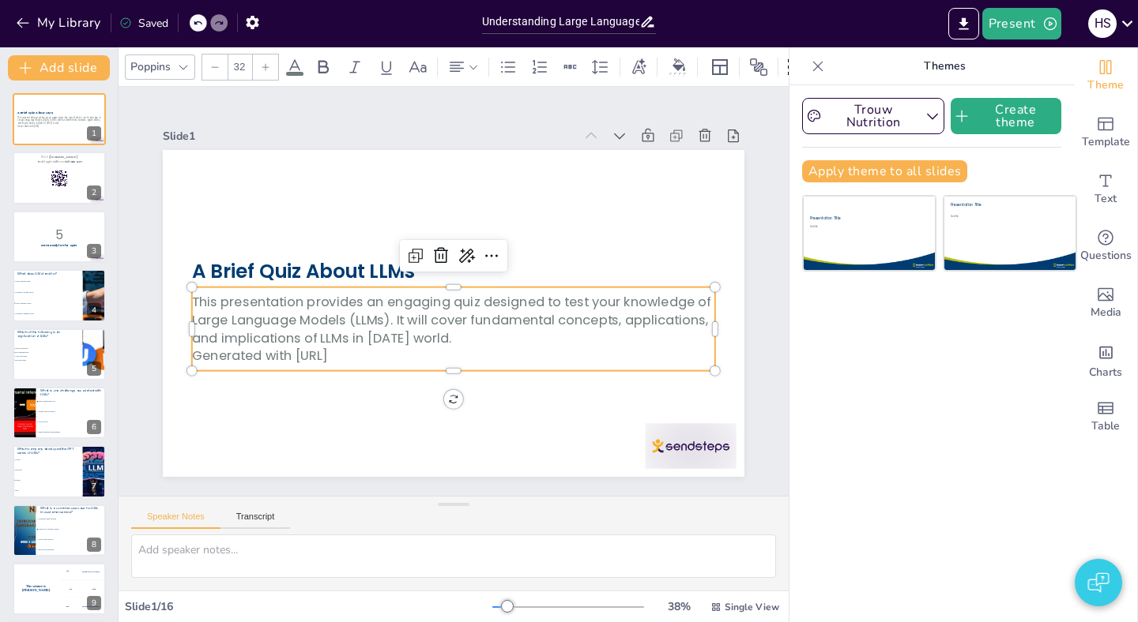
checkbox input "true"
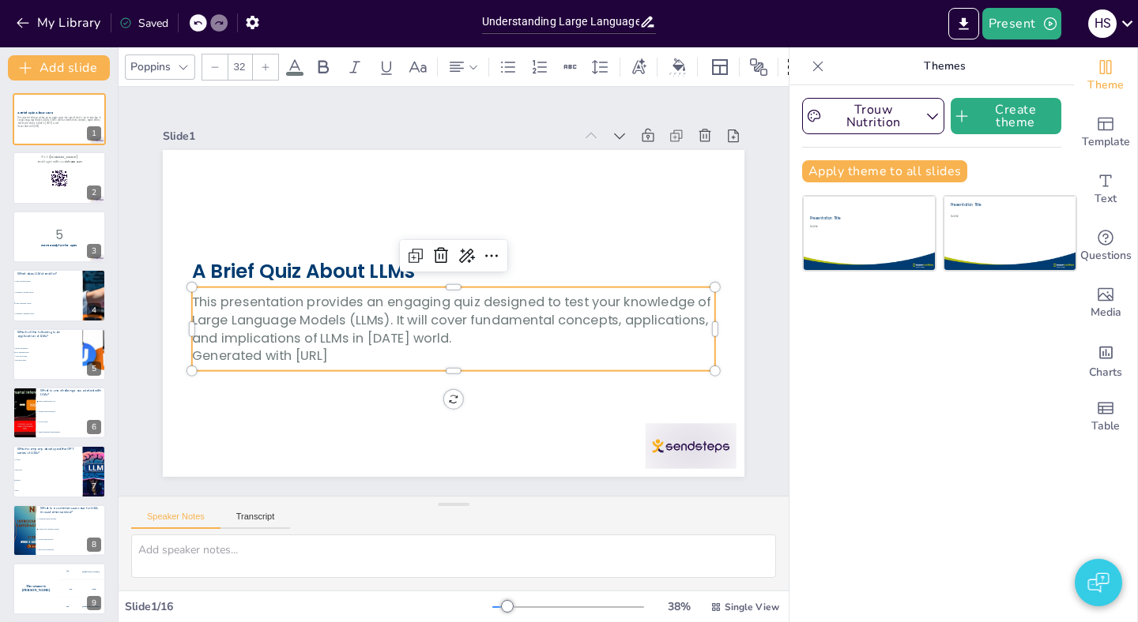
checkbox input "true"
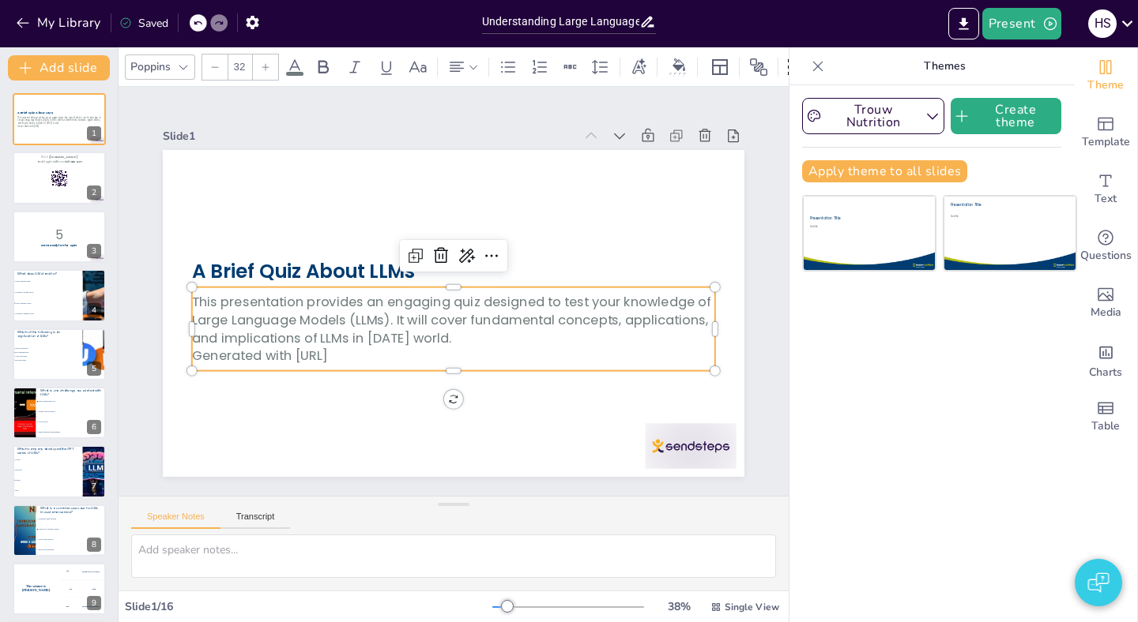
checkbox input "true"
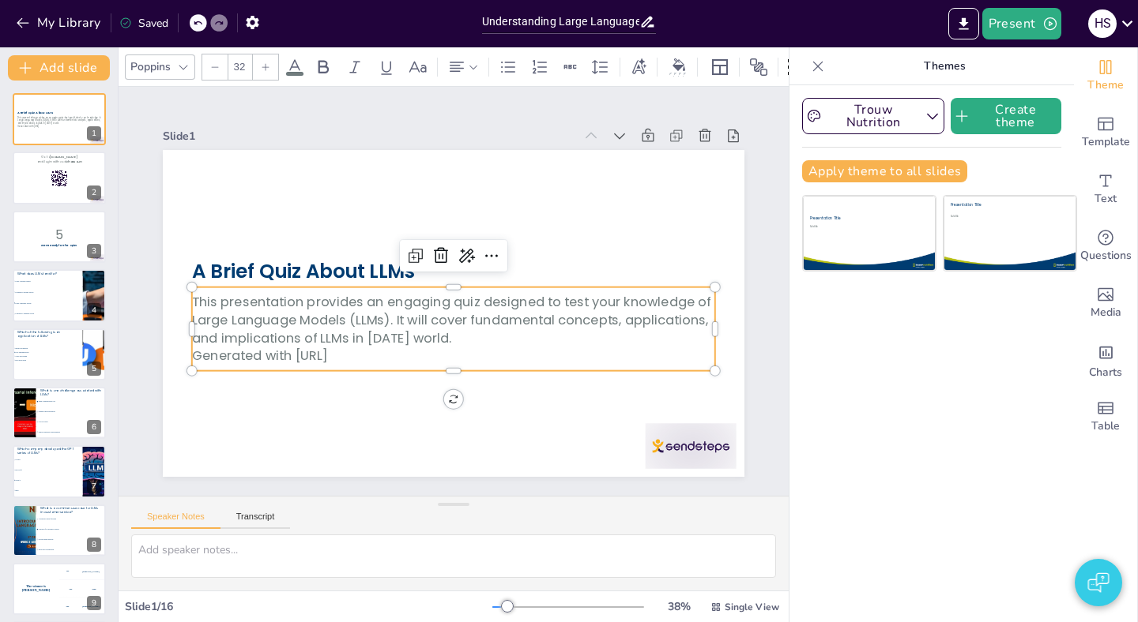
checkbox input "true"
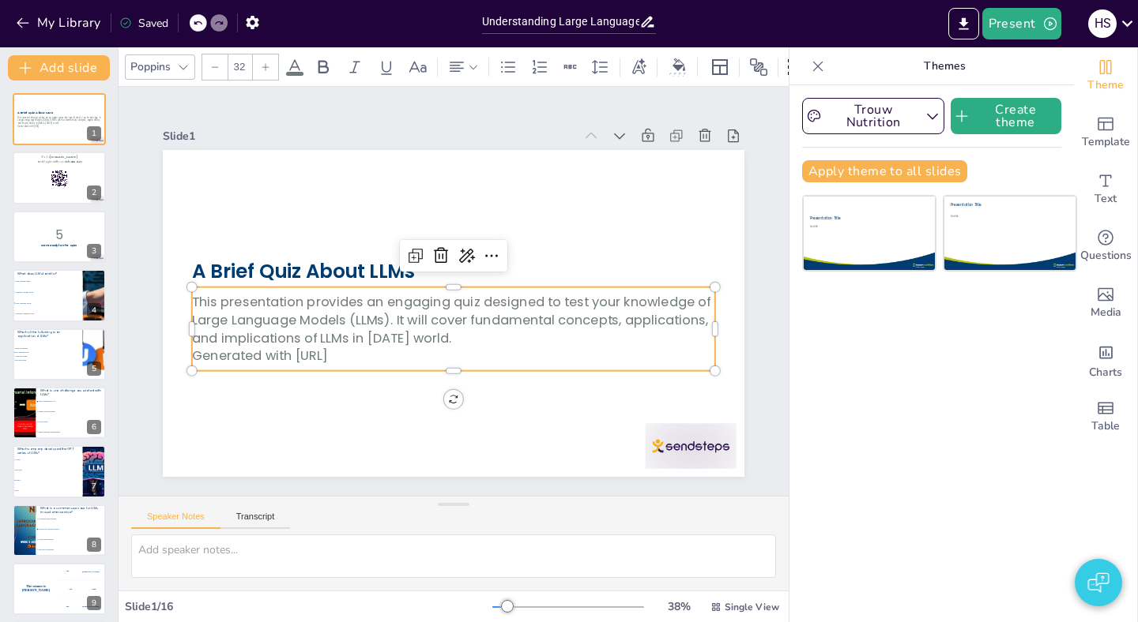
checkbox input "true"
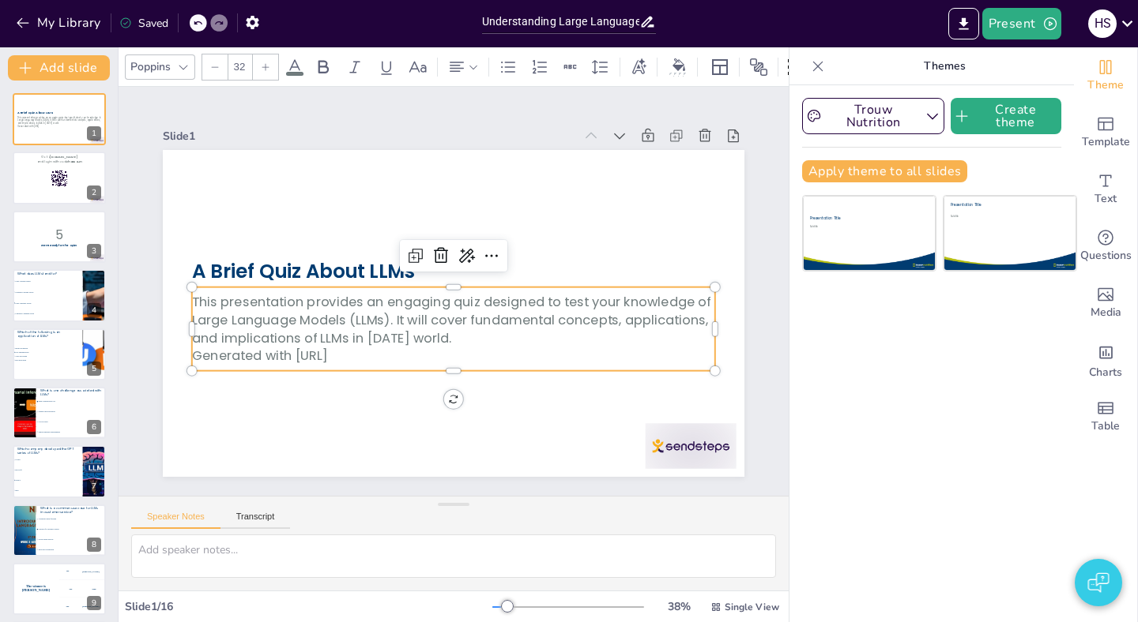
checkbox input "true"
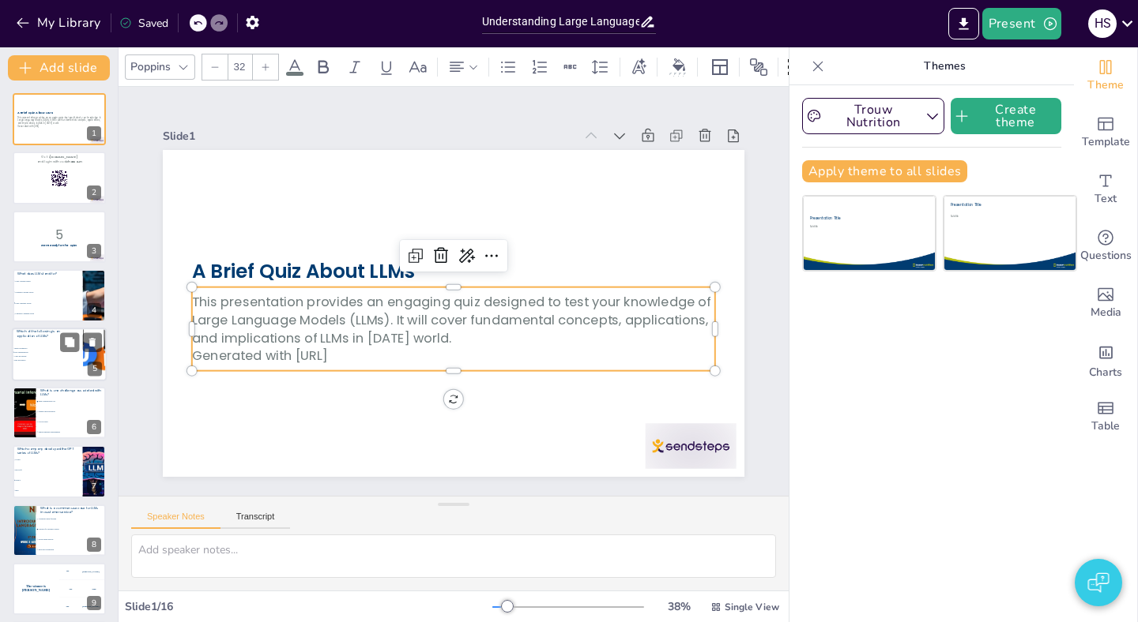
checkbox input "true"
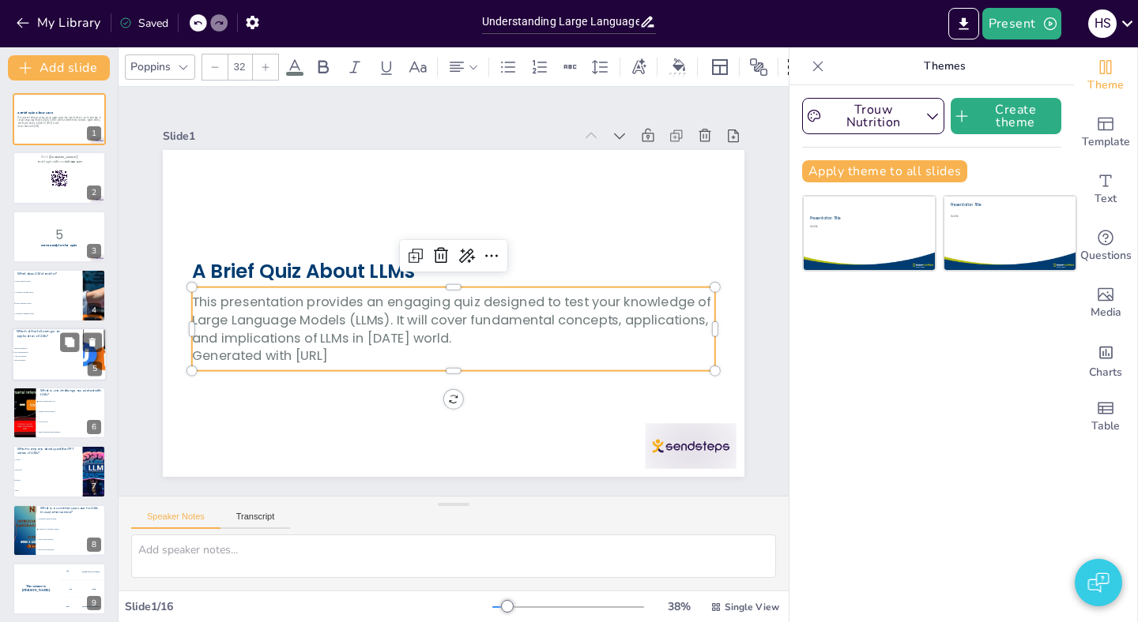
checkbox input "true"
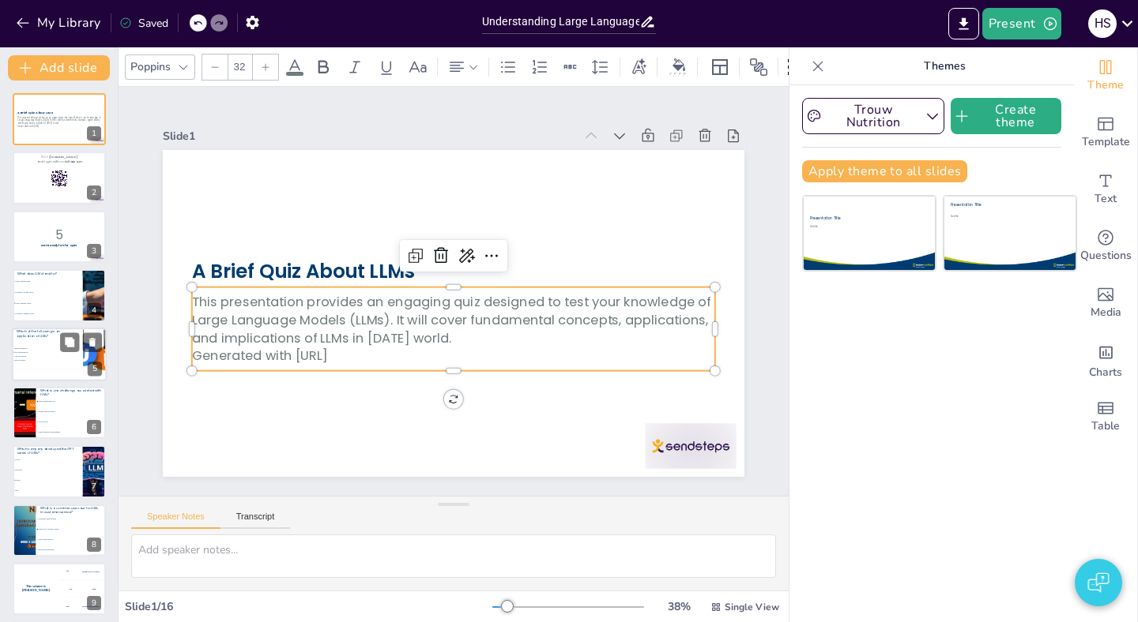
click at [85, 359] on div at bounding box center [94, 355] width 107 height 54
checkbox input "true"
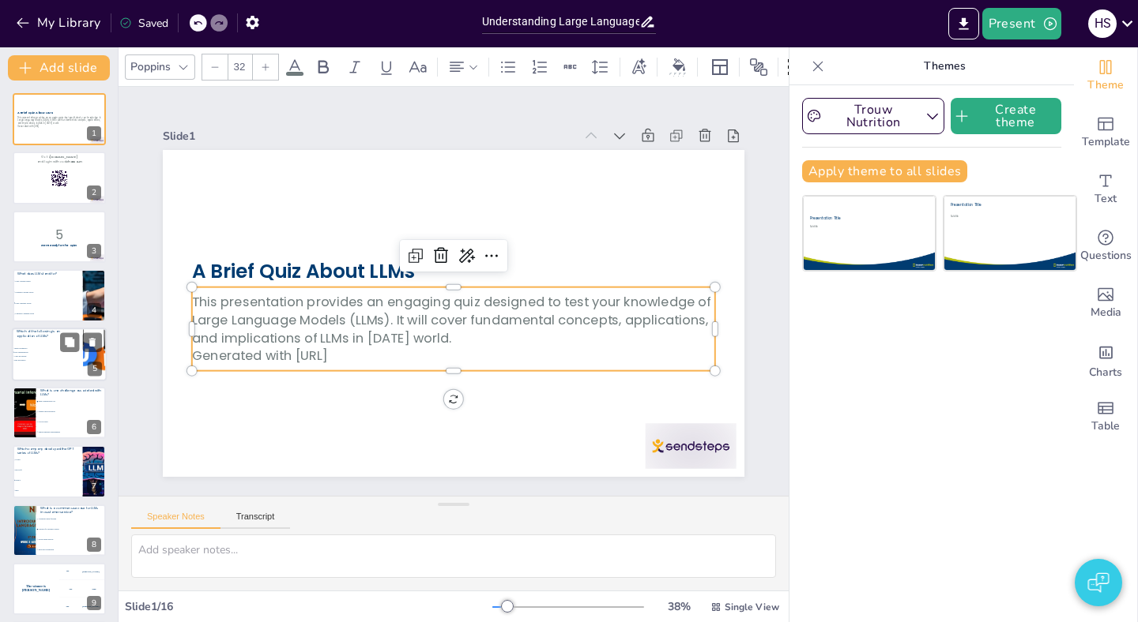
checkbox input "true"
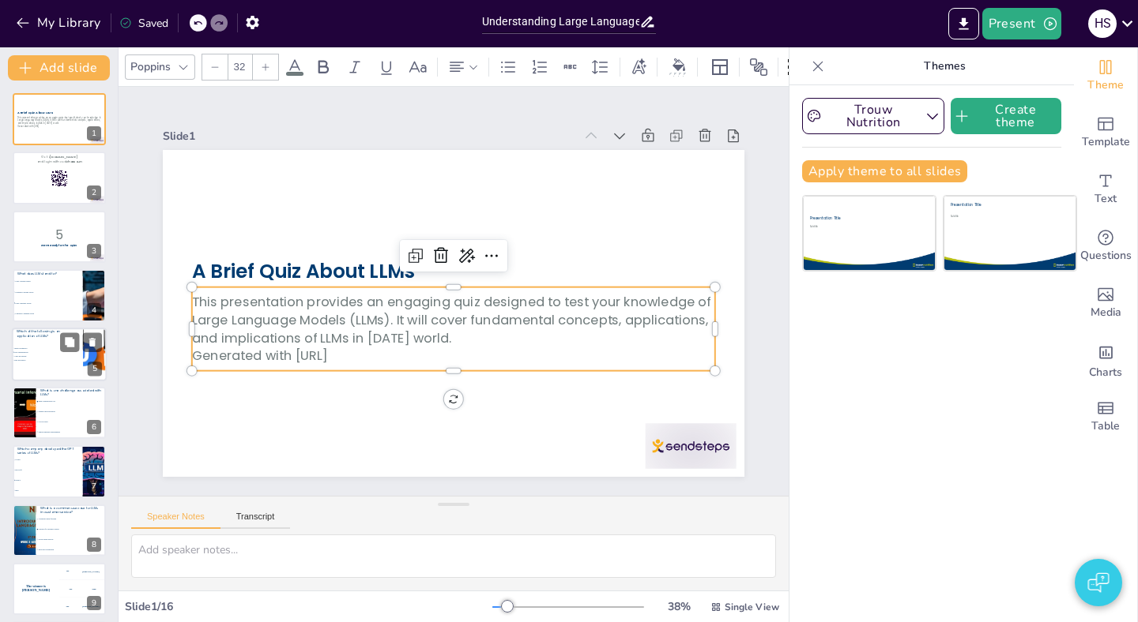
checkbox input "true"
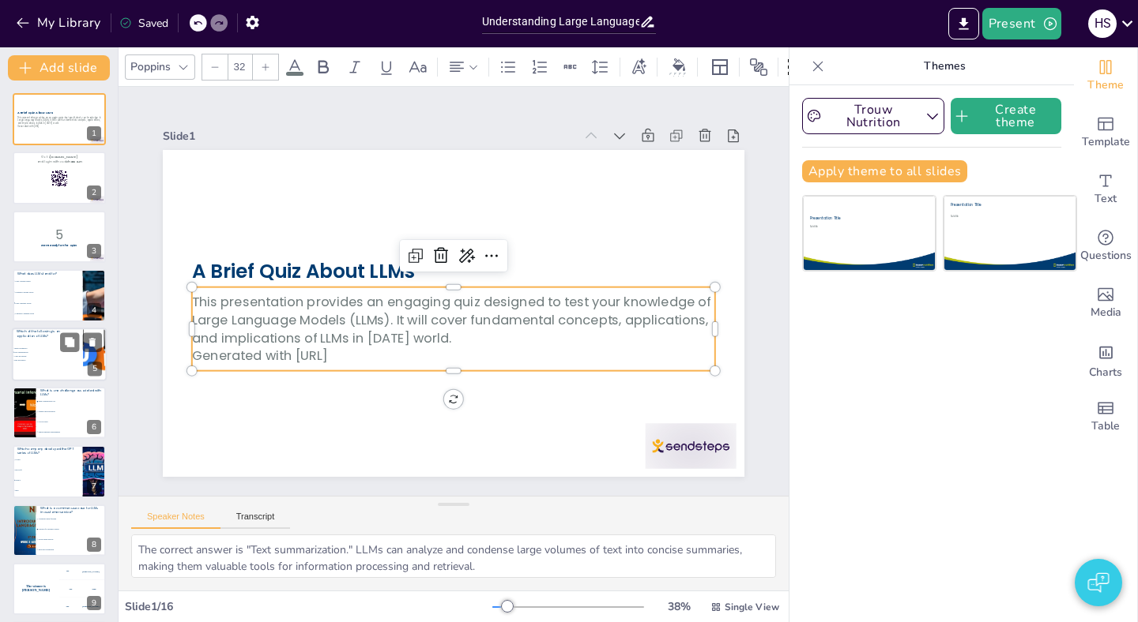
scroll to position [2, 0]
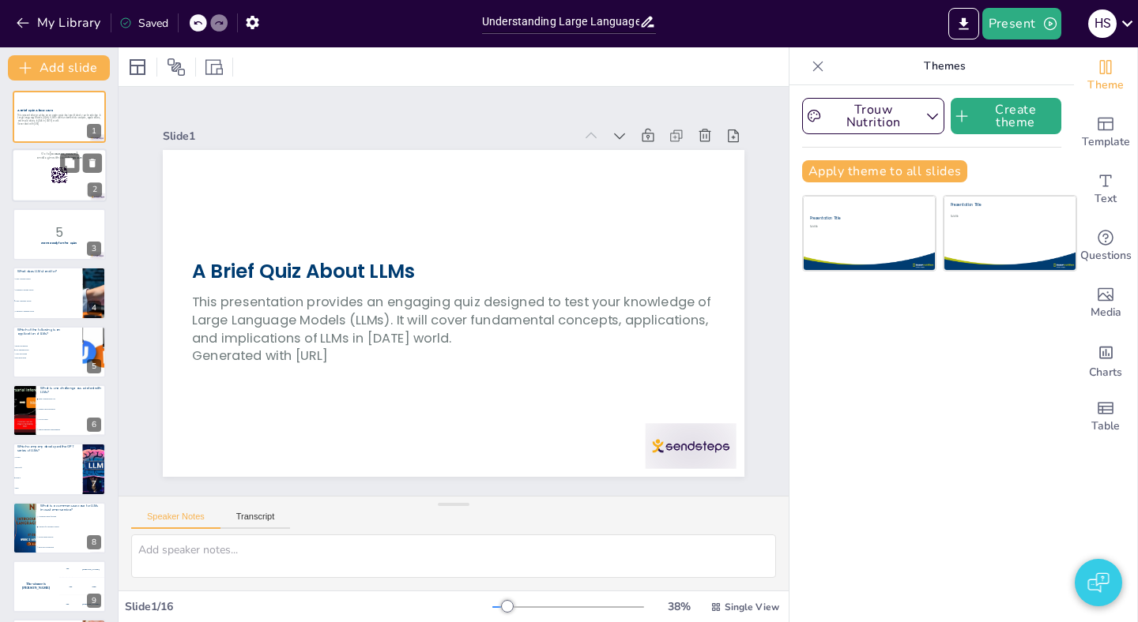
click at [52, 183] on rect at bounding box center [59, 175] width 17 height 17
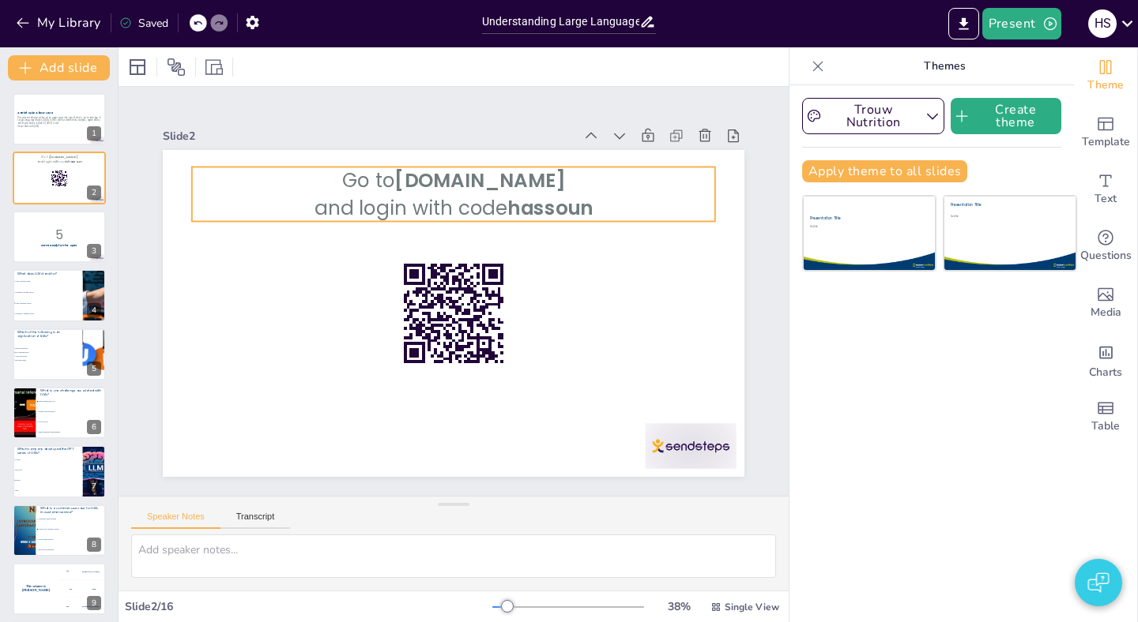
click at [481, 206] on p "and login with code hassoun" at bounding box center [453, 207] width 523 height 27
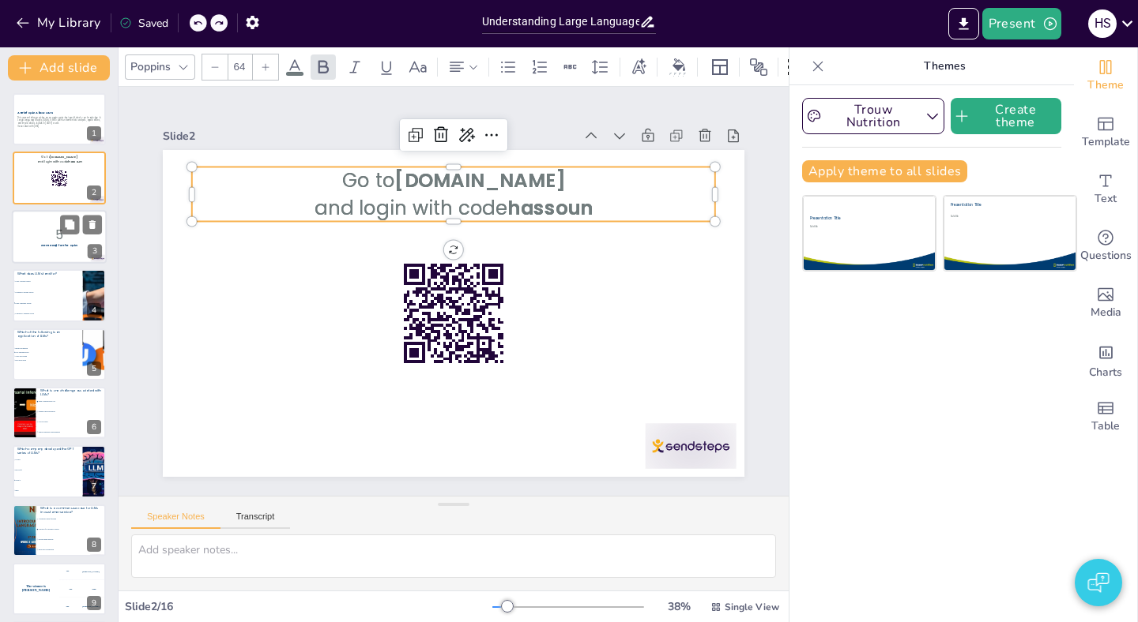
click at [49, 241] on p "5" at bounding box center [59, 234] width 85 height 17
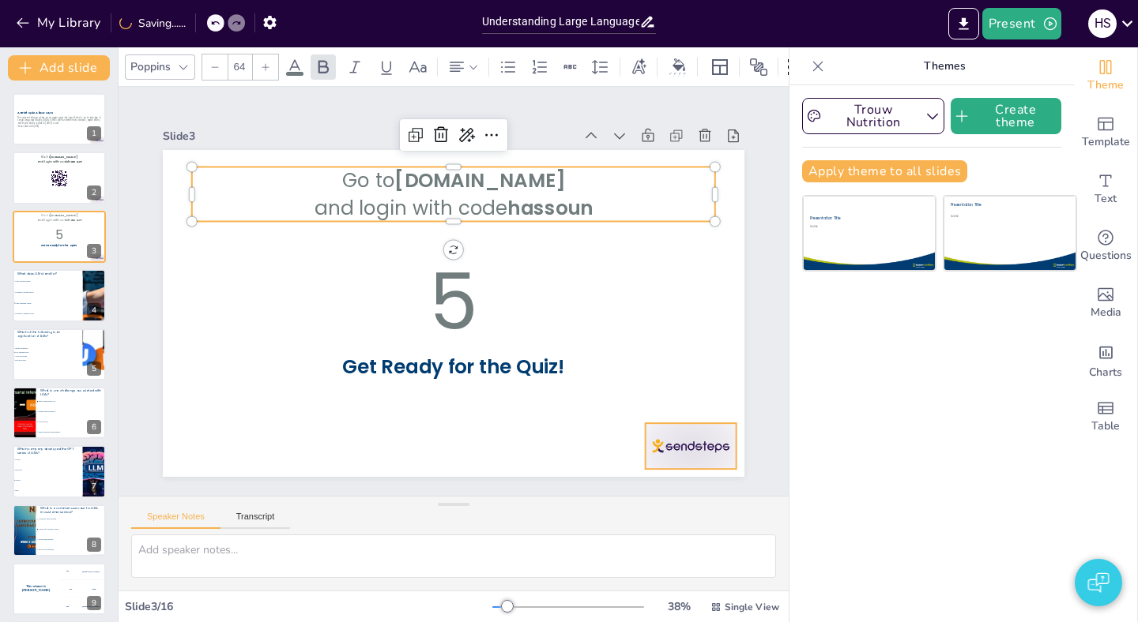
click at [670, 446] on div at bounding box center [690, 446] width 91 height 46
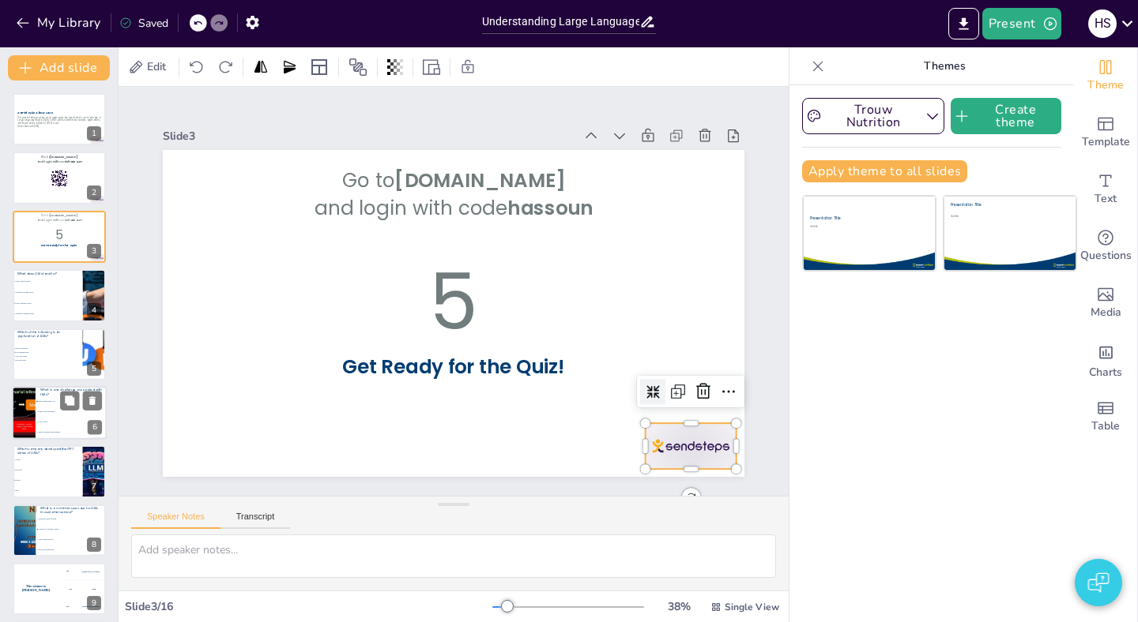
click at [58, 419] on li "Low accuracy" at bounding box center [71, 422] width 71 height 10
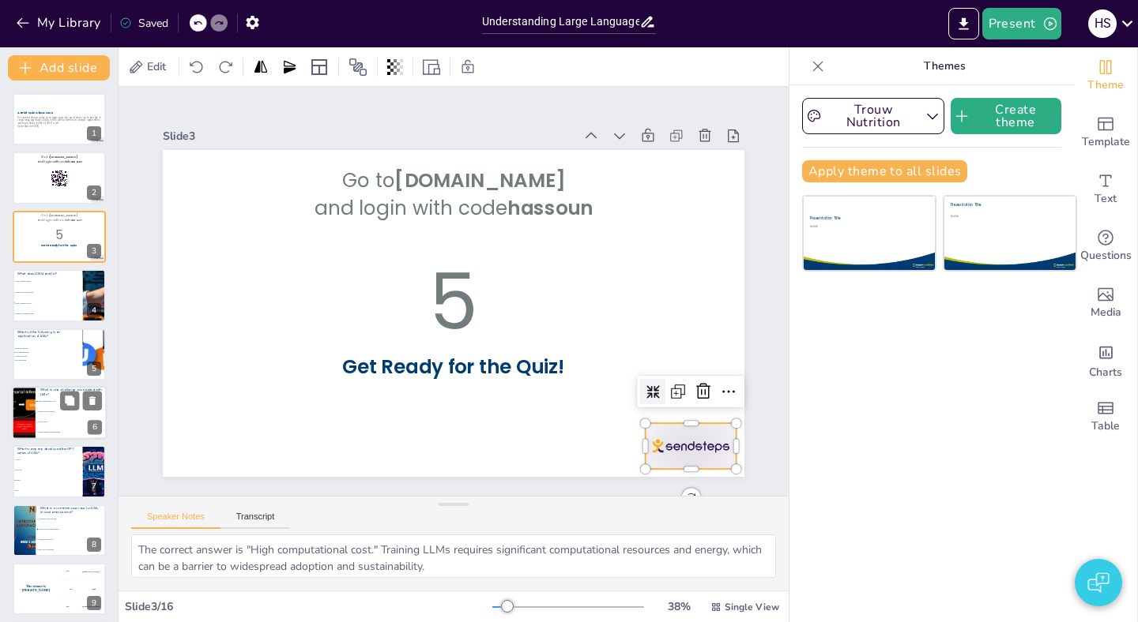
scroll to position [62, 0]
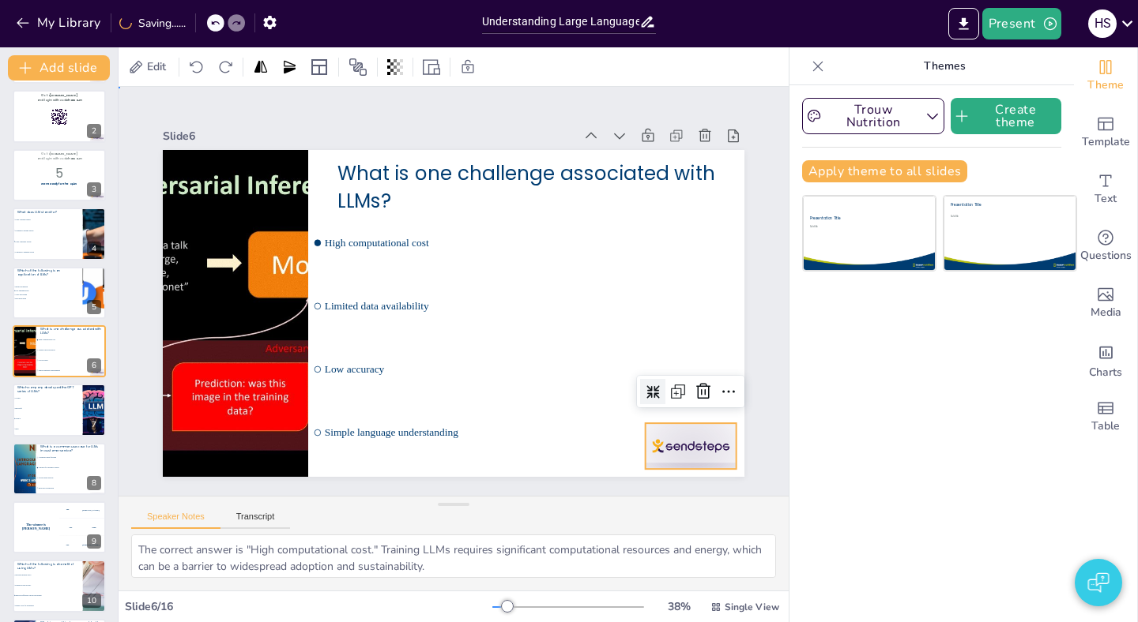
click at [642, 491] on div "Slide 1 A Brief Quiz About LLMs This presentation provides an engaging quiz des…" at bounding box center [453, 291] width 670 height 409
drag, startPoint x: 690, startPoint y: 434, endPoint x: 683, endPoint y: 400, distance: 34.6
click at [683, 400] on div at bounding box center [684, 411] width 91 height 45
click at [661, 468] on div at bounding box center [690, 446] width 91 height 46
click at [706, 396] on icon at bounding box center [703, 391] width 19 height 19
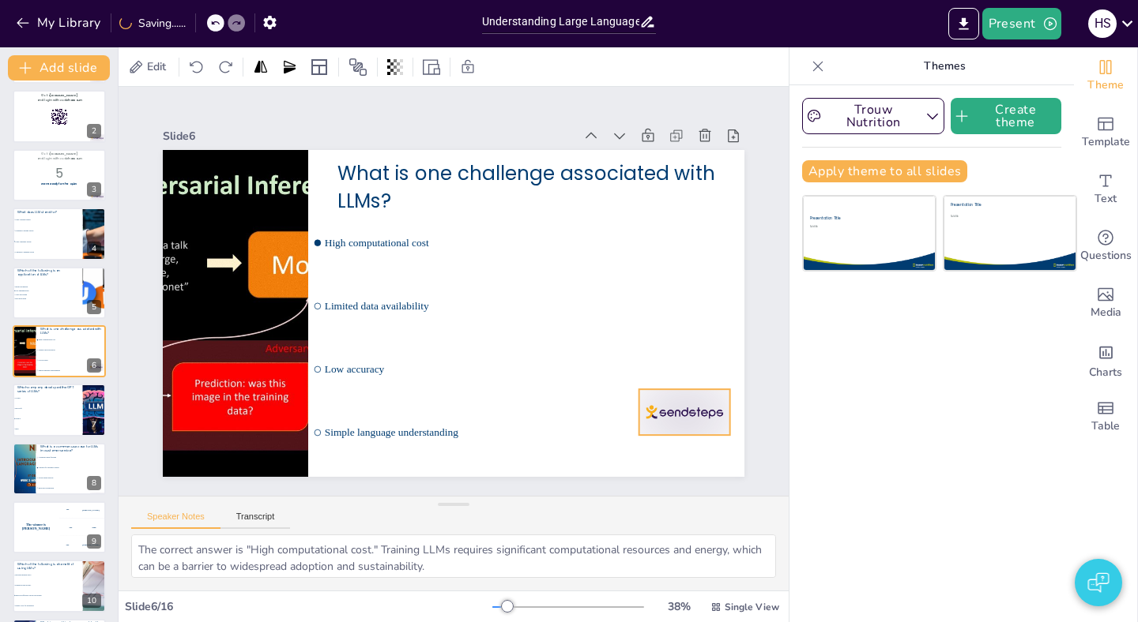
drag, startPoint x: 698, startPoint y: 420, endPoint x: 698, endPoint y: 430, distance: 9.5
click at [698, 429] on div at bounding box center [684, 411] width 91 height 45
drag, startPoint x: 698, startPoint y: 431, endPoint x: 698, endPoint y: 448, distance: 17.4
click at [698, 448] on div at bounding box center [684, 442] width 91 height 45
click at [702, 442] on div at bounding box center [688, 442] width 91 height 45
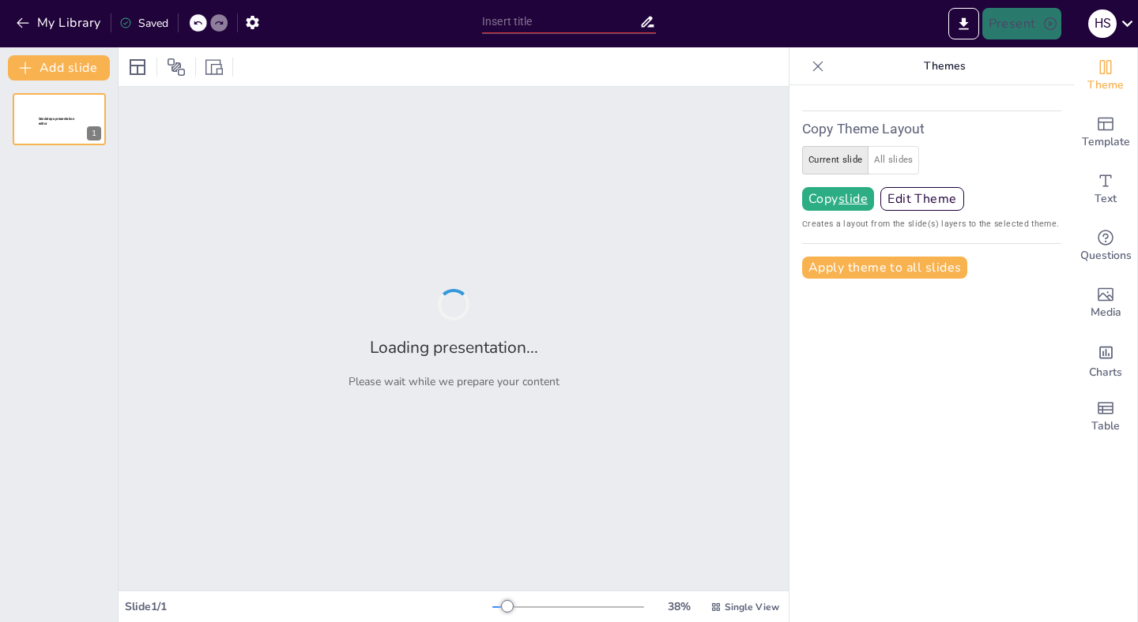
type input "Understanding Large Language Models: A Quiz"
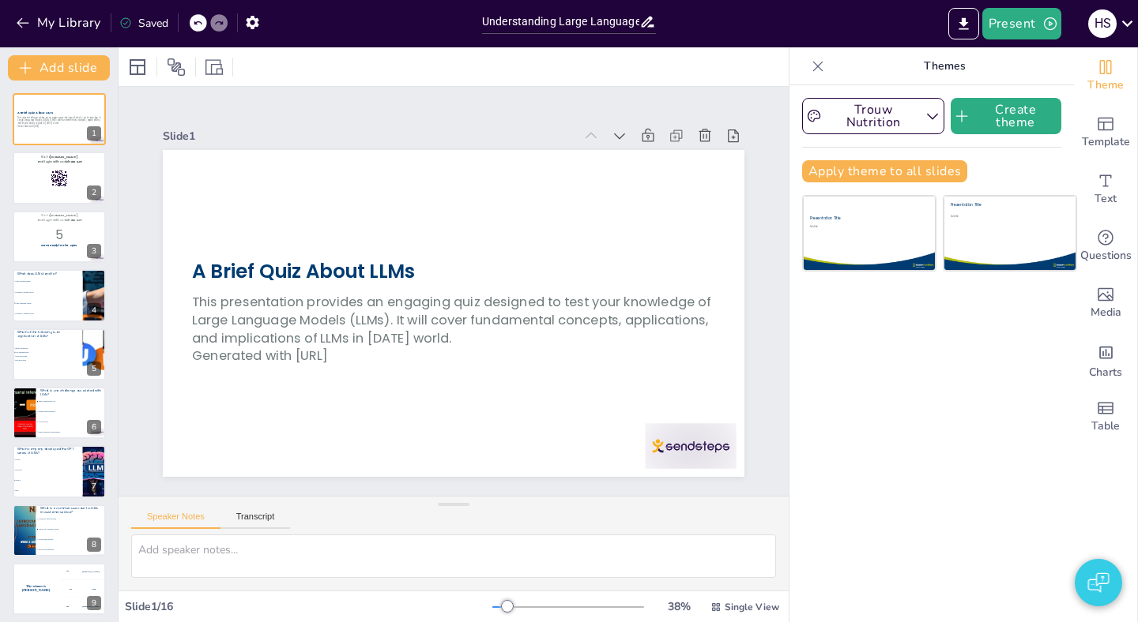
checkbox input "true"
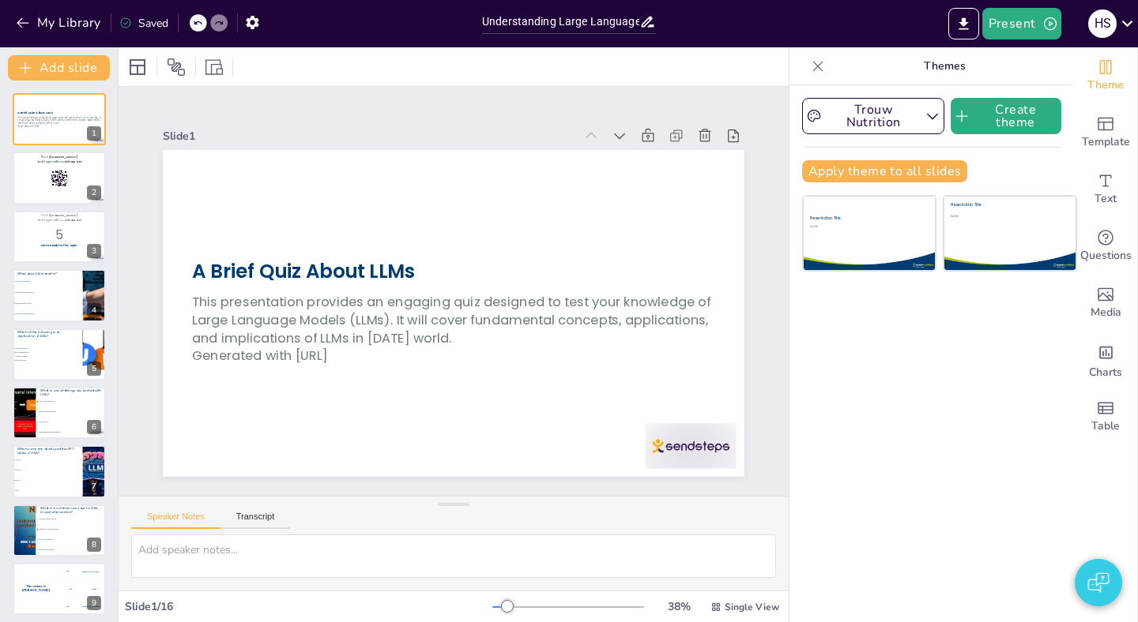
checkbox input "true"
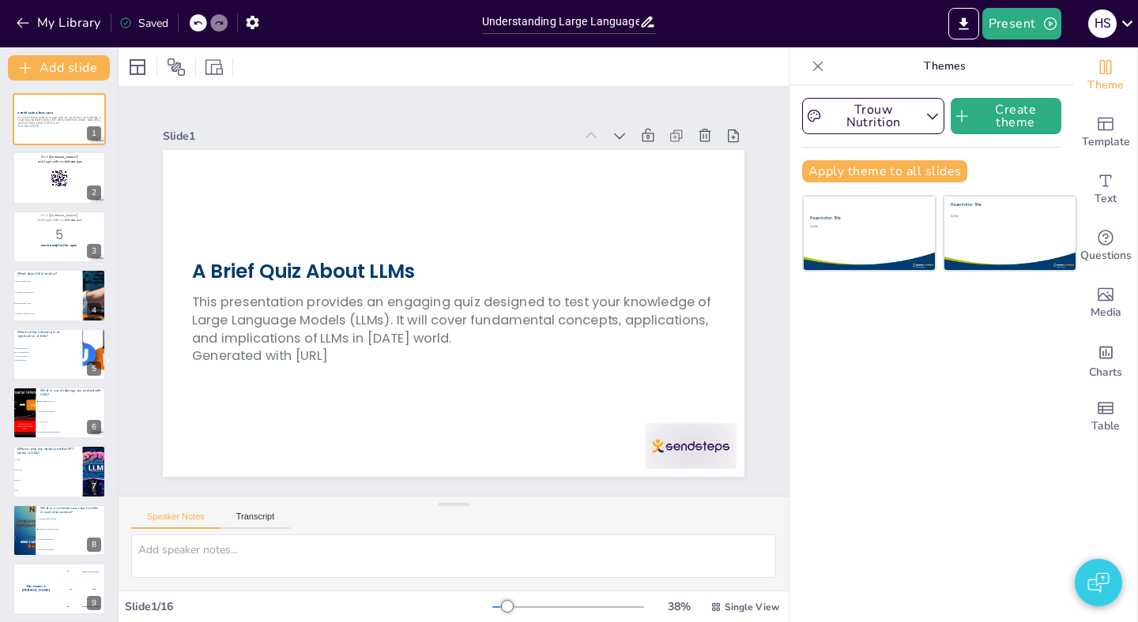
checkbox input "true"
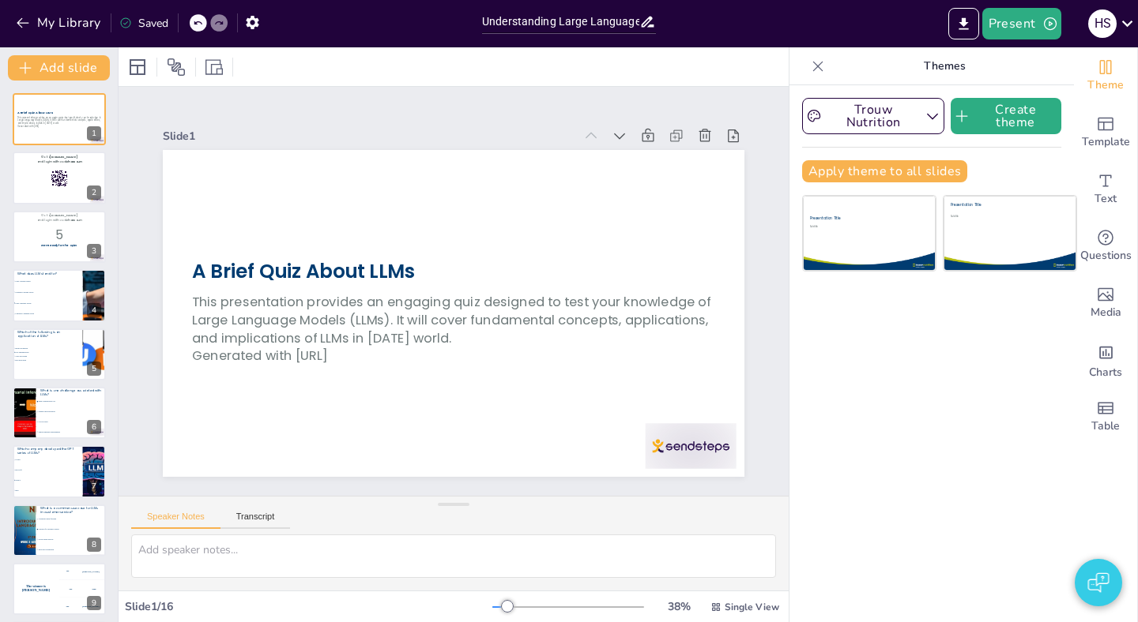
checkbox input "true"
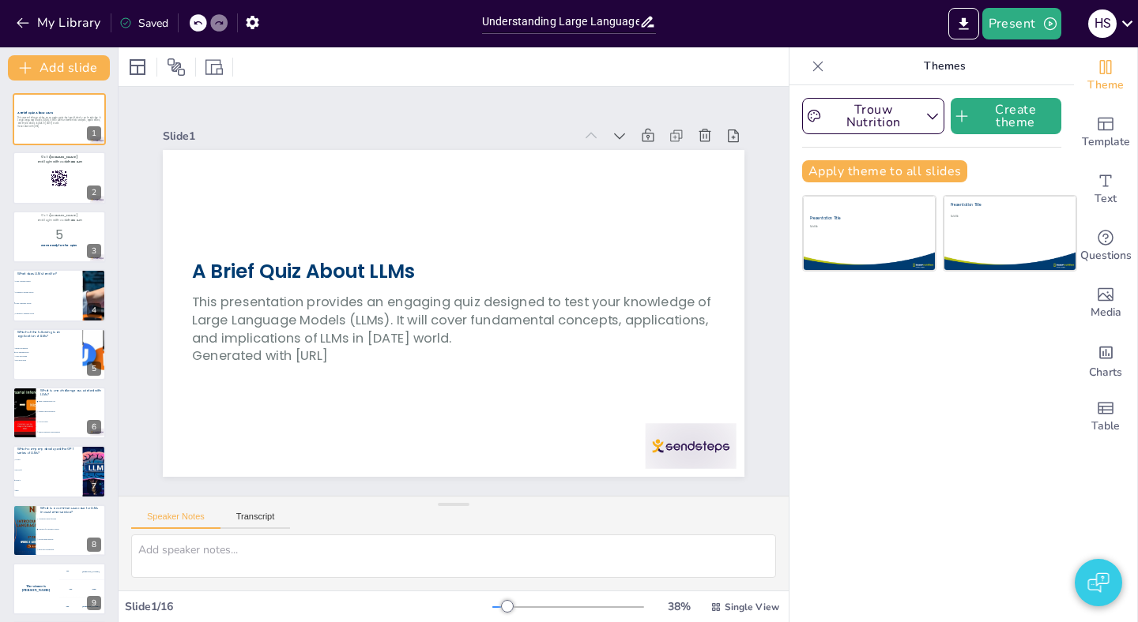
click at [201, 25] on icon at bounding box center [197, 22] width 9 height 9
checkbox input "true"
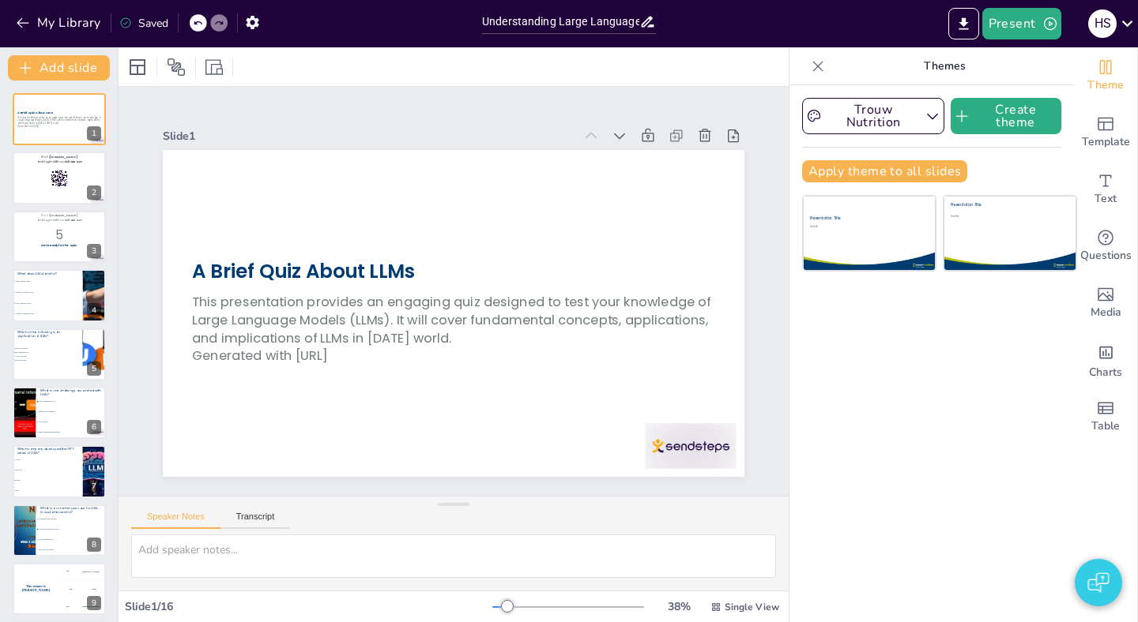
checkbox input "true"
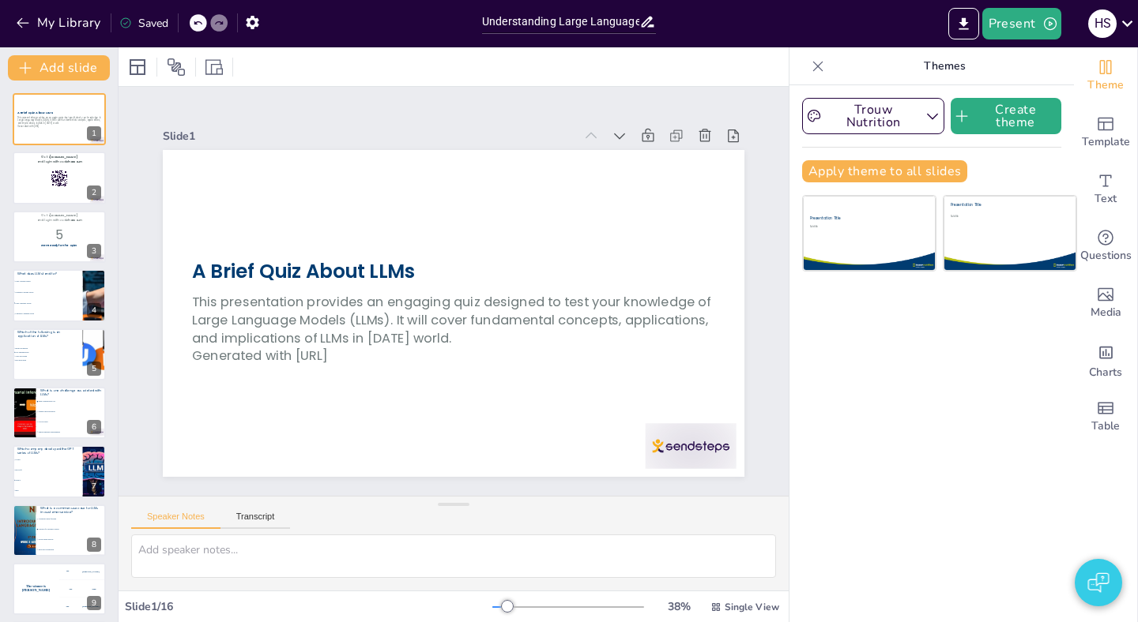
checkbox input "true"
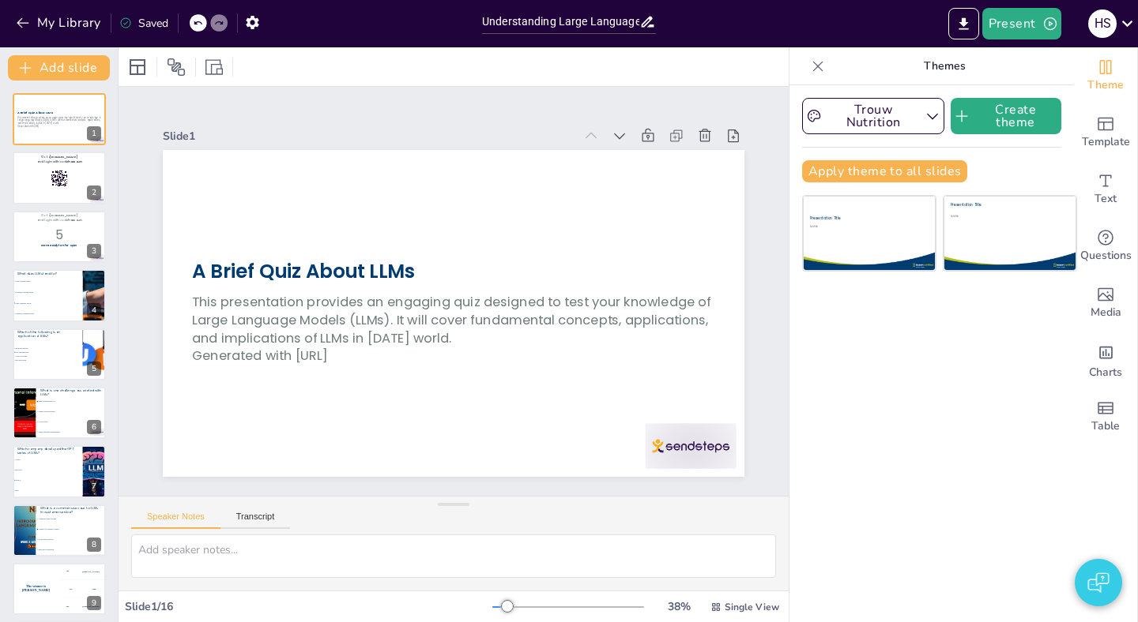
checkbox input "true"
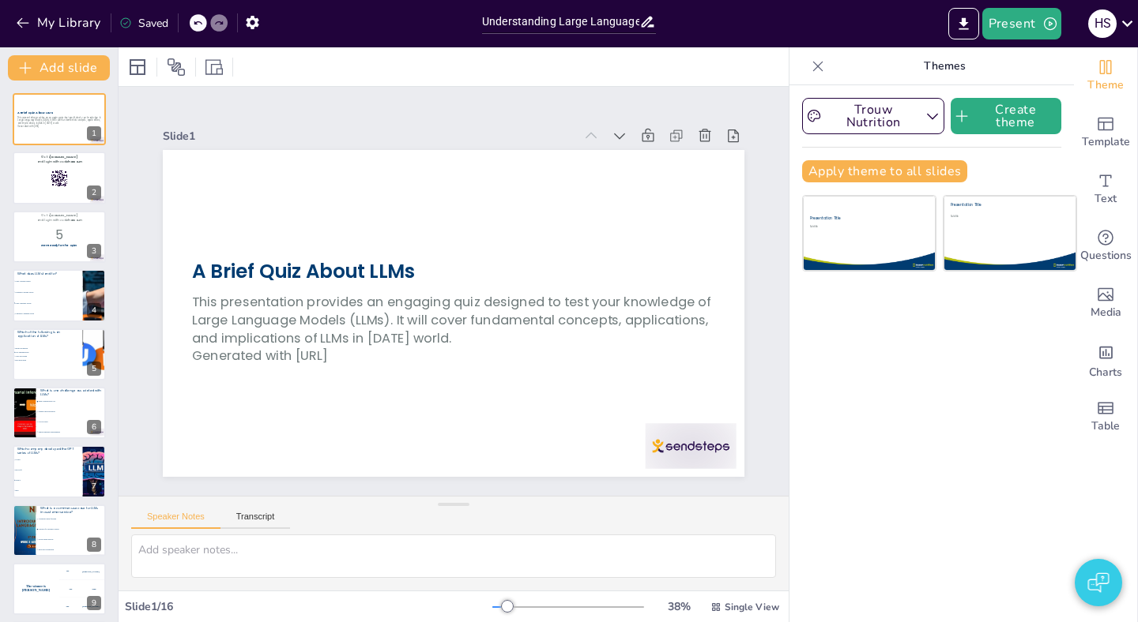
checkbox input "true"
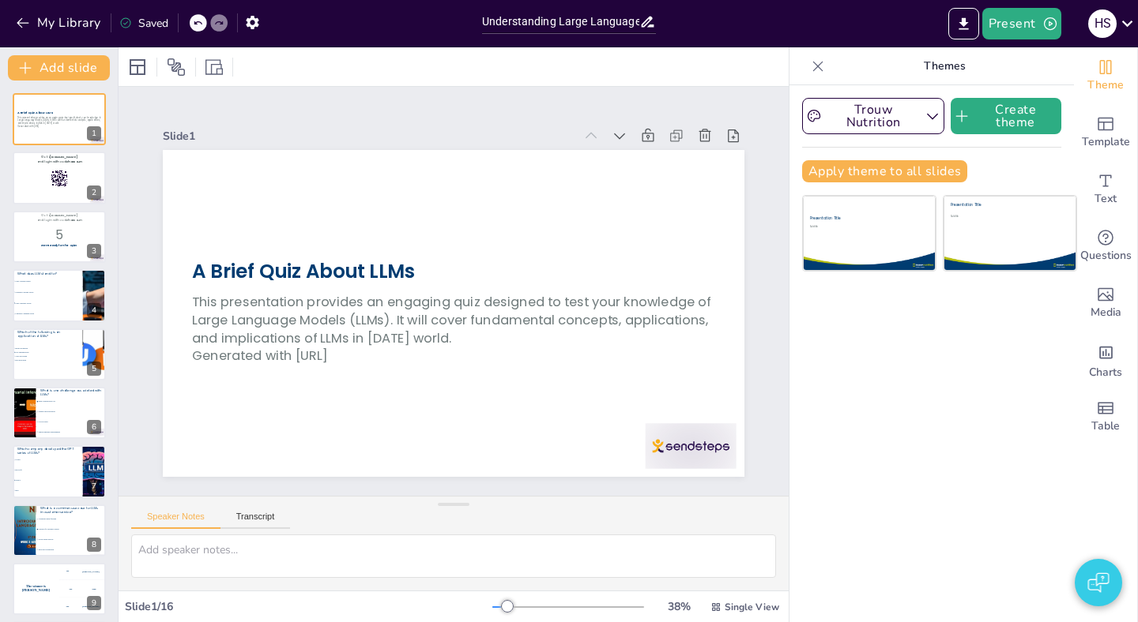
checkbox input "true"
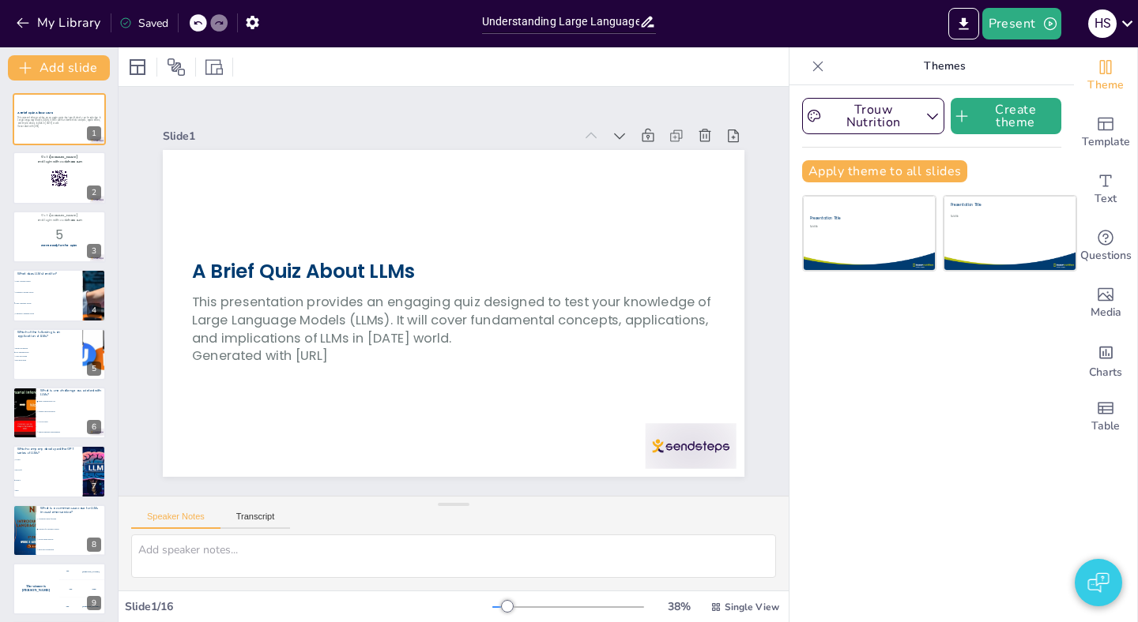
checkbox input "true"
